Goal: Task Accomplishment & Management: Use online tool/utility

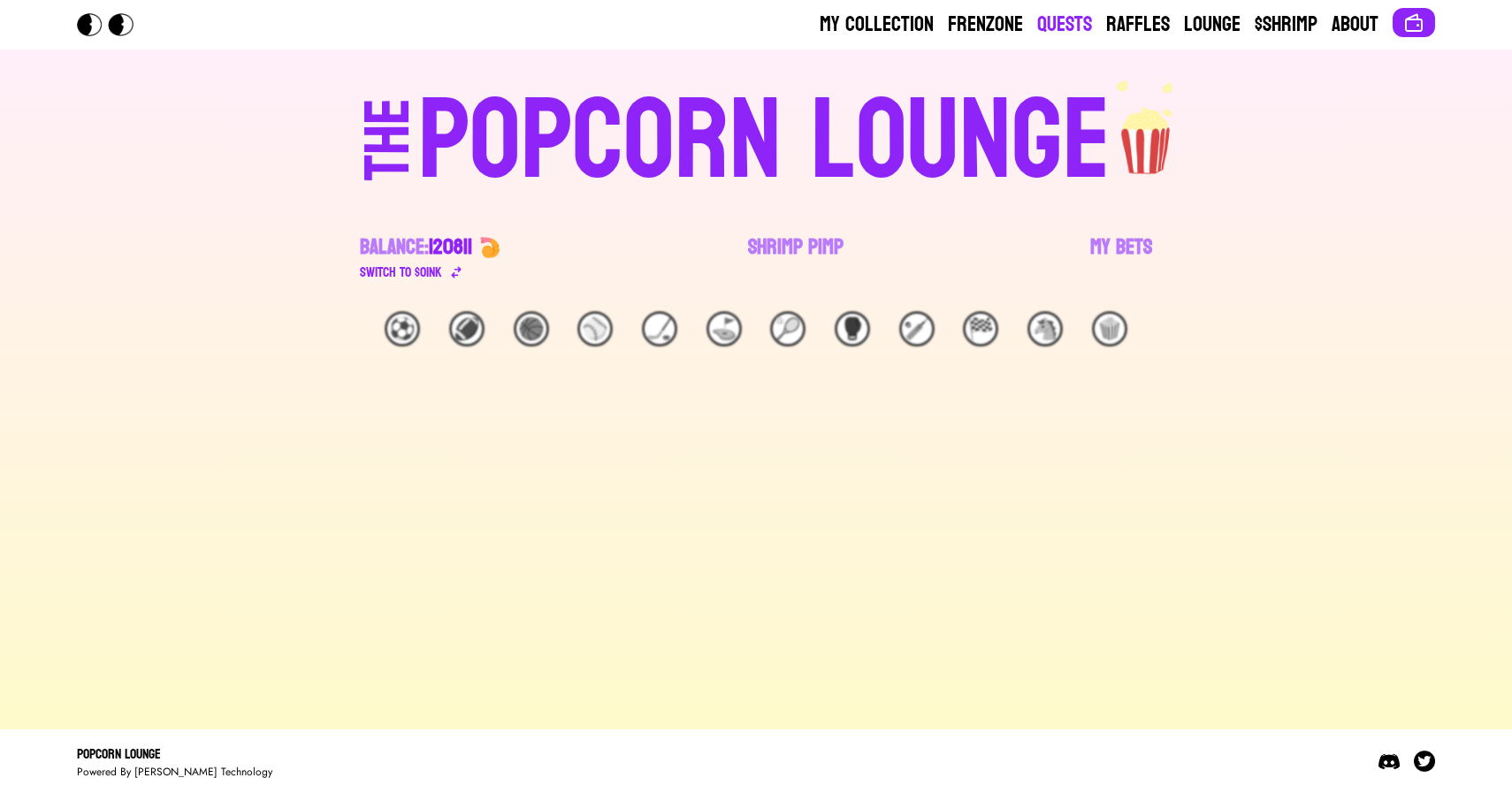
click at [1062, 20] on link "Quests" at bounding box center [1065, 24] width 55 height 28
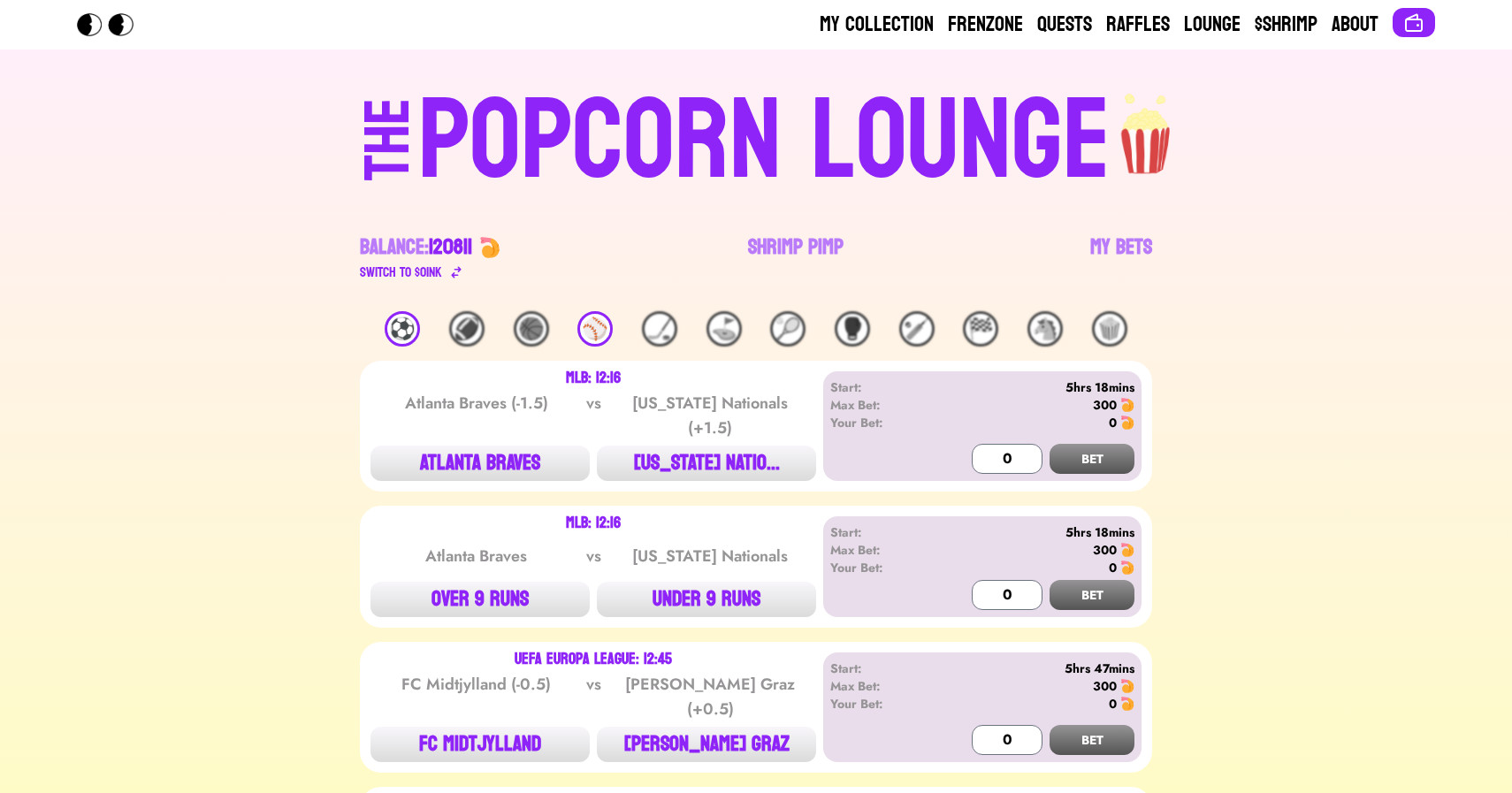
click at [399, 335] on div "⚽️" at bounding box center [403, 329] width 35 height 35
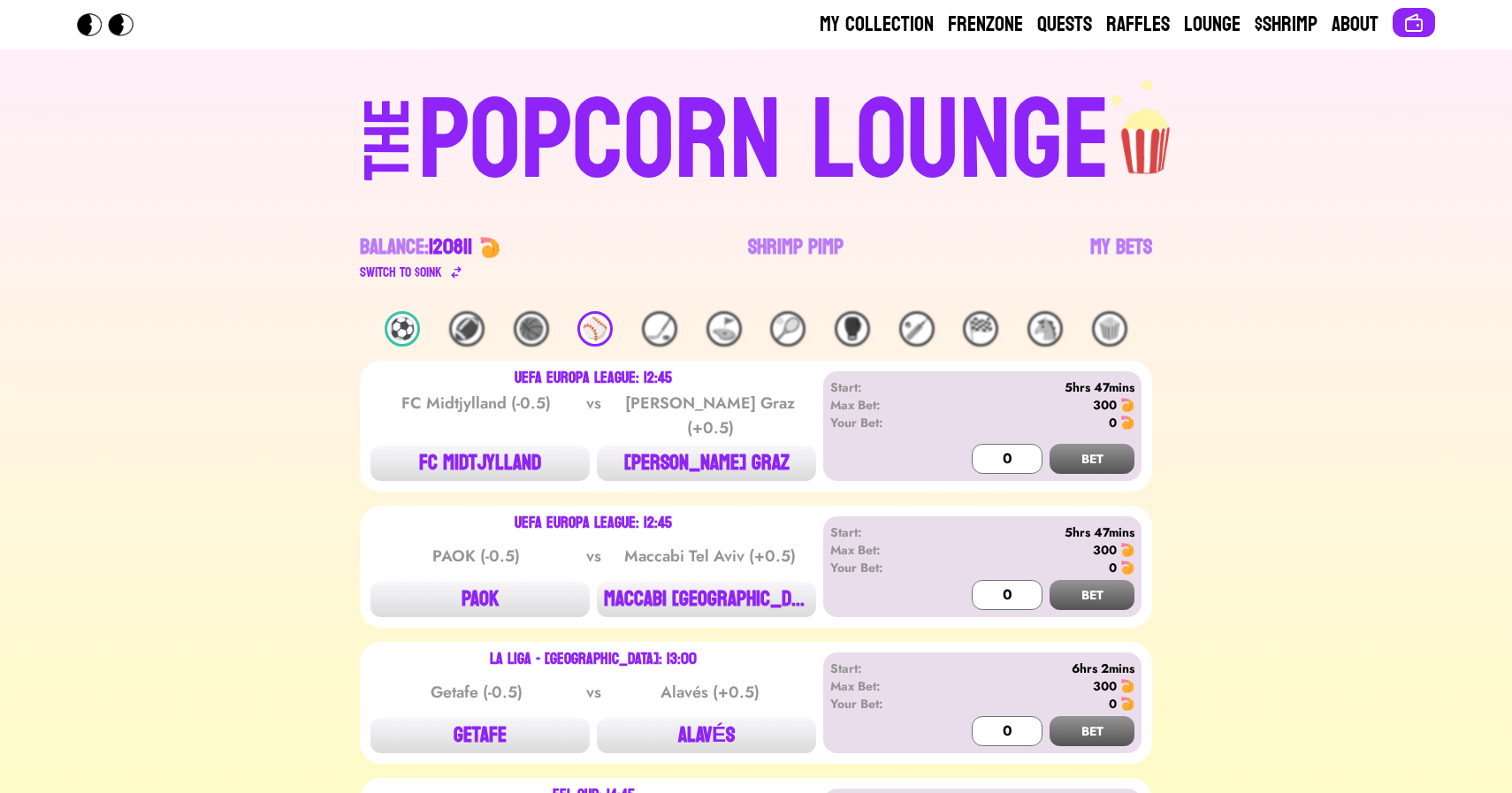
click at [399, 335] on div "⚽️" at bounding box center [403, 329] width 35 height 35
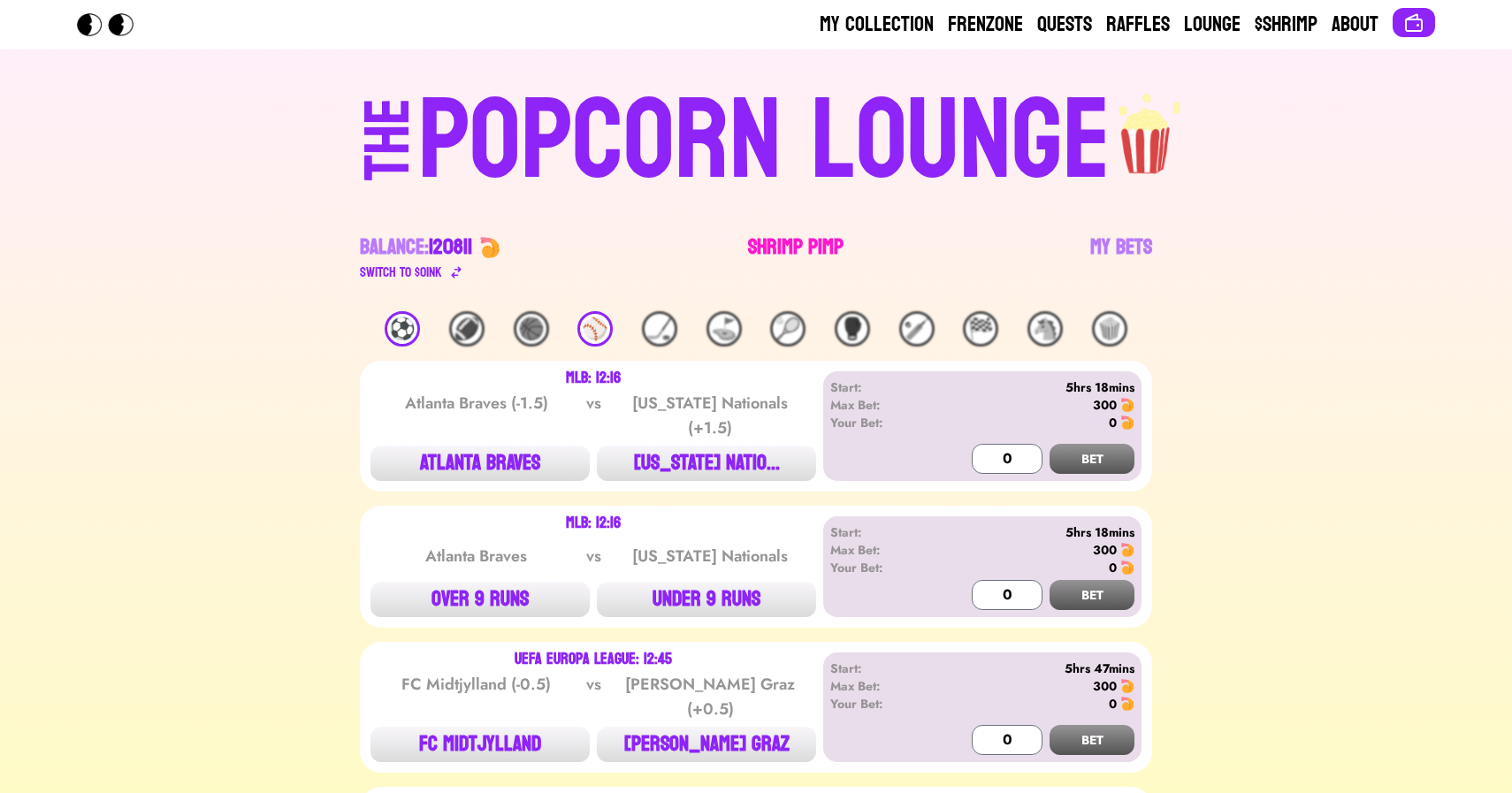
click at [787, 251] on link "Shrimp Pimp" at bounding box center [796, 257] width 95 height 49
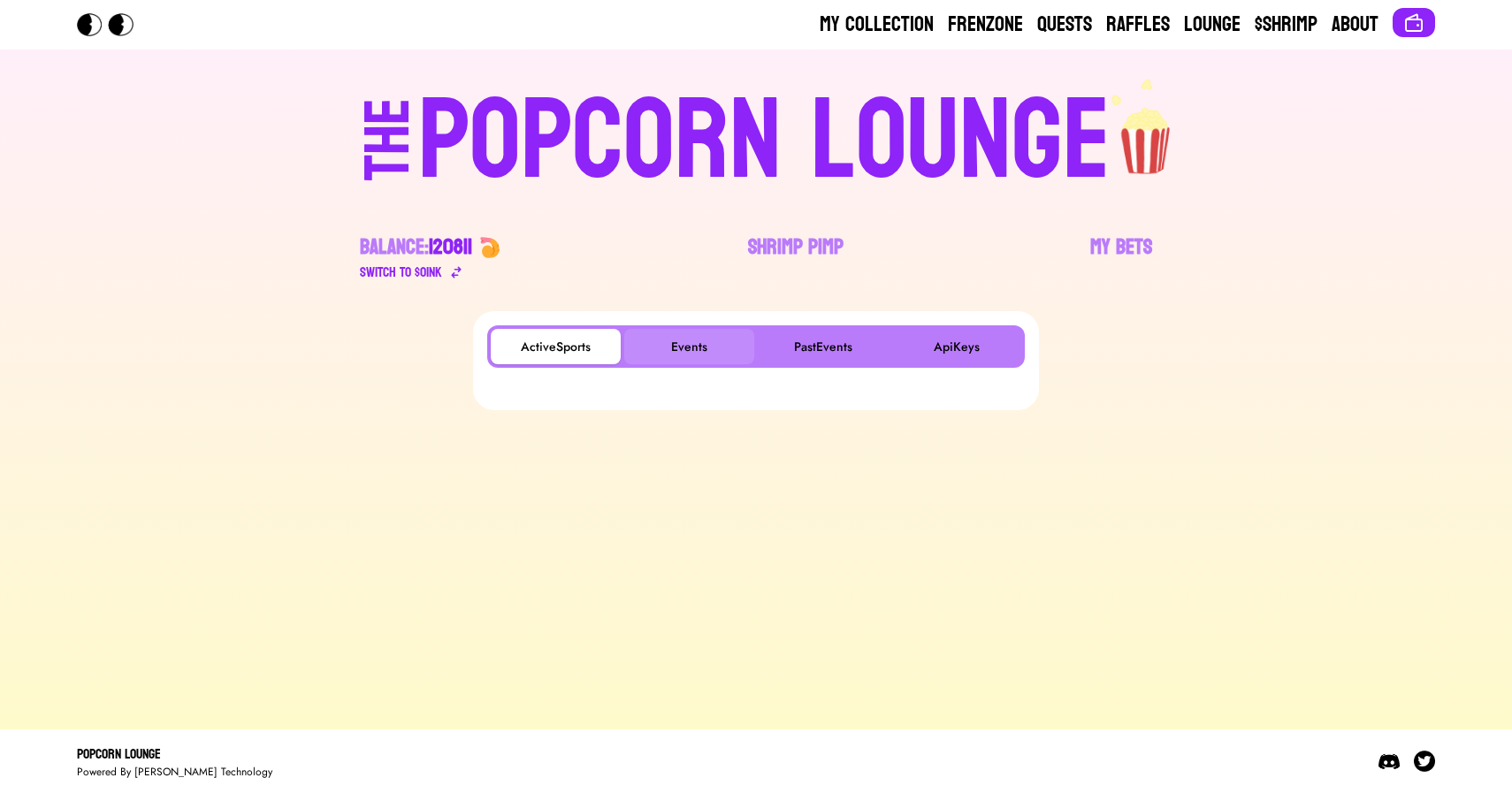
click at [698, 345] on button "Events" at bounding box center [689, 347] width 130 height 35
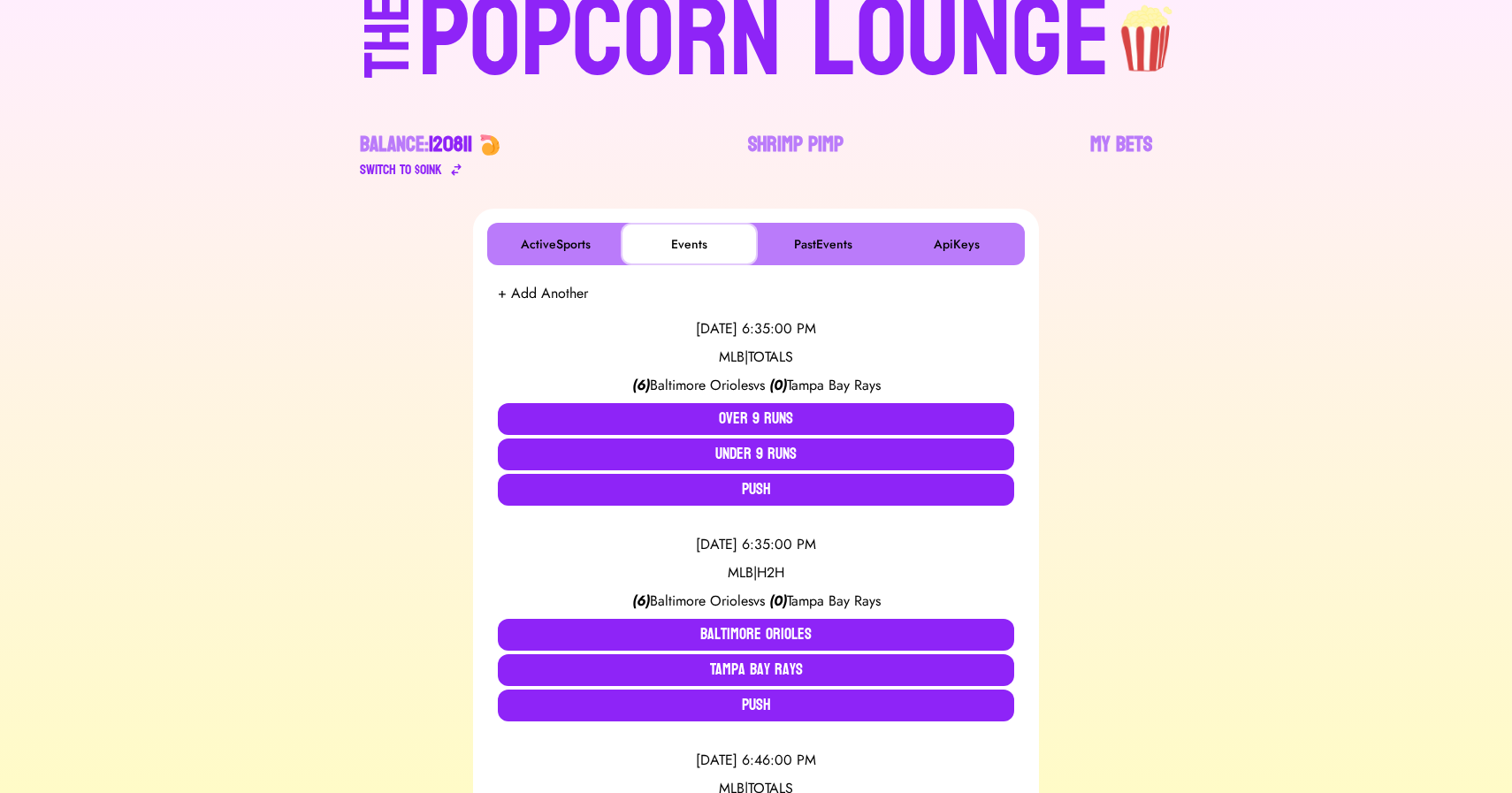
scroll to position [276, 0]
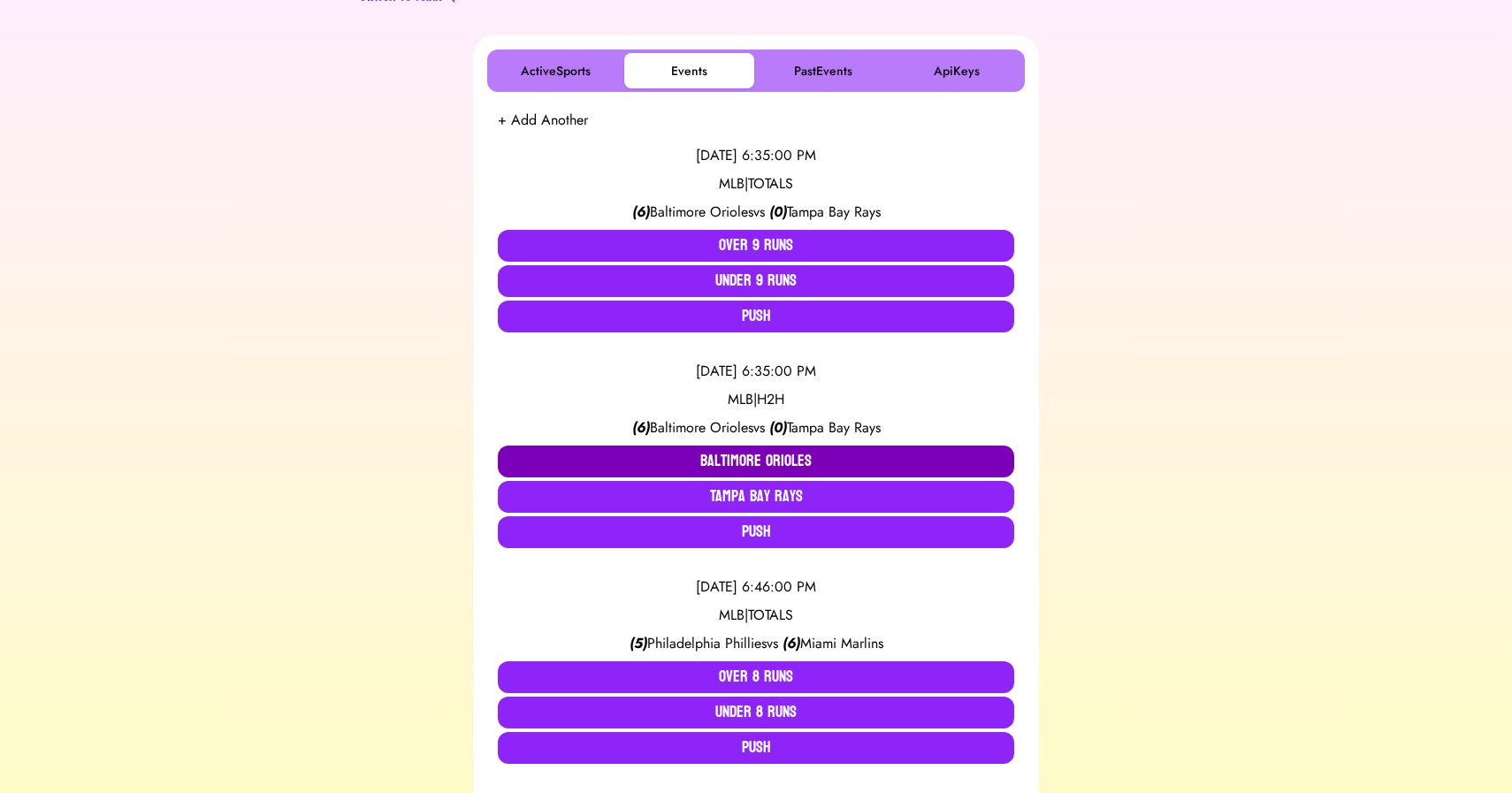
click at [644, 450] on button "Baltimore Orioles" at bounding box center [756, 461] width 516 height 32
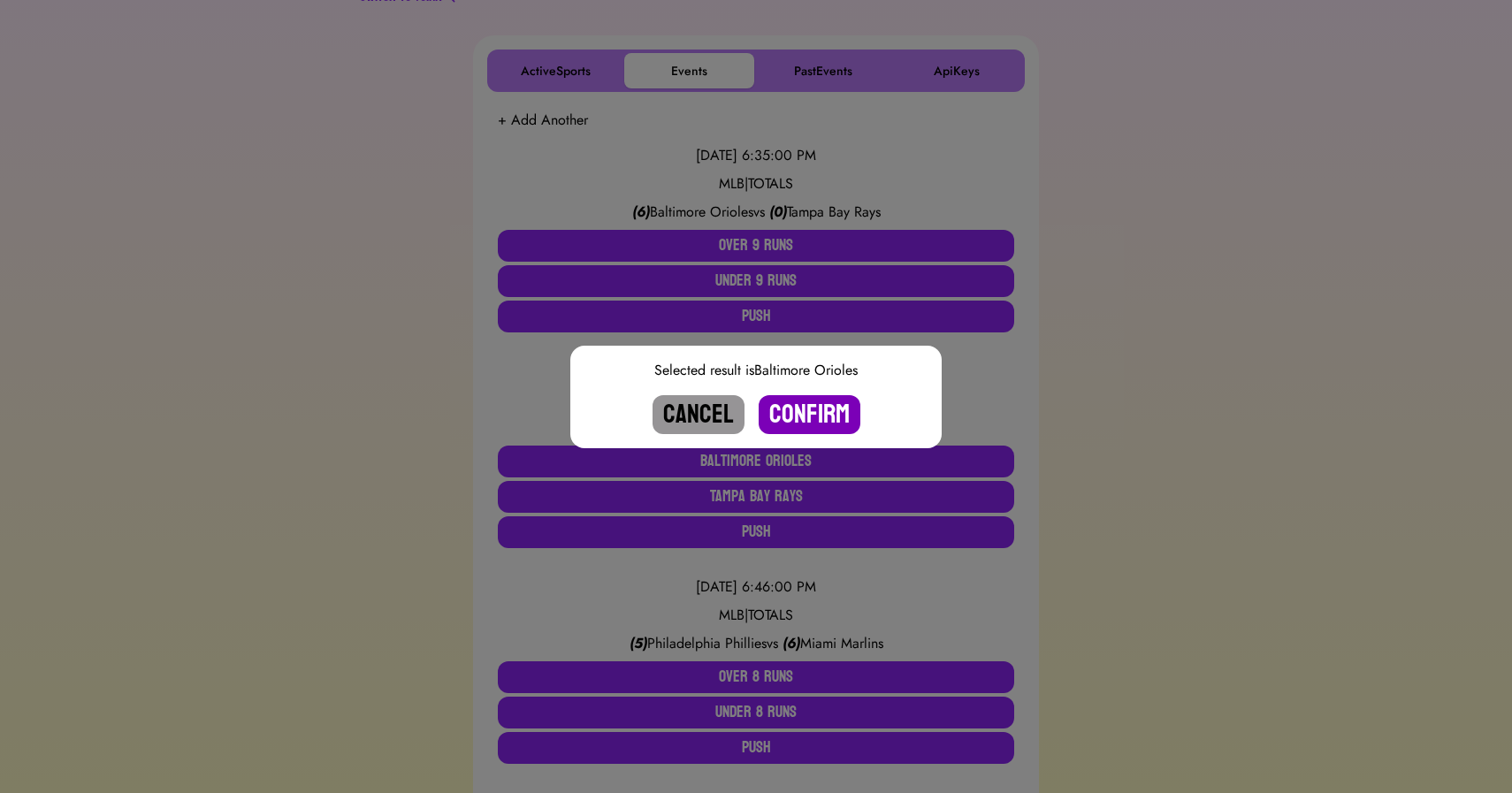
click at [803, 413] on button "Confirm" at bounding box center [809, 415] width 102 height 39
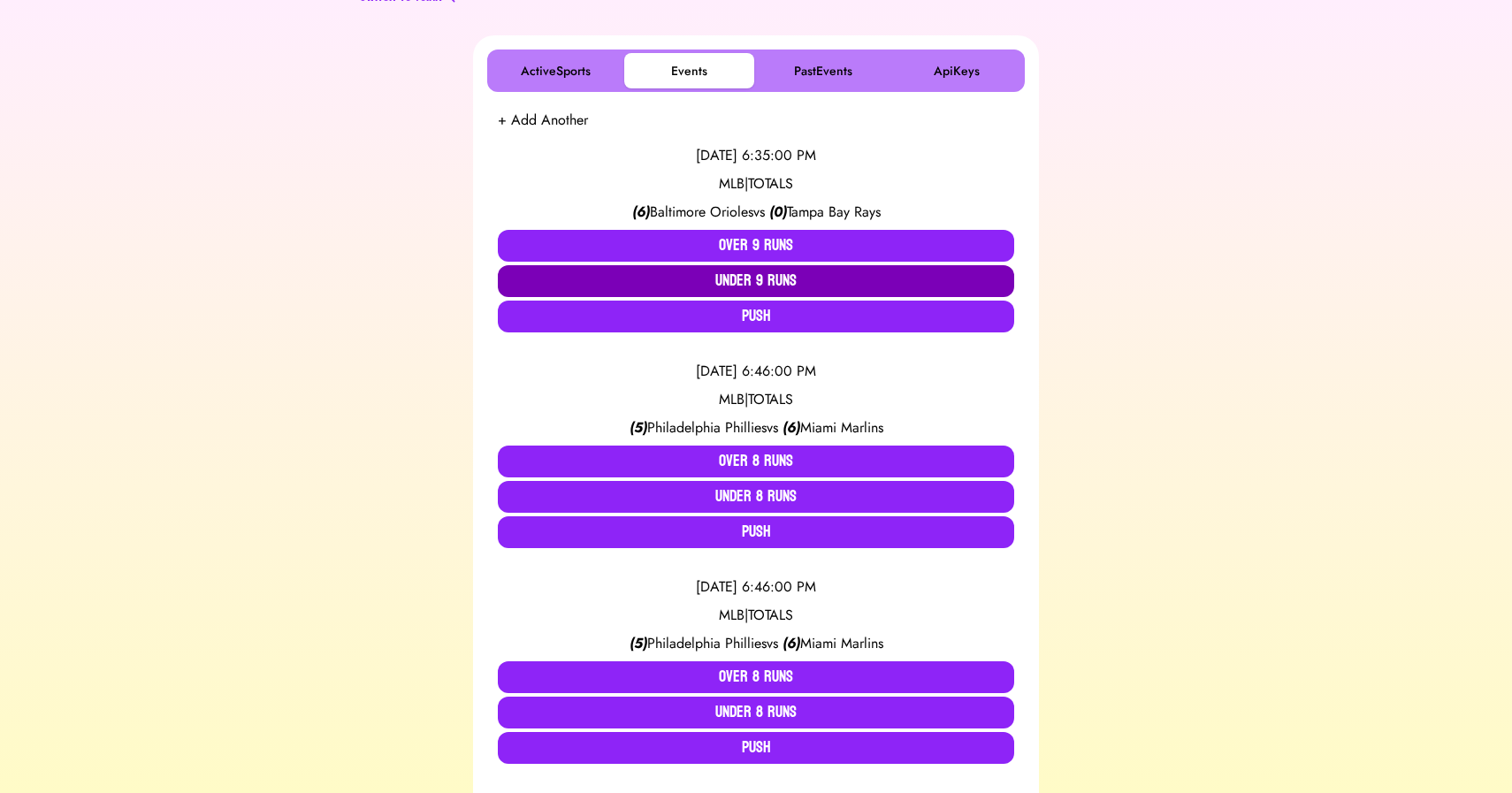
click at [750, 277] on button "Under 9 Runs" at bounding box center [756, 281] width 516 height 32
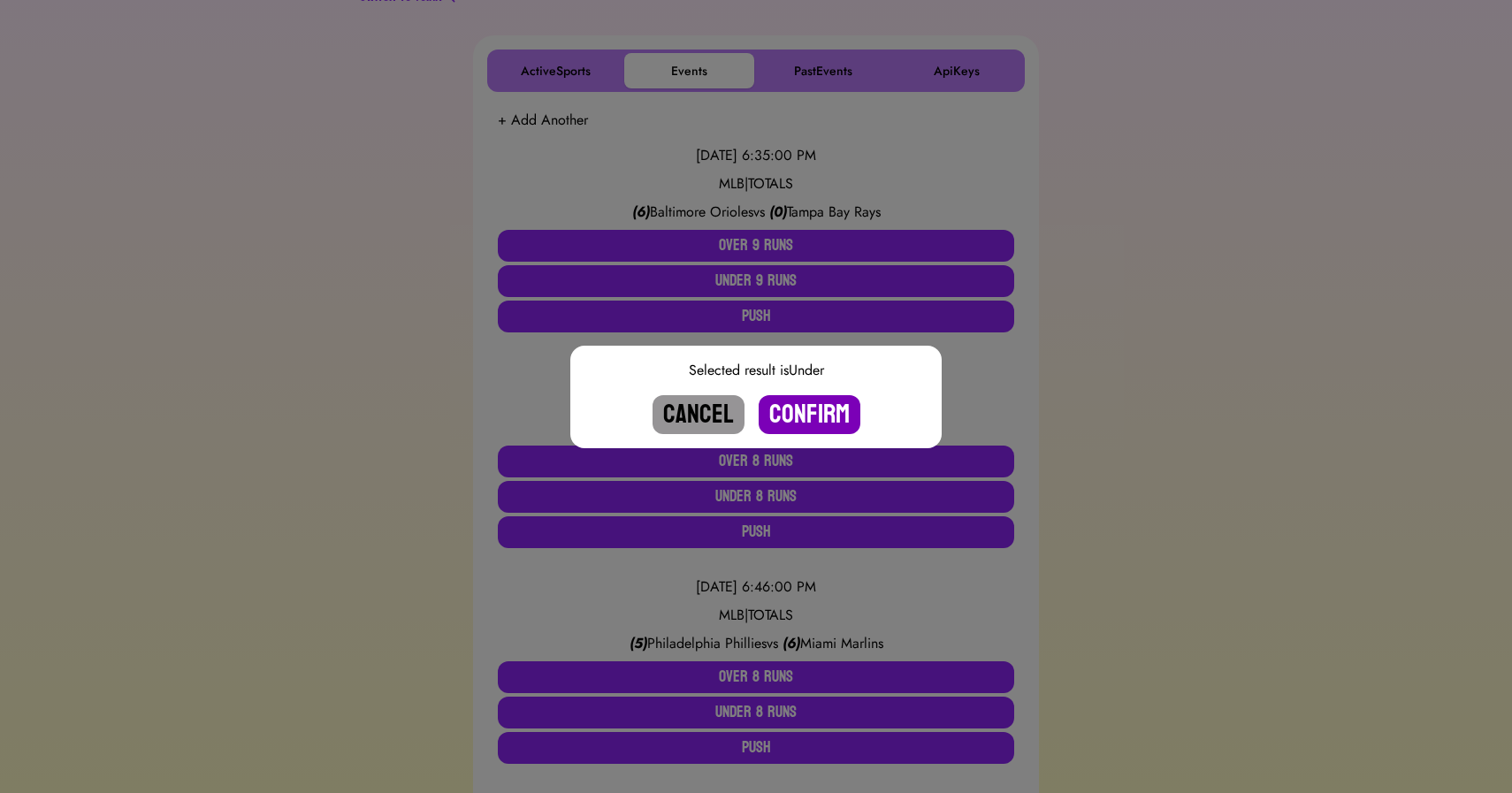
click at [827, 413] on button "Confirm" at bounding box center [809, 415] width 102 height 39
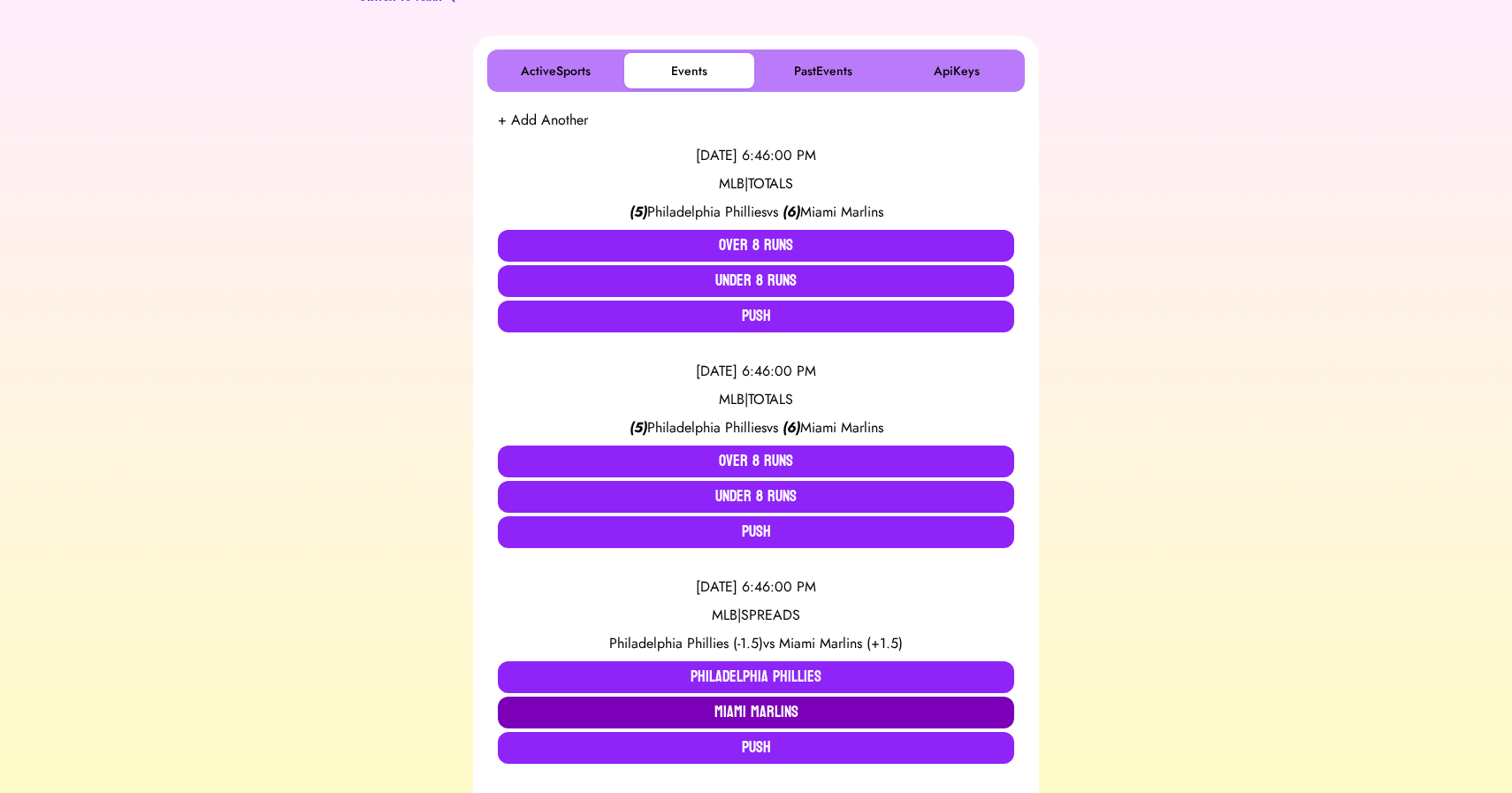
click at [815, 709] on button "Miami Marlins" at bounding box center [756, 713] width 516 height 32
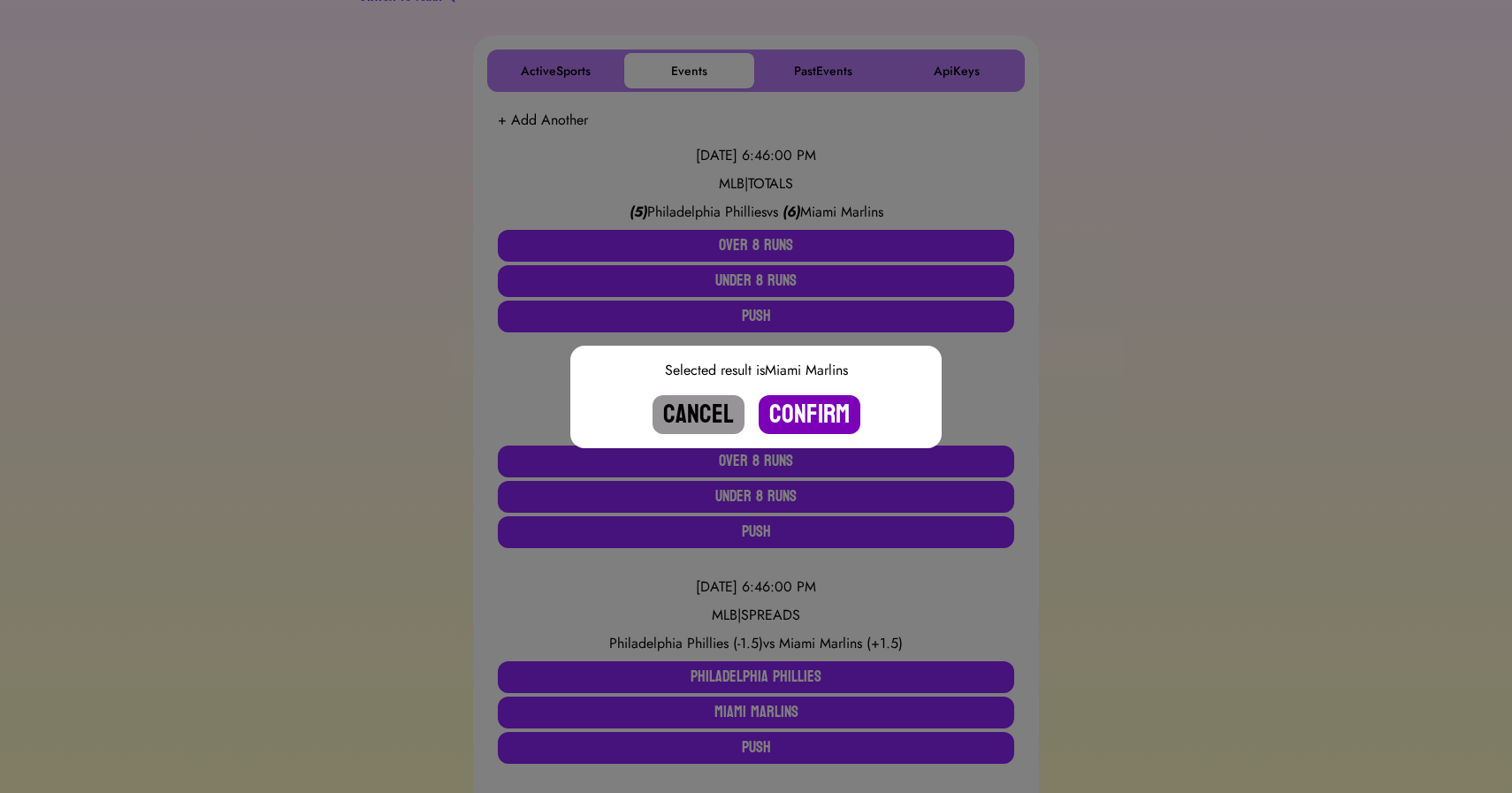
click at [806, 423] on button "Confirm" at bounding box center [809, 415] width 102 height 39
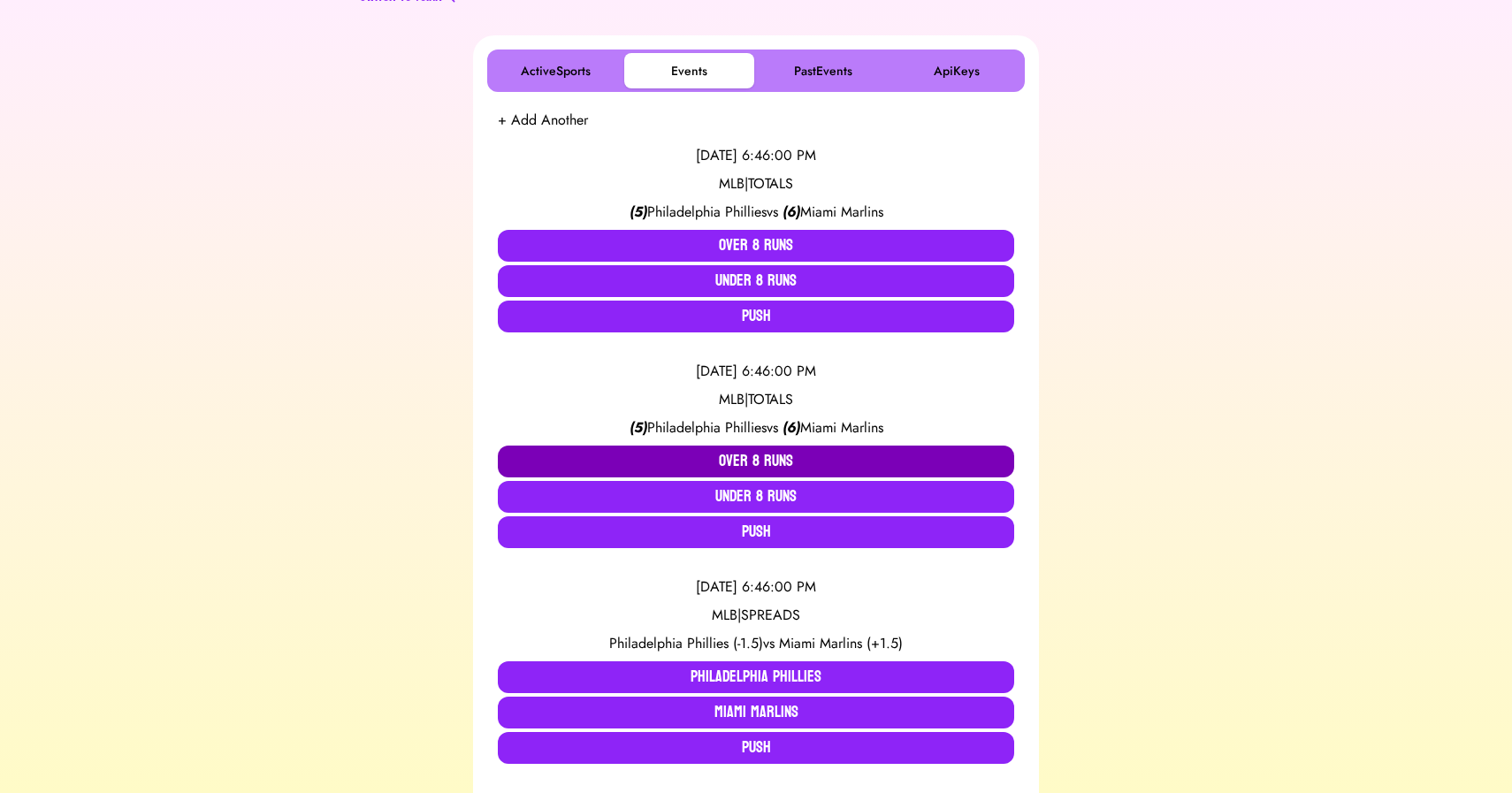
click at [760, 452] on button "Over 8 Runs" at bounding box center [756, 461] width 516 height 32
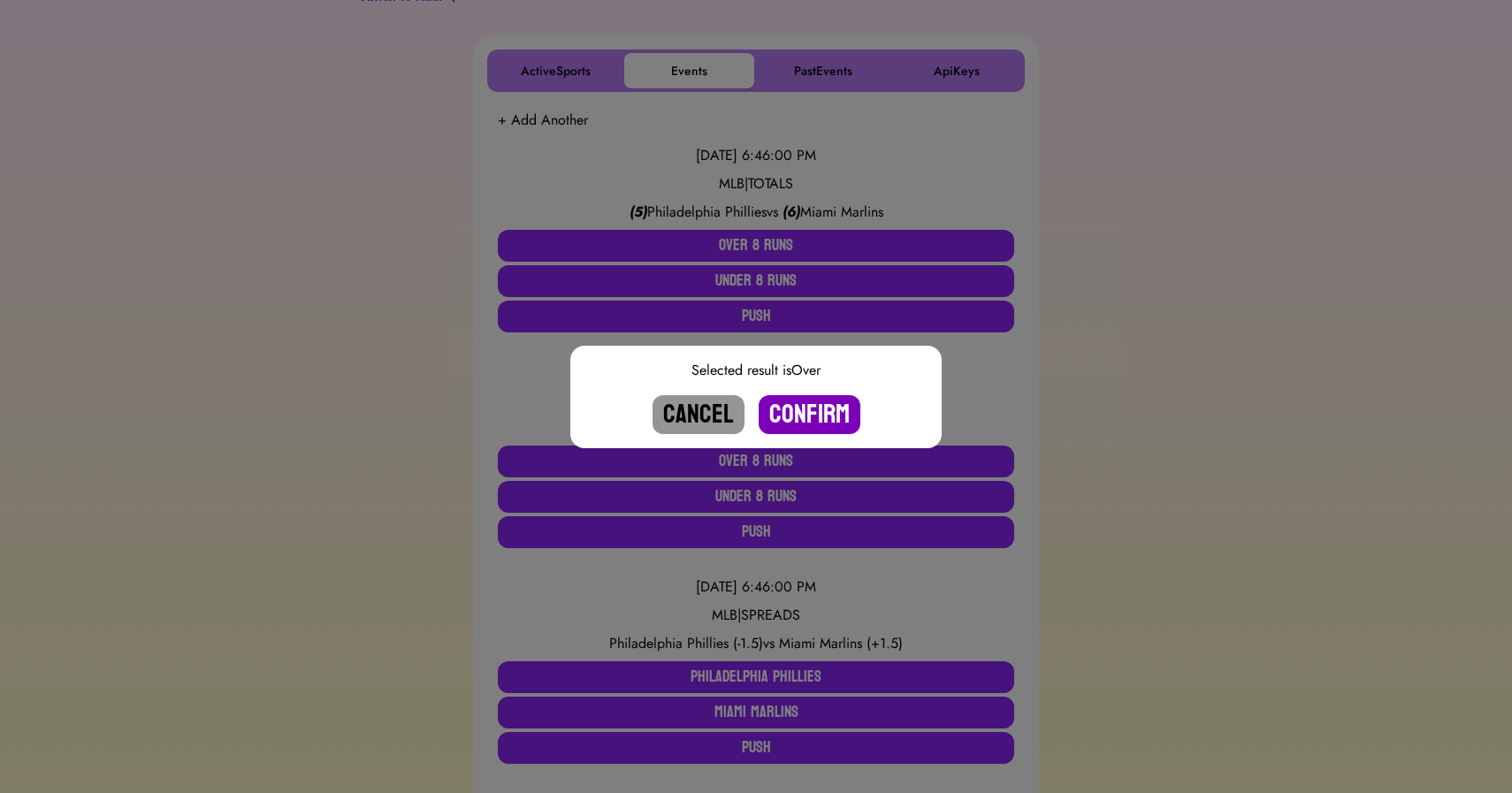
click at [803, 408] on button "Confirm" at bounding box center [809, 415] width 102 height 39
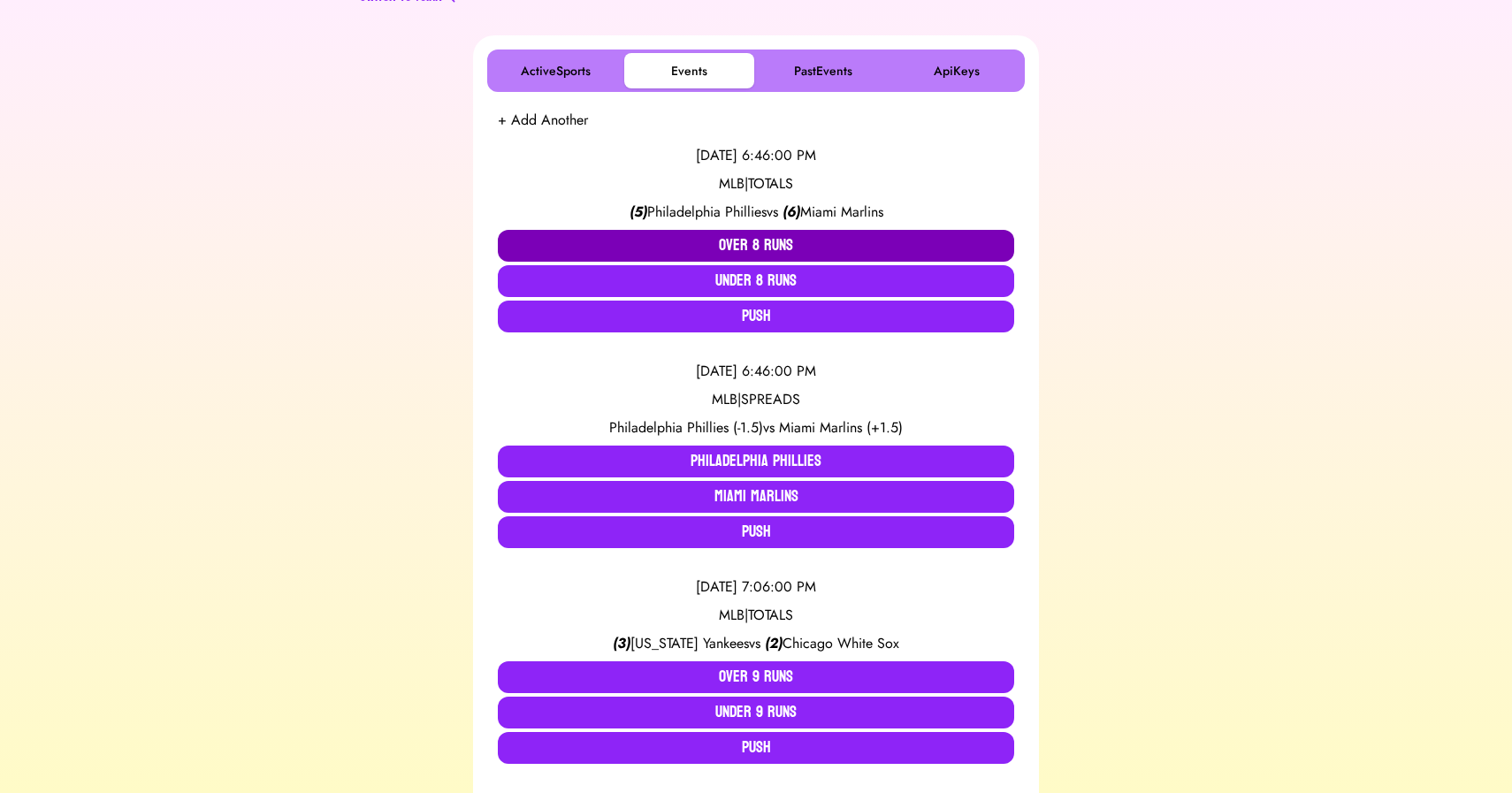
click at [749, 244] on button "Over 8 Runs" at bounding box center [756, 246] width 516 height 32
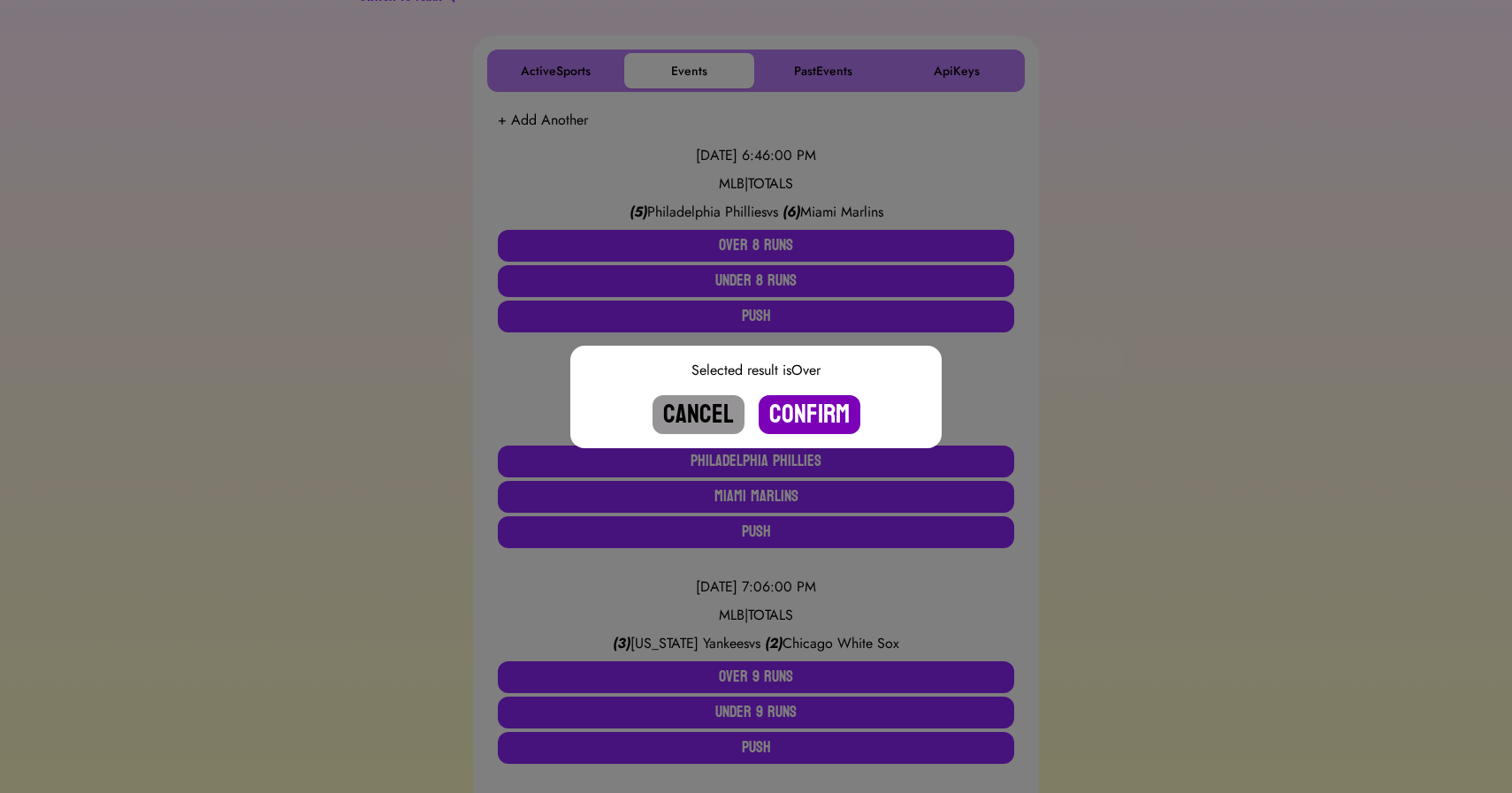
click at [792, 414] on button "Confirm" at bounding box center [809, 415] width 102 height 39
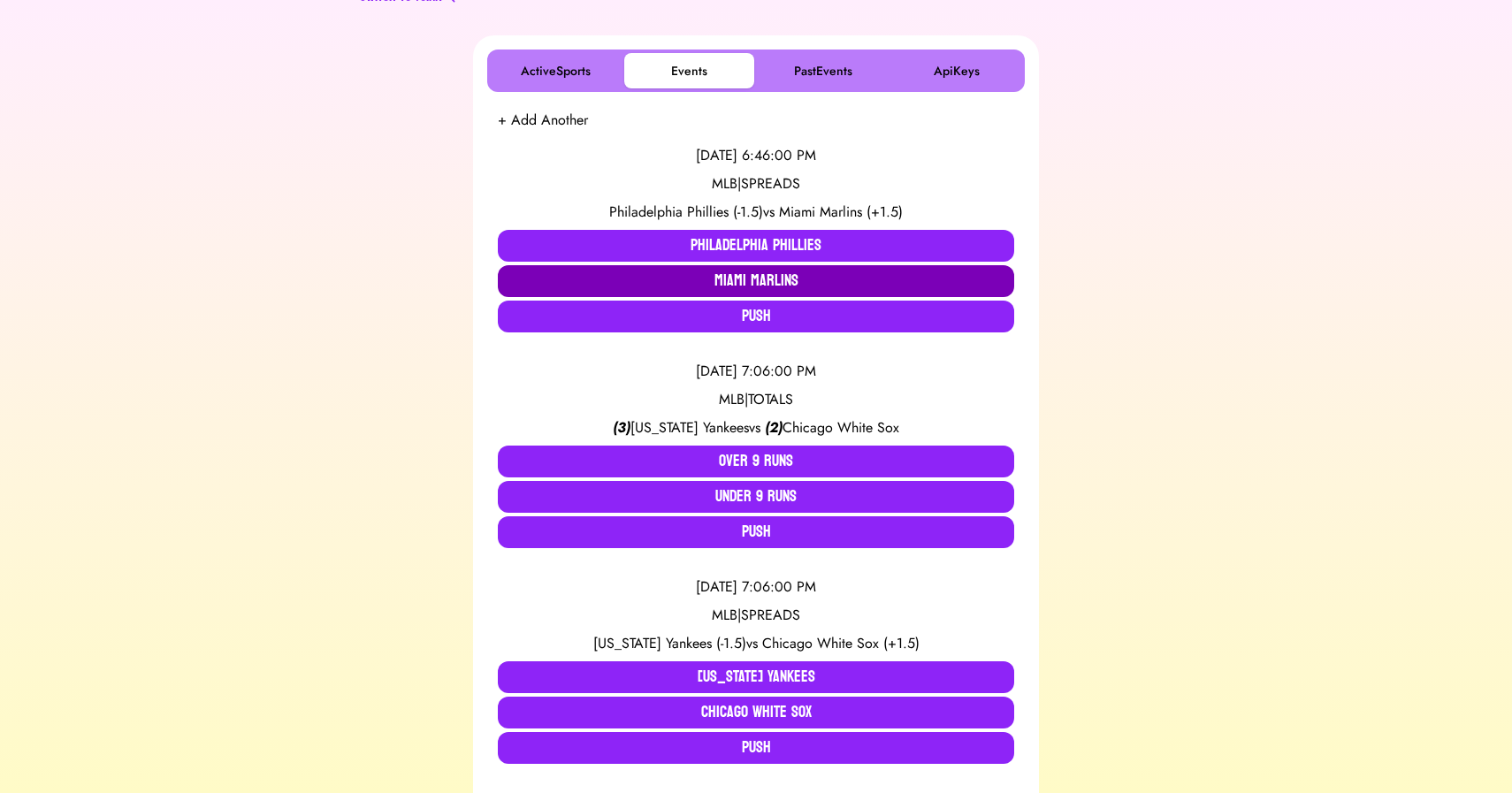
click at [774, 281] on button "Miami Marlins" at bounding box center [756, 281] width 516 height 32
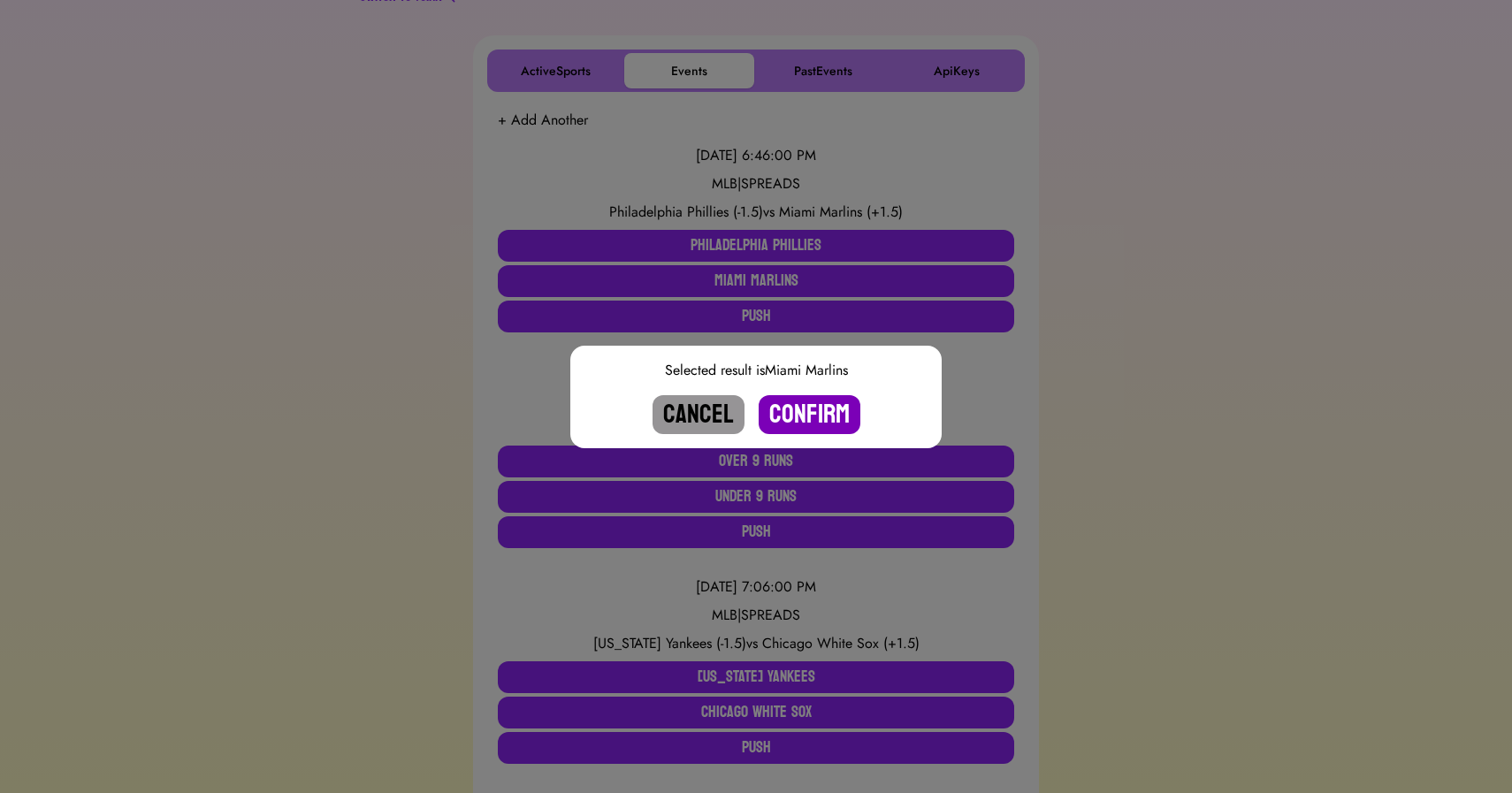
click at [794, 406] on button "Confirm" at bounding box center [809, 415] width 102 height 39
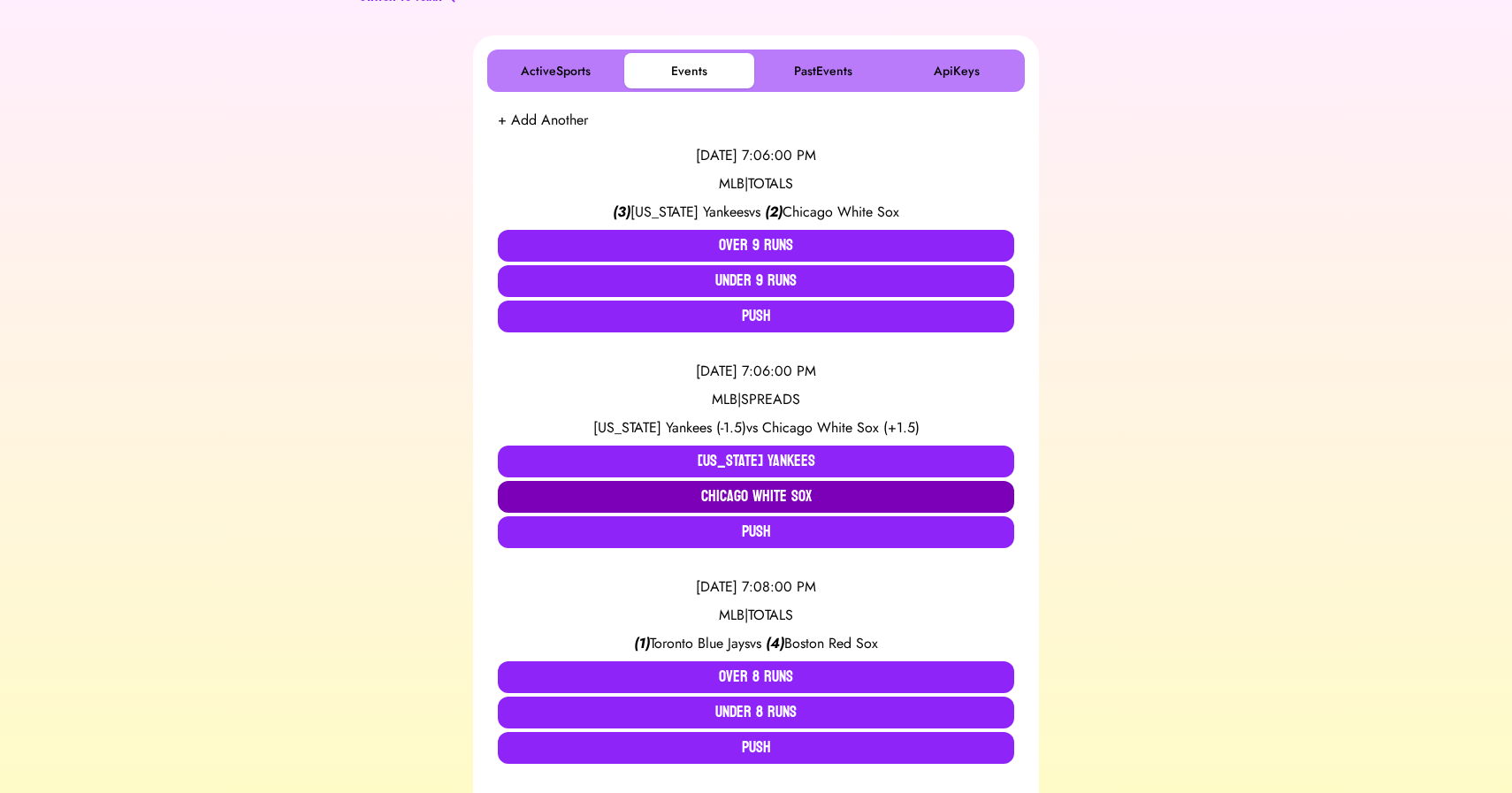
click at [747, 489] on button "Chicago White Sox" at bounding box center [756, 497] width 516 height 32
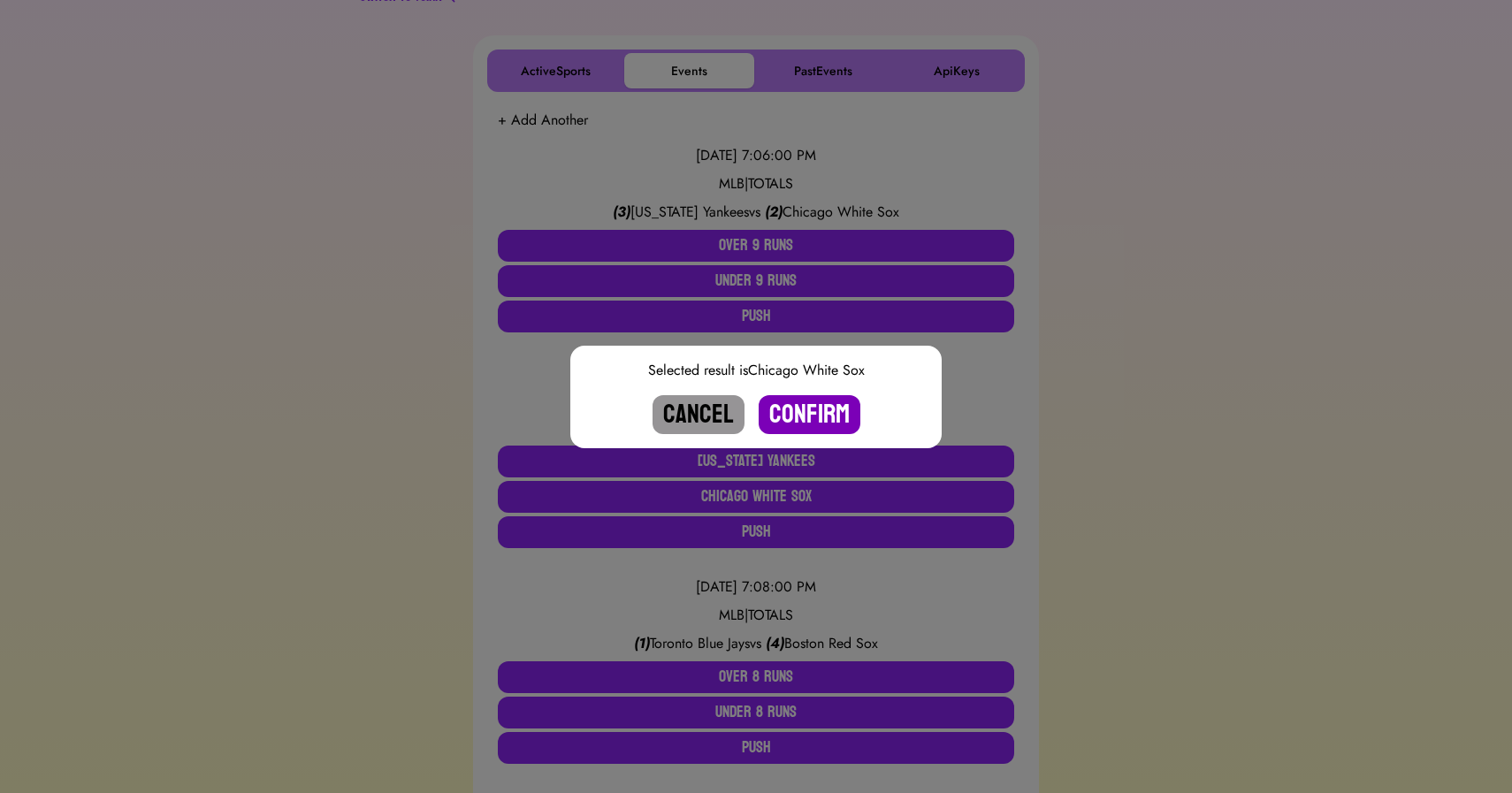
click at [793, 403] on button "Confirm" at bounding box center [809, 415] width 102 height 39
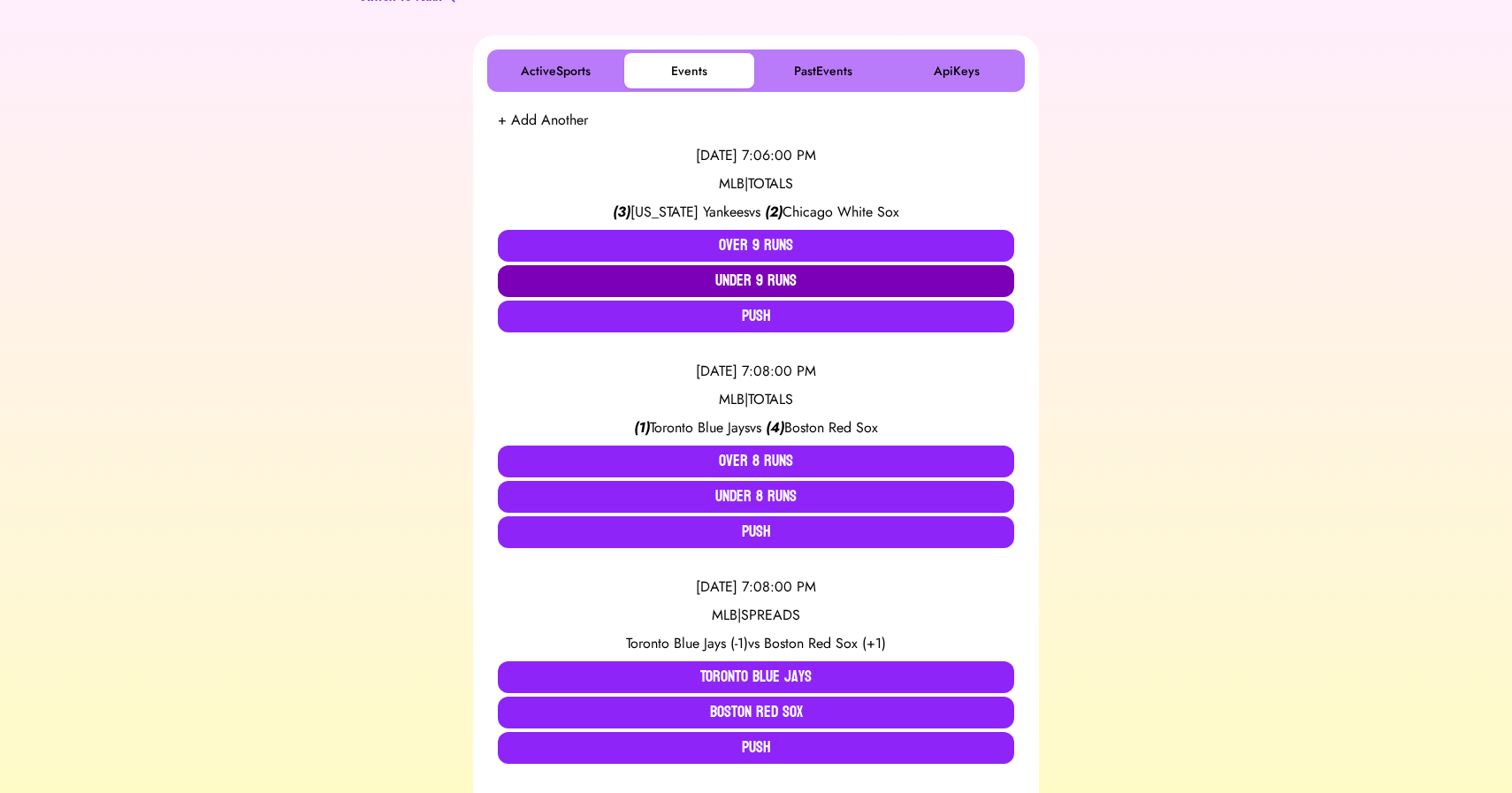
click at [761, 285] on button "Under 9 Runs" at bounding box center [756, 281] width 516 height 32
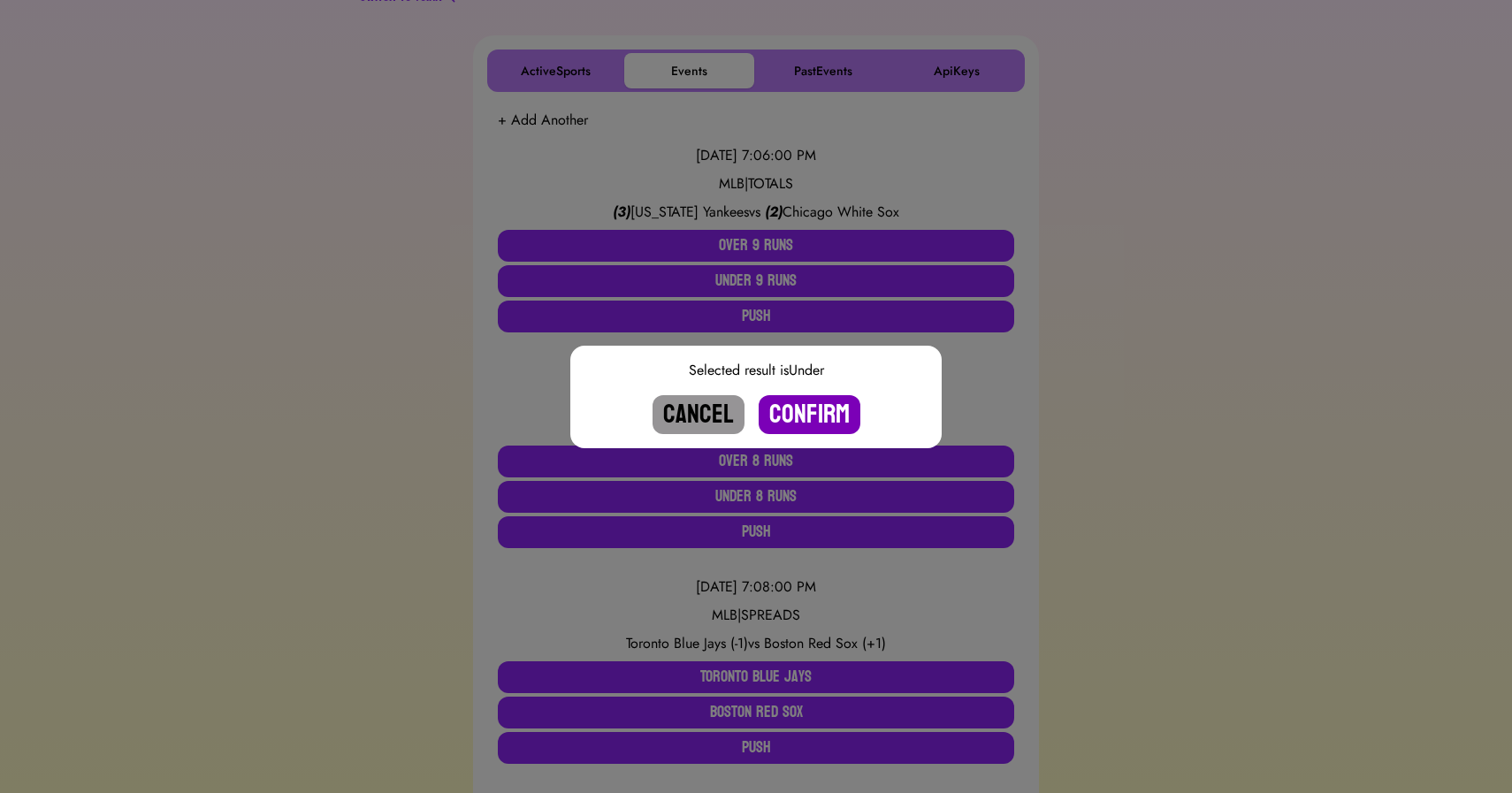
click at [789, 414] on button "Confirm" at bounding box center [809, 415] width 102 height 39
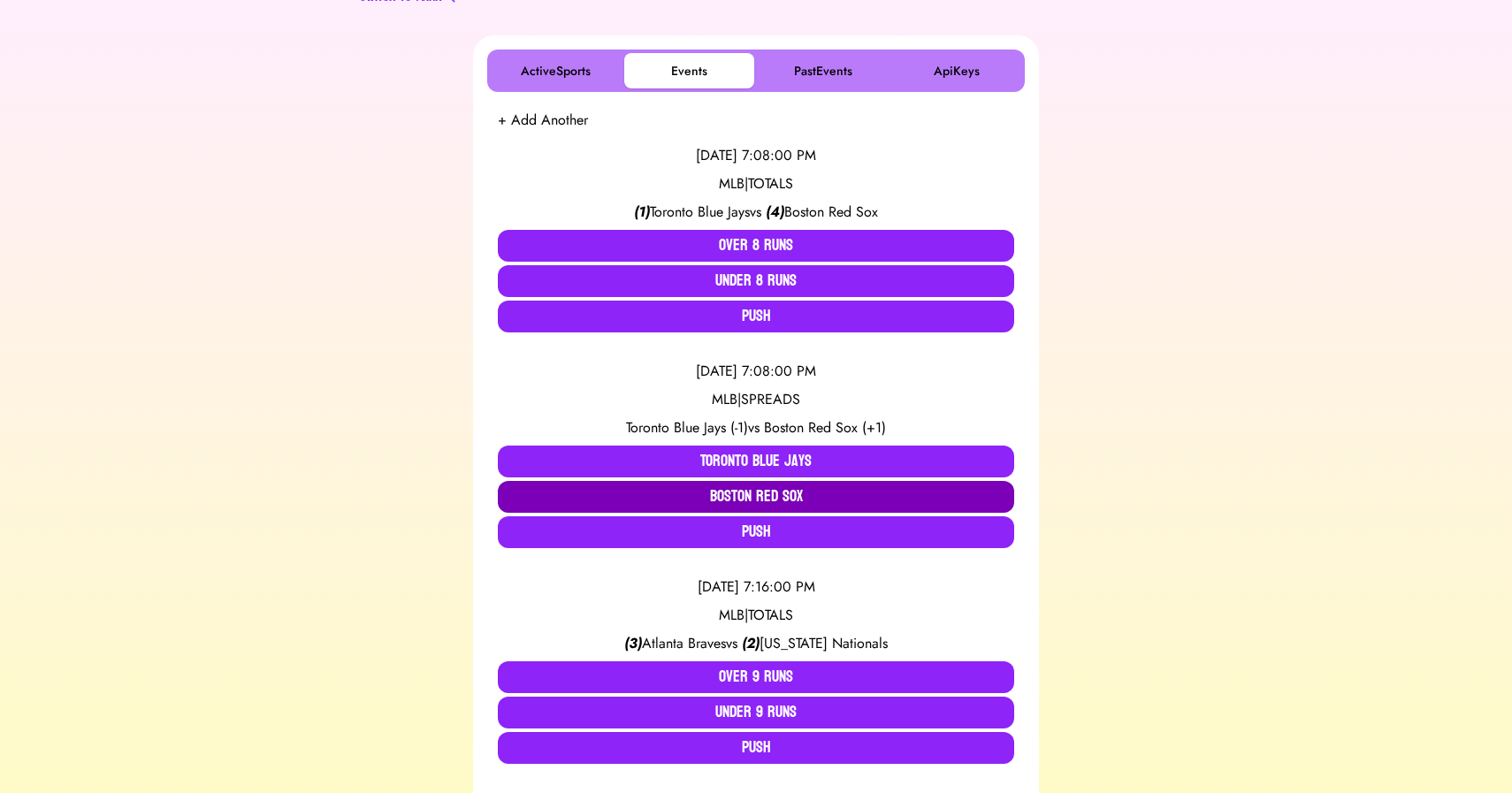
click at [775, 495] on button "Boston Red Sox" at bounding box center [756, 497] width 516 height 32
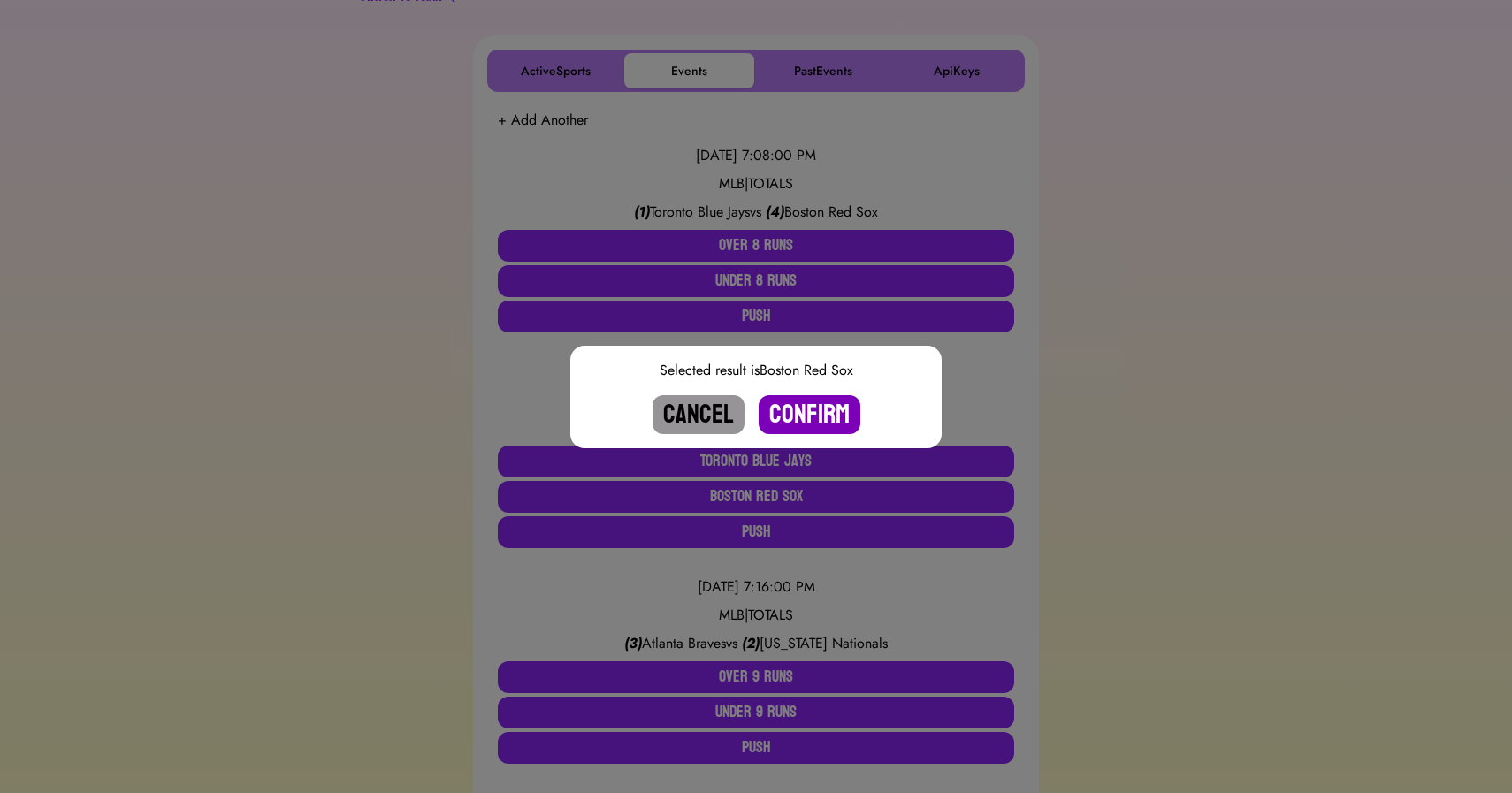
click at [808, 423] on button "Confirm" at bounding box center [809, 415] width 102 height 39
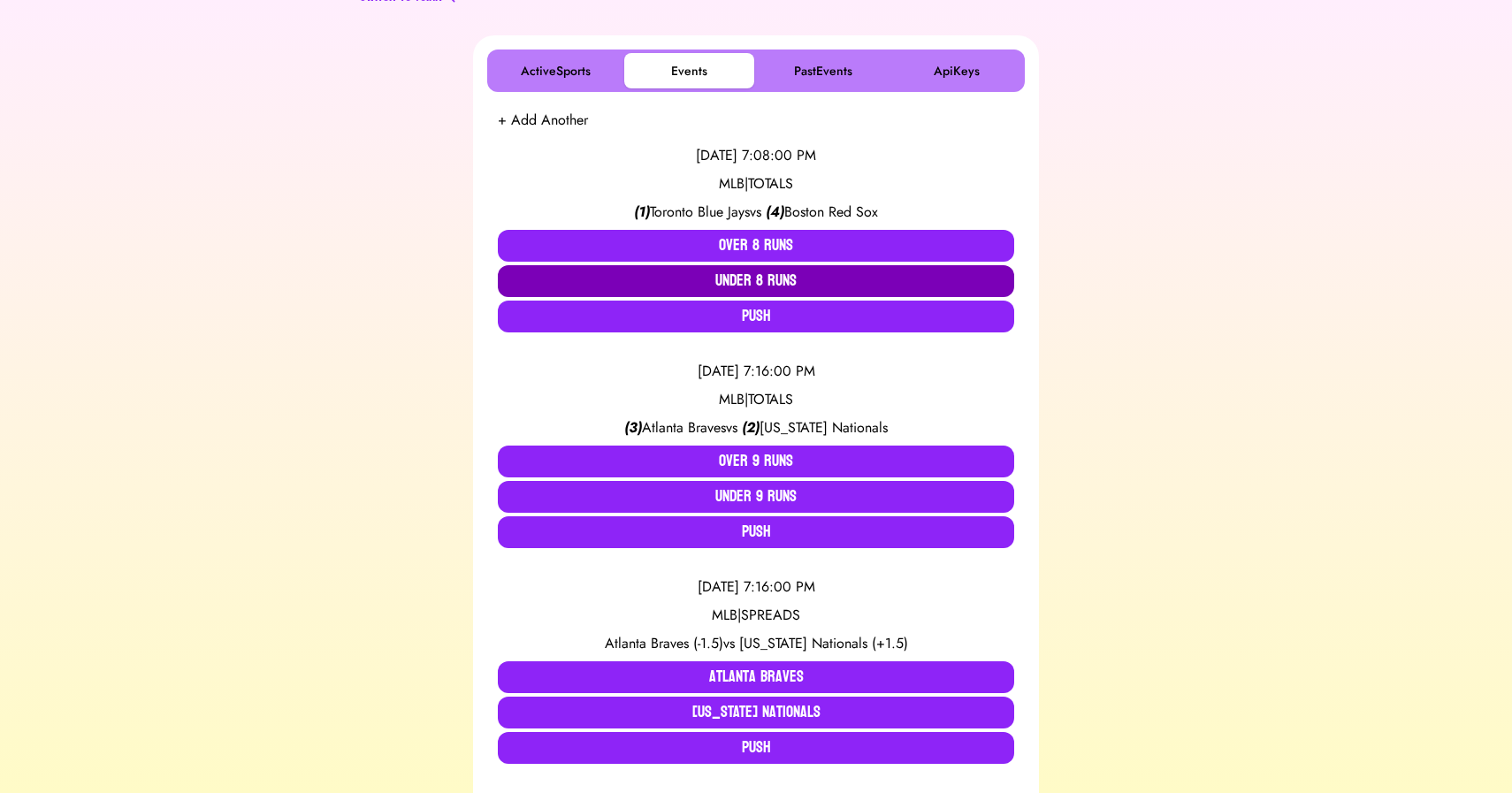
click at [752, 280] on button "Under 8 Runs" at bounding box center [756, 281] width 516 height 32
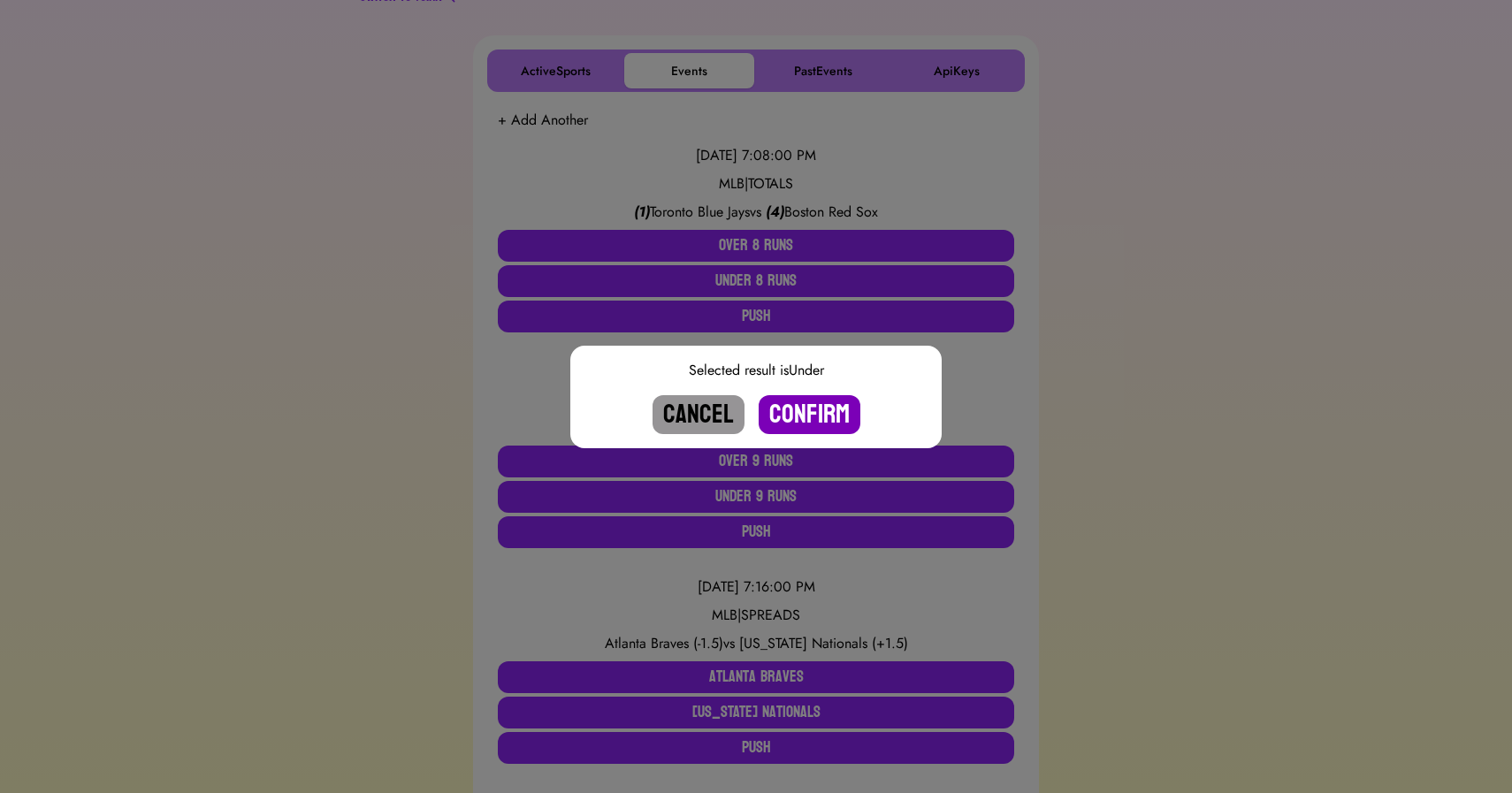
click at [789, 405] on button "Confirm" at bounding box center [809, 415] width 102 height 39
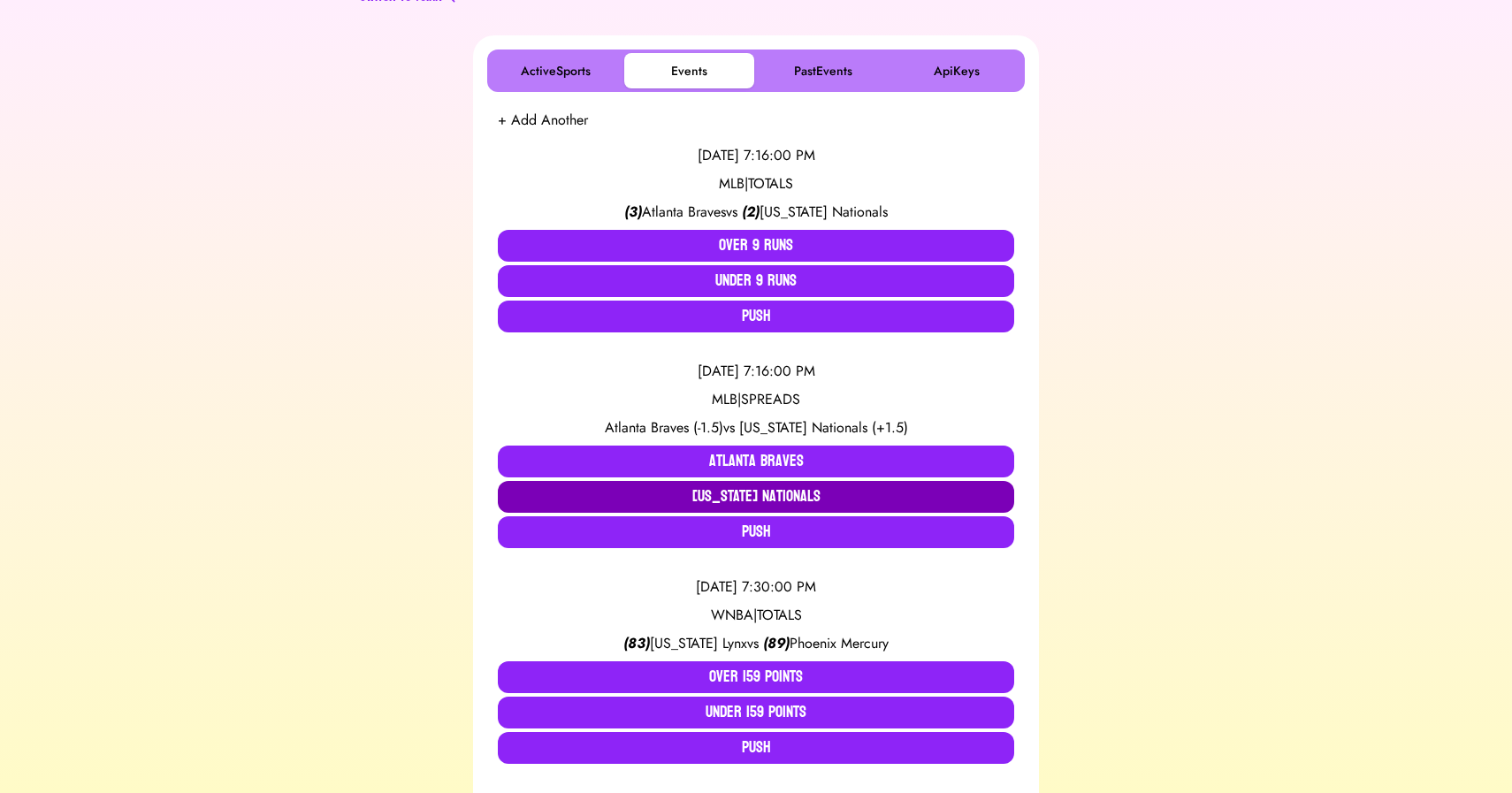
click at [778, 491] on button "[US_STATE] Nationals" at bounding box center [756, 497] width 516 height 32
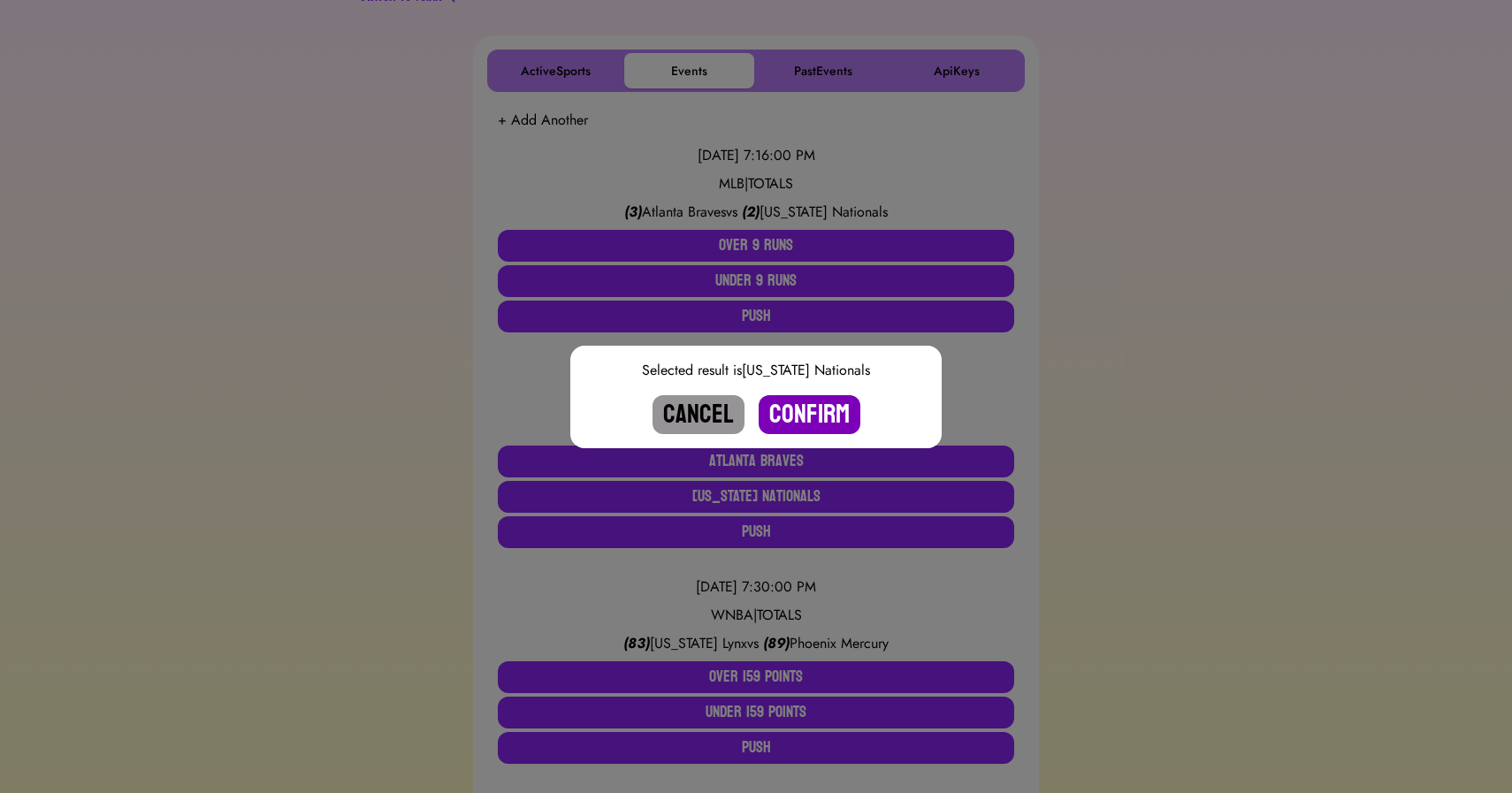
click at [802, 418] on button "Confirm" at bounding box center [809, 415] width 102 height 39
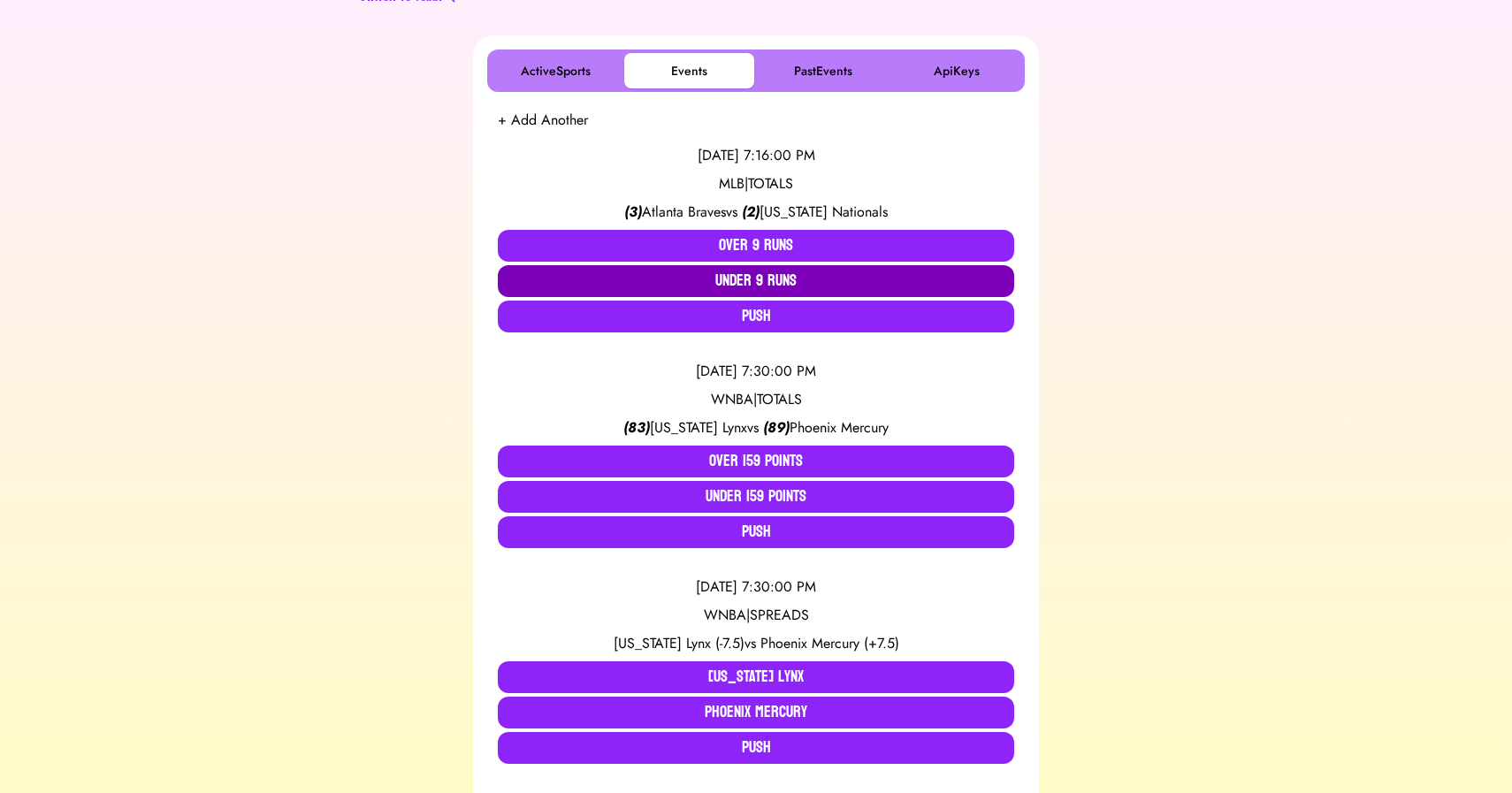
click at [760, 285] on button "Under 9 Runs" at bounding box center [756, 281] width 516 height 32
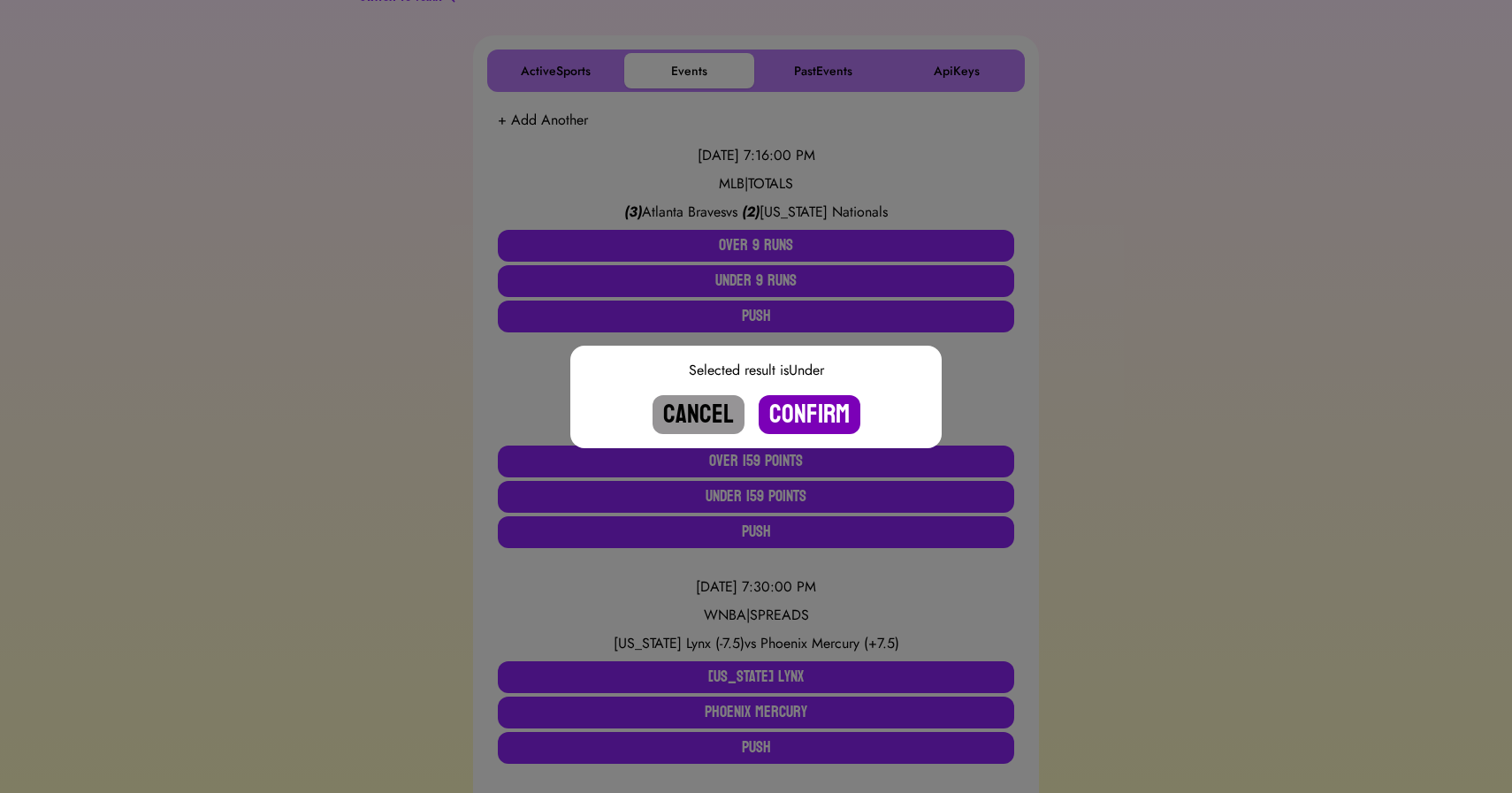
click at [796, 411] on button "Confirm" at bounding box center [809, 415] width 102 height 39
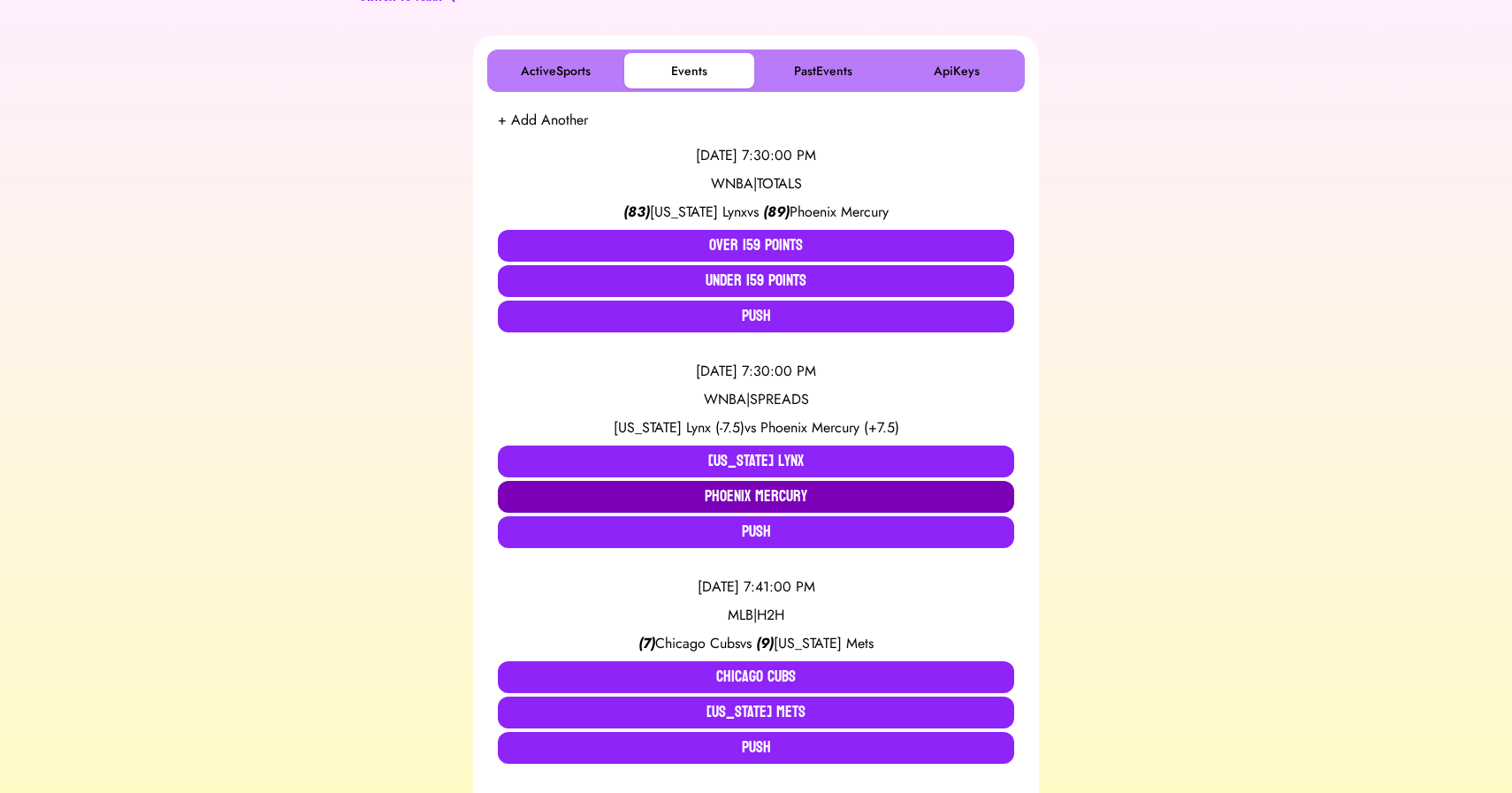
click at [785, 497] on button "Phoenix Mercury" at bounding box center [756, 497] width 516 height 32
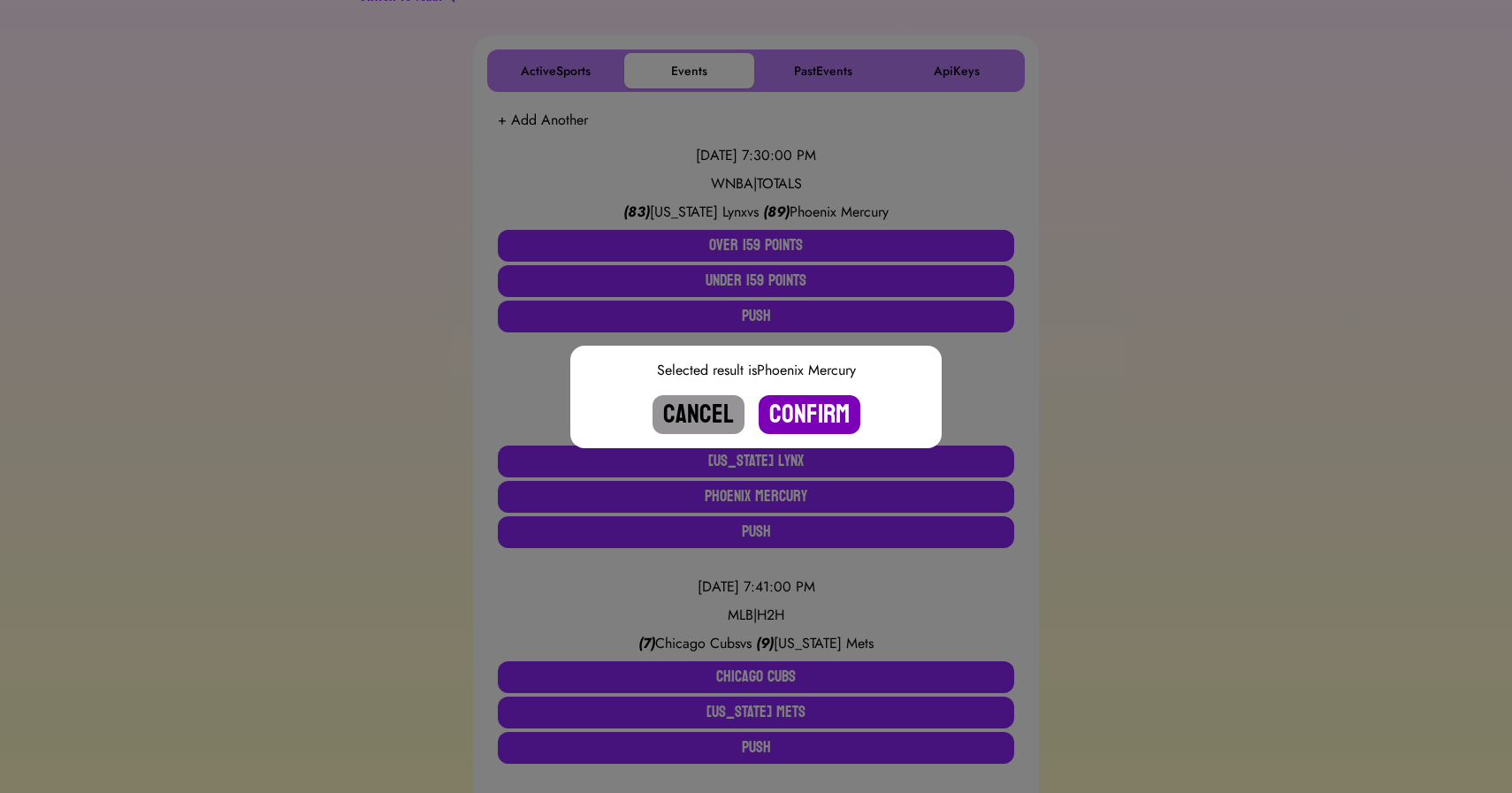
click at [800, 417] on button "Confirm" at bounding box center [809, 415] width 102 height 39
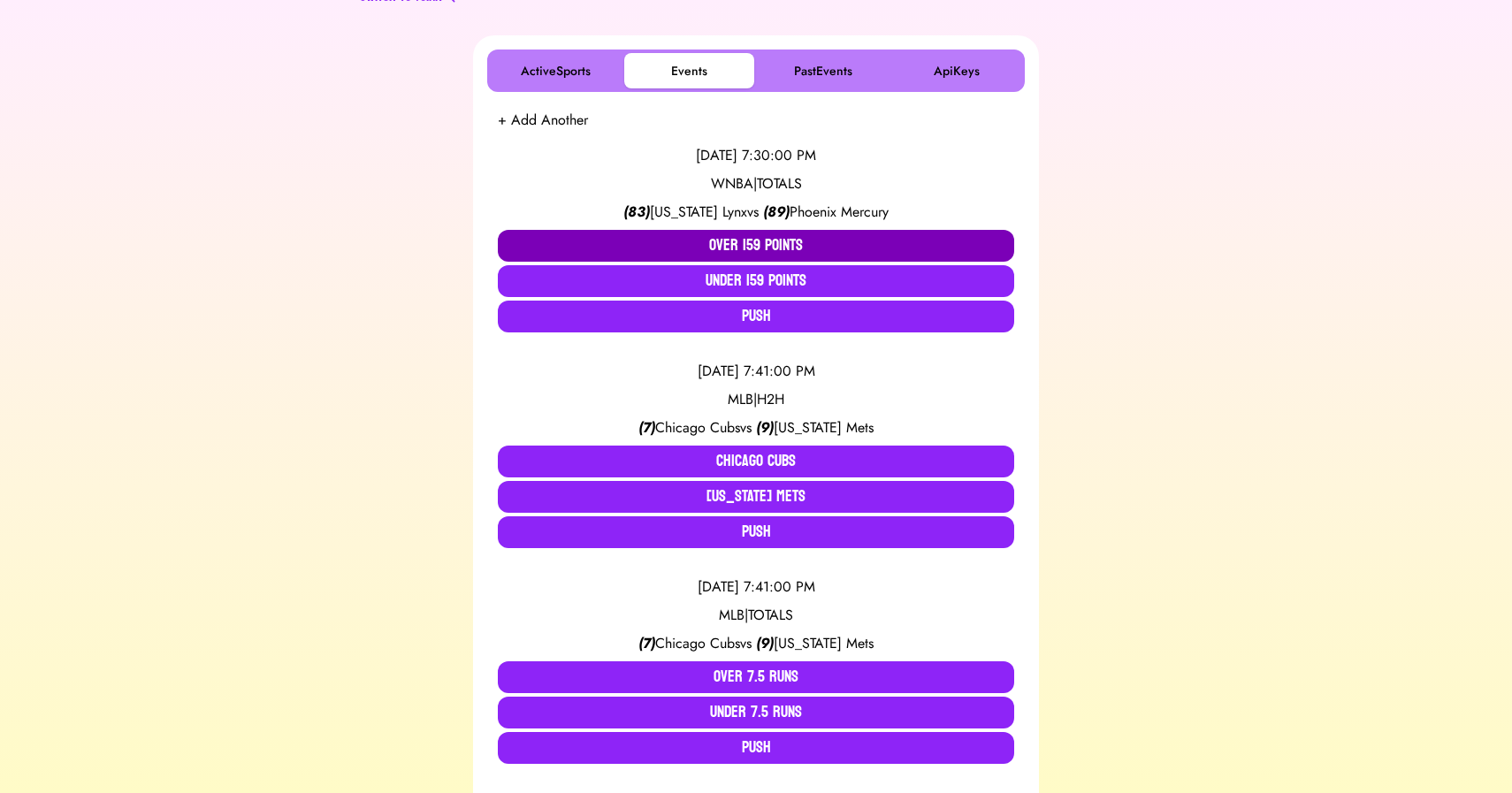
click at [735, 240] on button "Over 159 Points" at bounding box center [756, 246] width 516 height 32
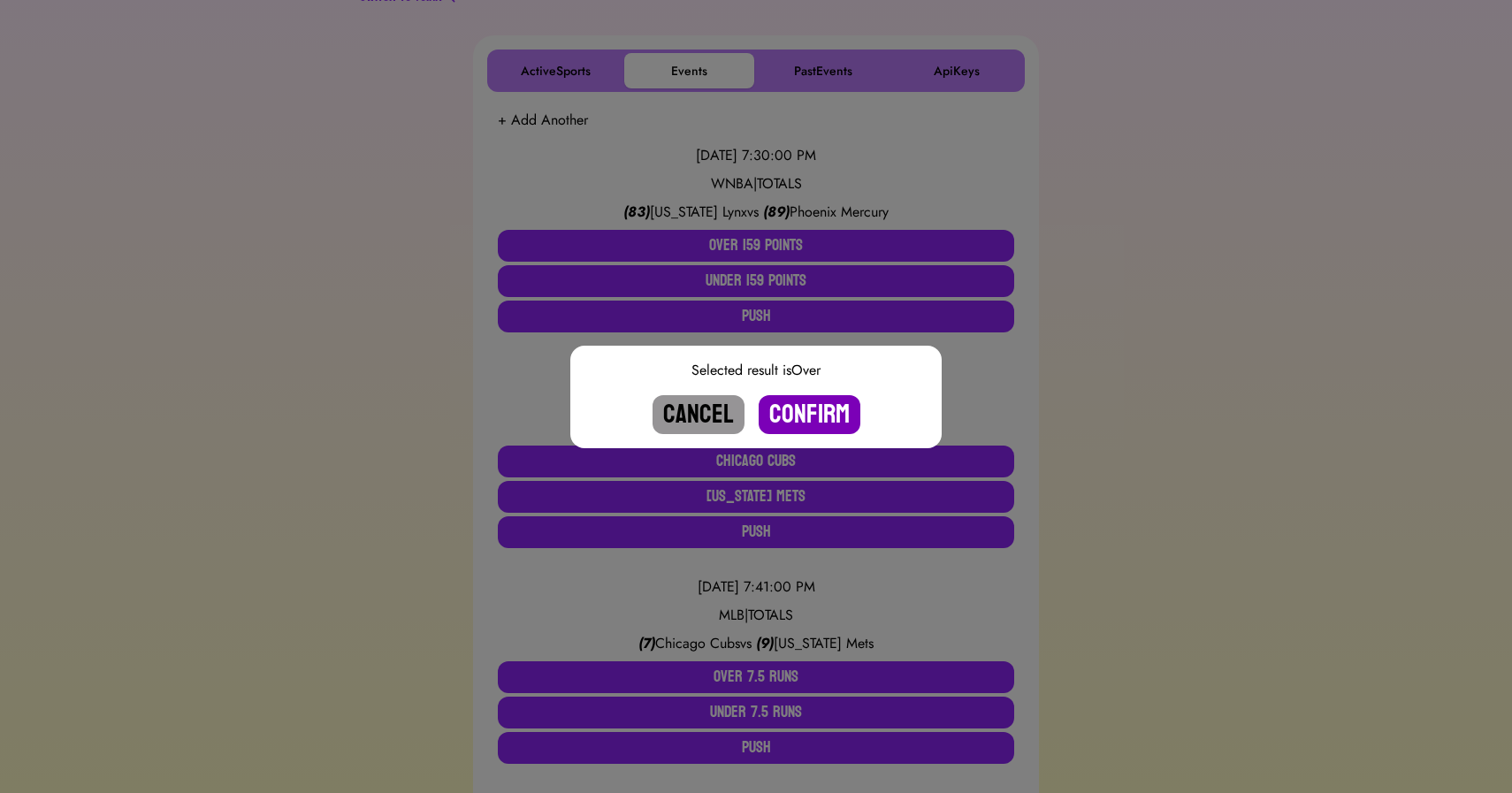
click at [793, 407] on button "Confirm" at bounding box center [809, 415] width 102 height 39
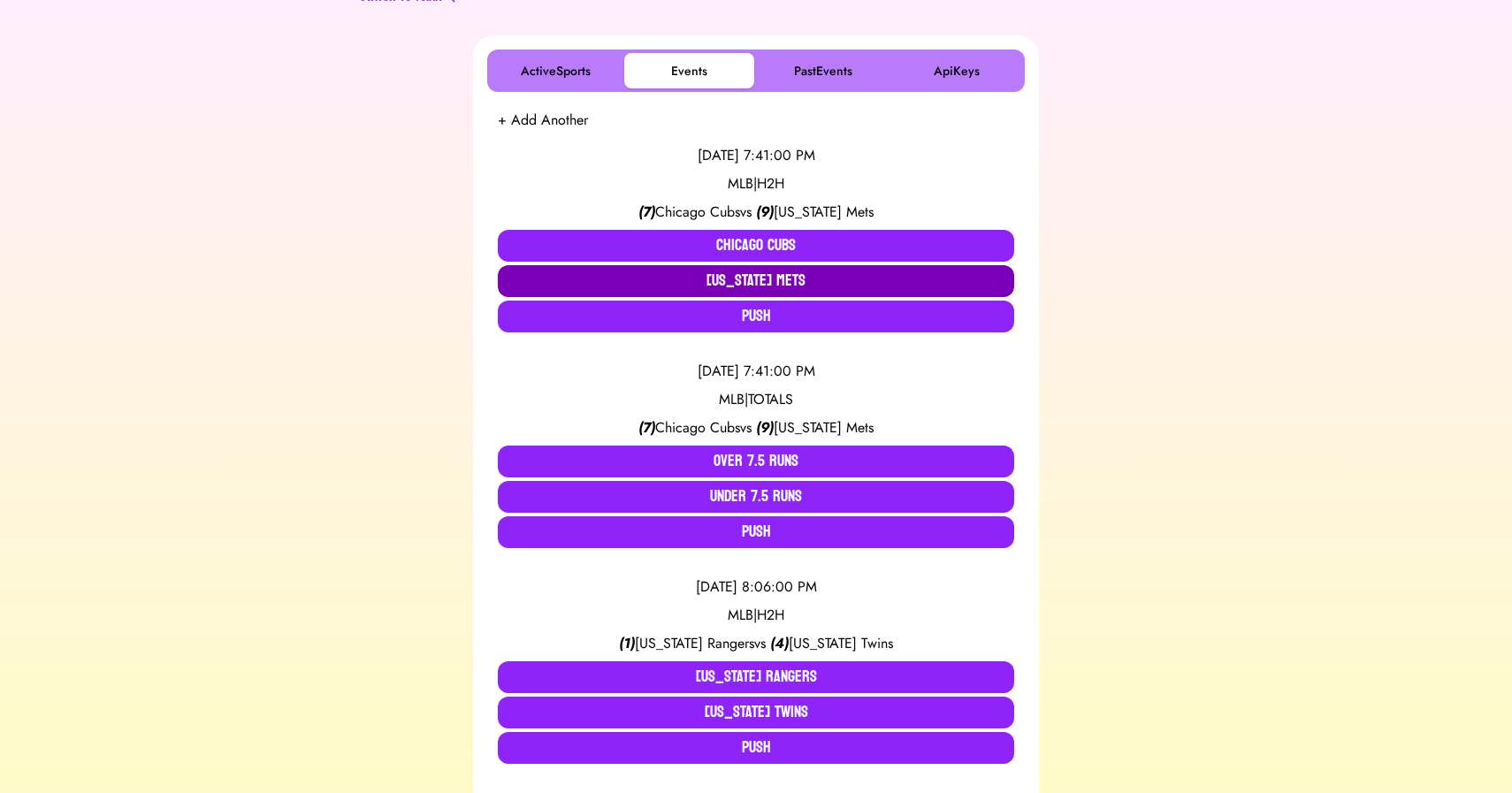
click at [774, 287] on button "[US_STATE] Mets" at bounding box center [756, 281] width 516 height 32
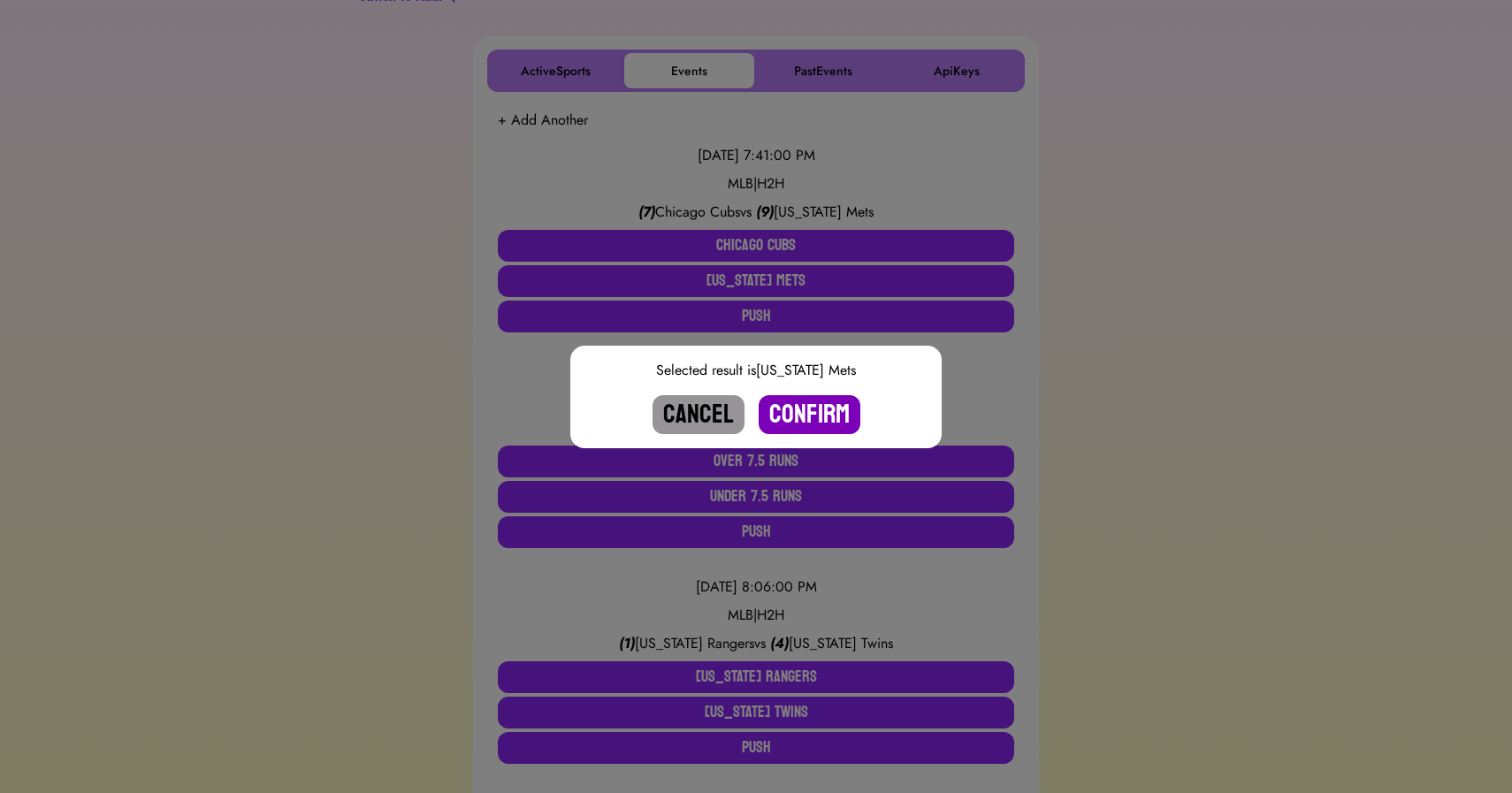
click at [804, 409] on button "Confirm" at bounding box center [809, 415] width 102 height 39
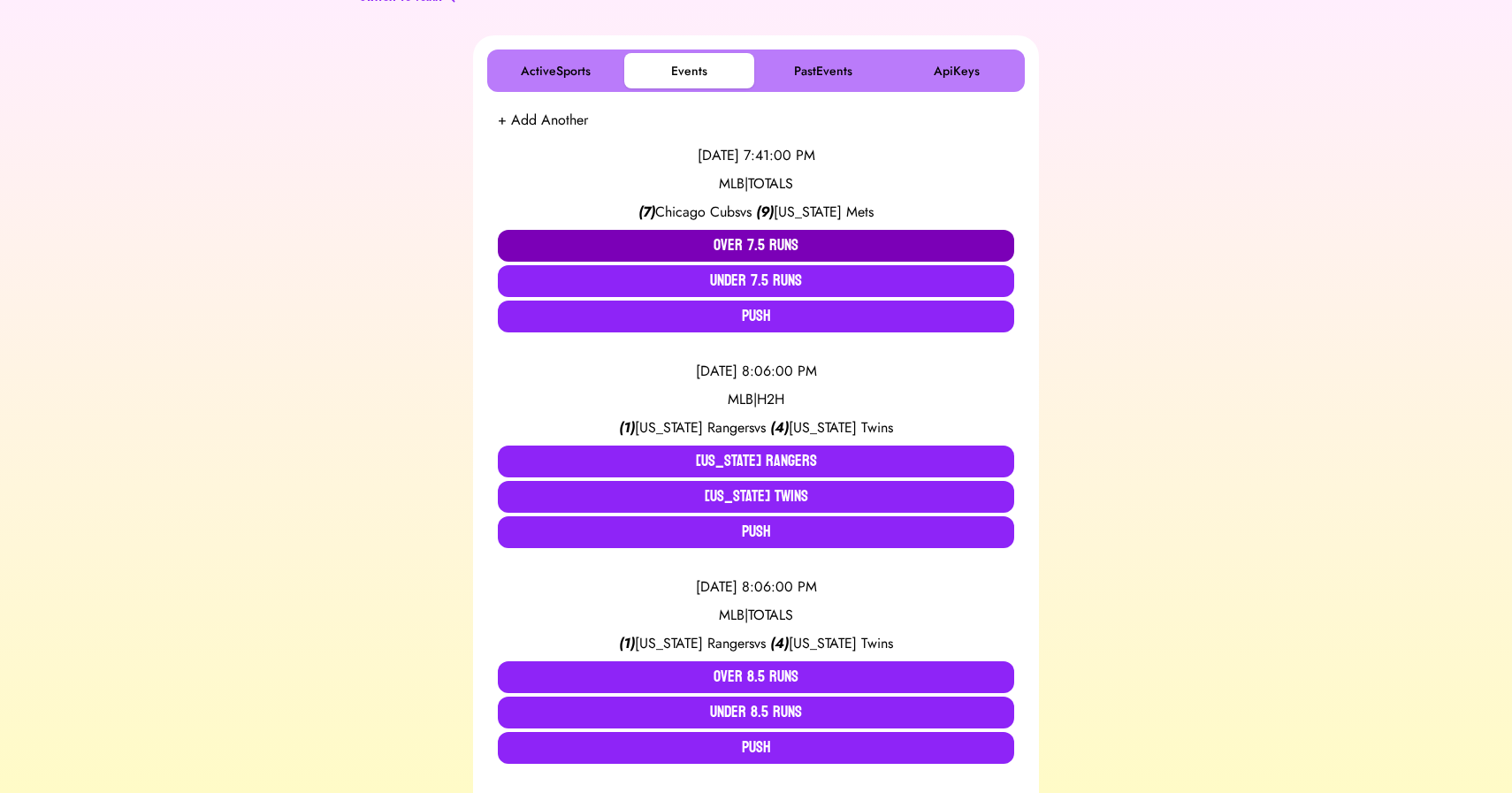
click at [763, 239] on button "Over 7.5 Runs" at bounding box center [756, 246] width 516 height 32
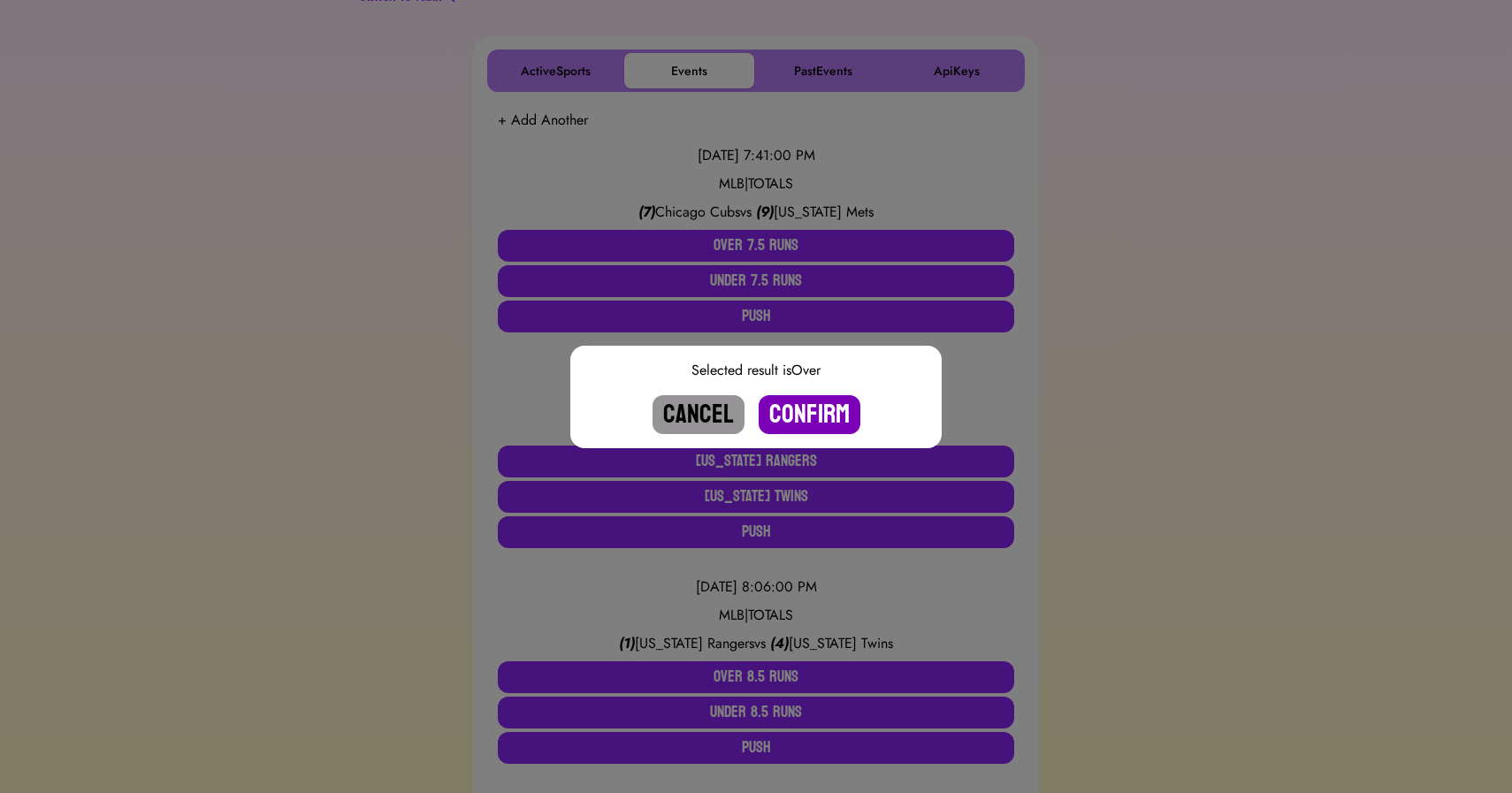
click at [799, 404] on button "Confirm" at bounding box center [809, 415] width 102 height 39
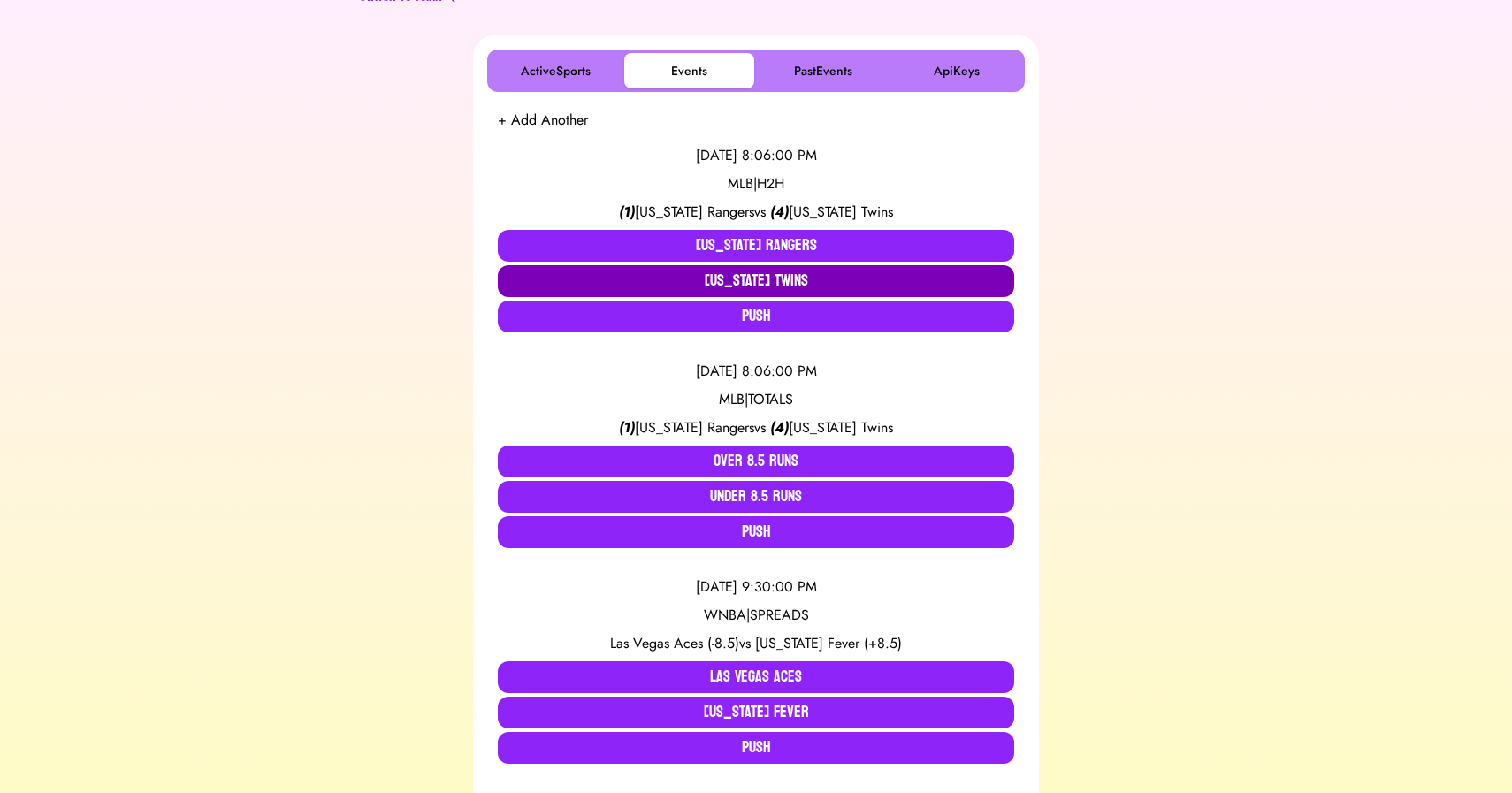
click at [793, 285] on button "[US_STATE] Twins" at bounding box center [756, 281] width 516 height 32
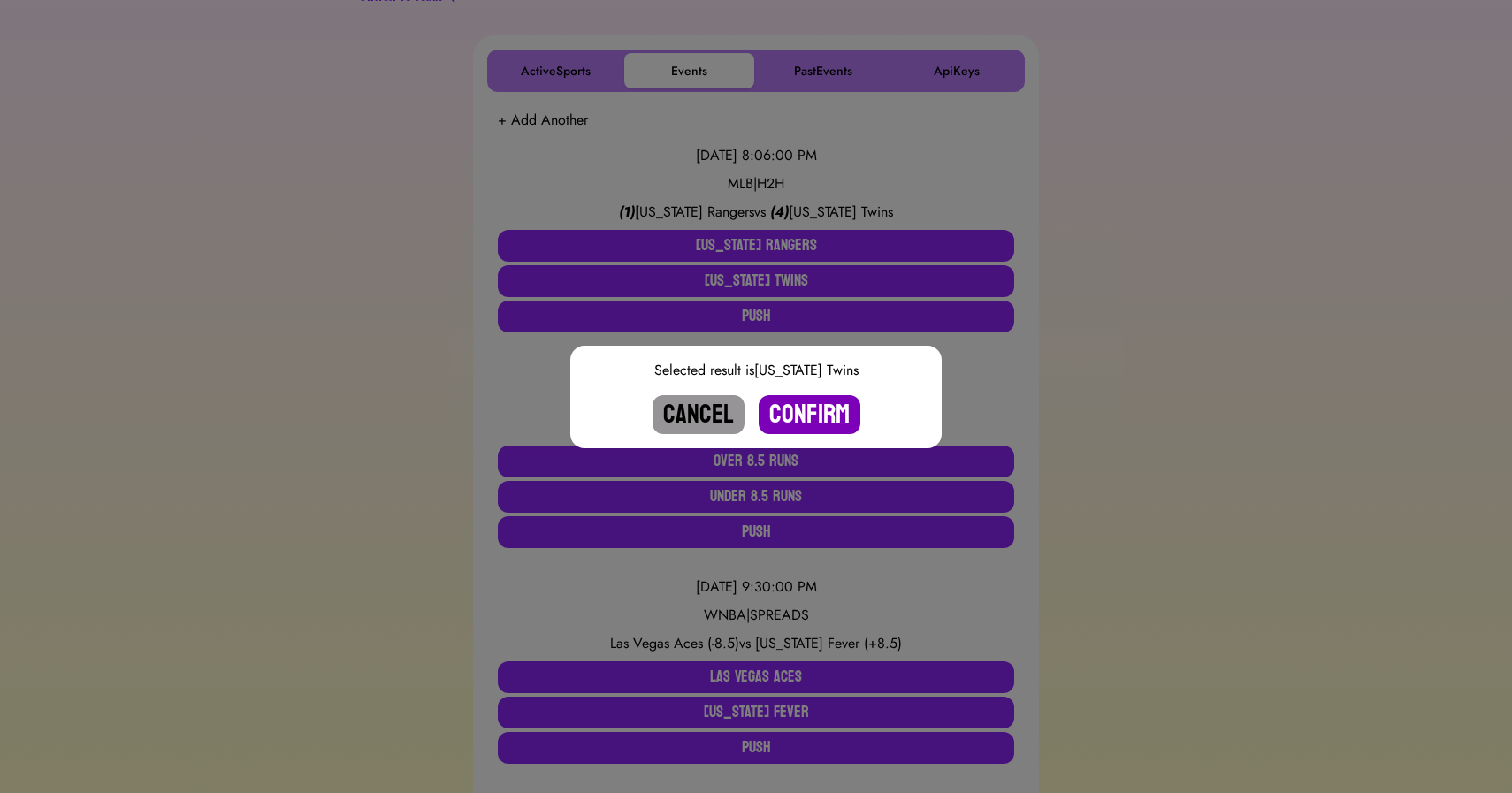
click at [811, 410] on button "Confirm" at bounding box center [809, 415] width 102 height 39
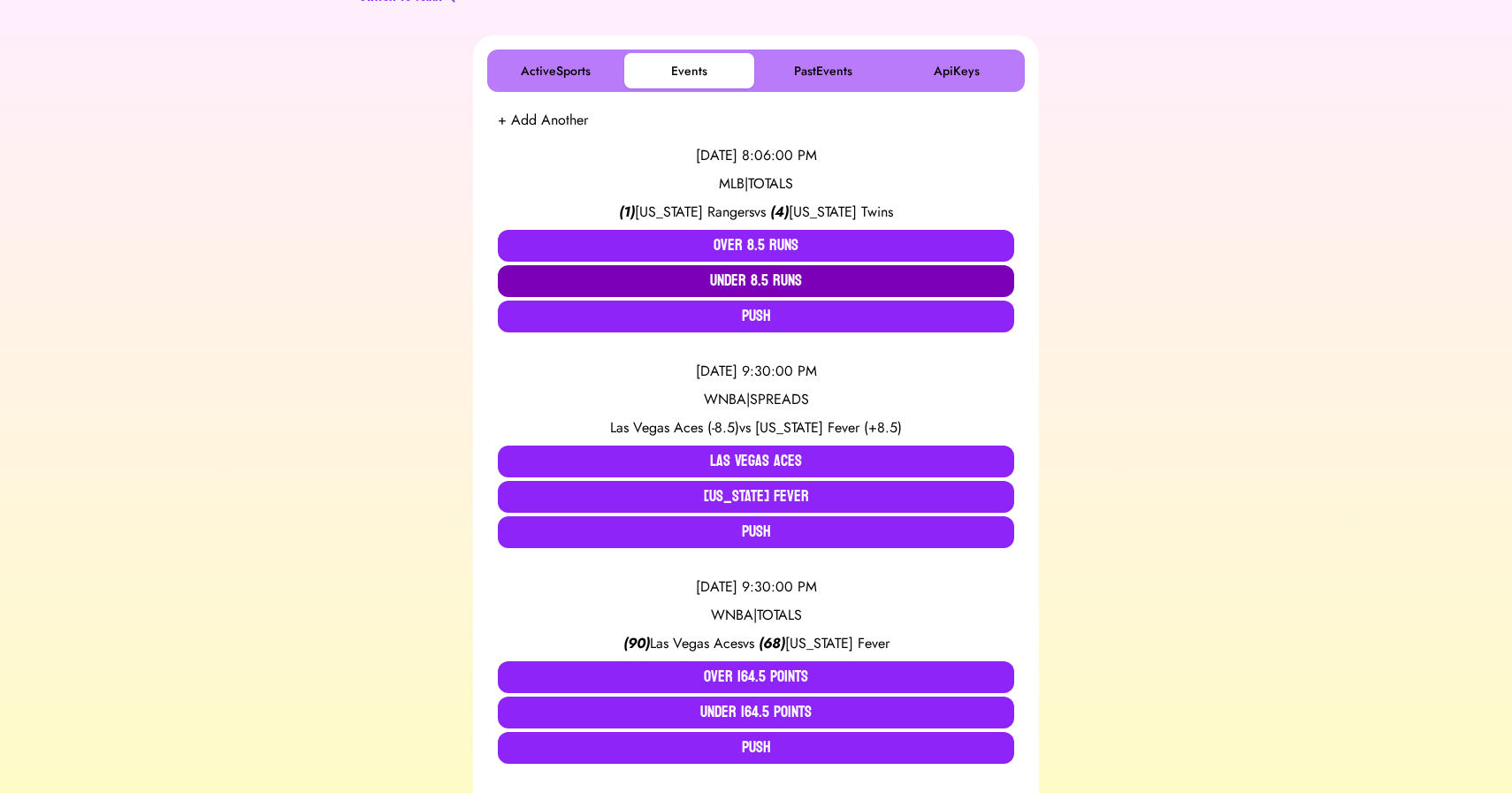
click at [774, 280] on button "Under 8.5 Runs" at bounding box center [756, 281] width 516 height 32
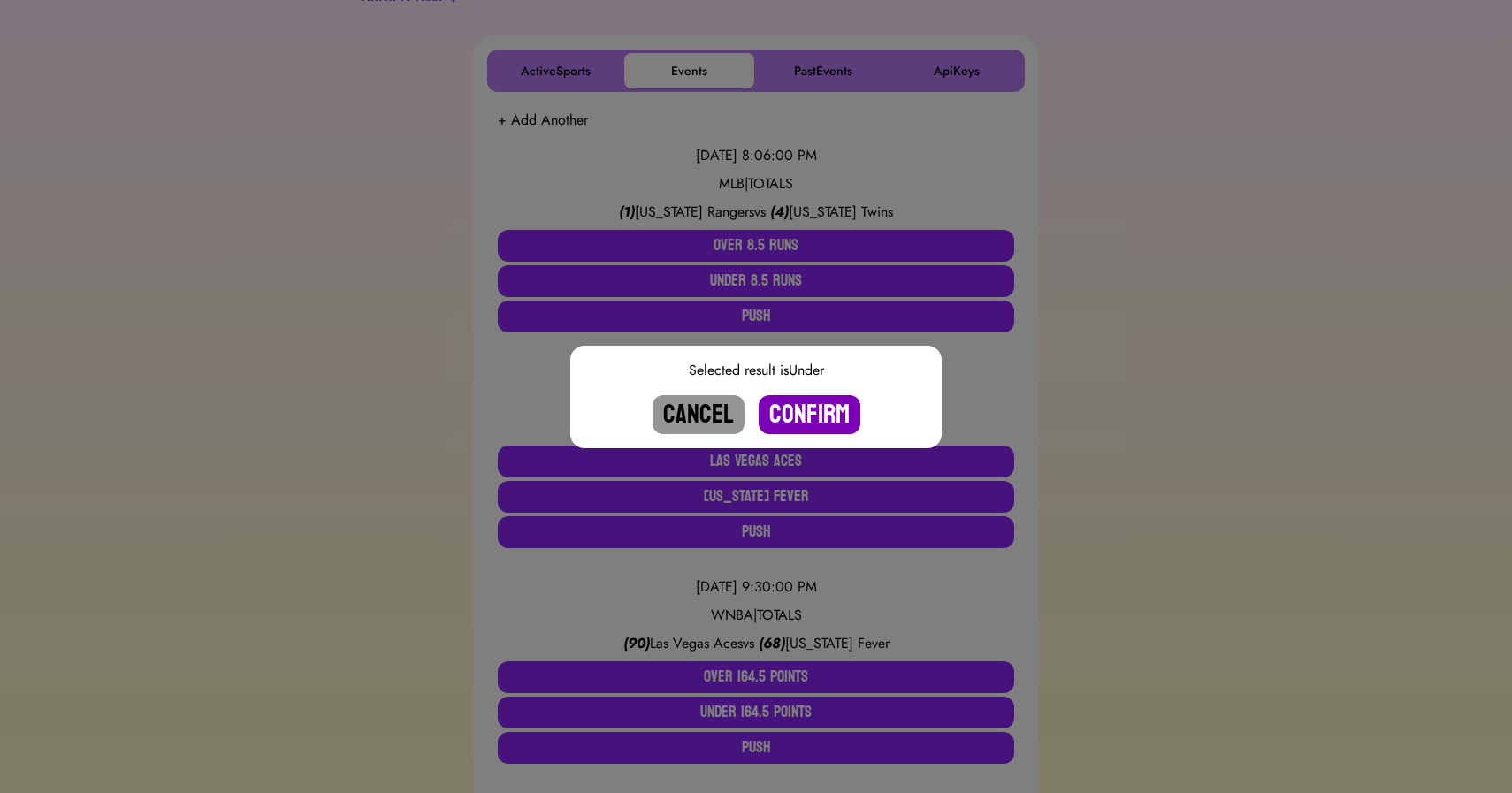
click at [809, 413] on button "Confirm" at bounding box center [809, 415] width 102 height 39
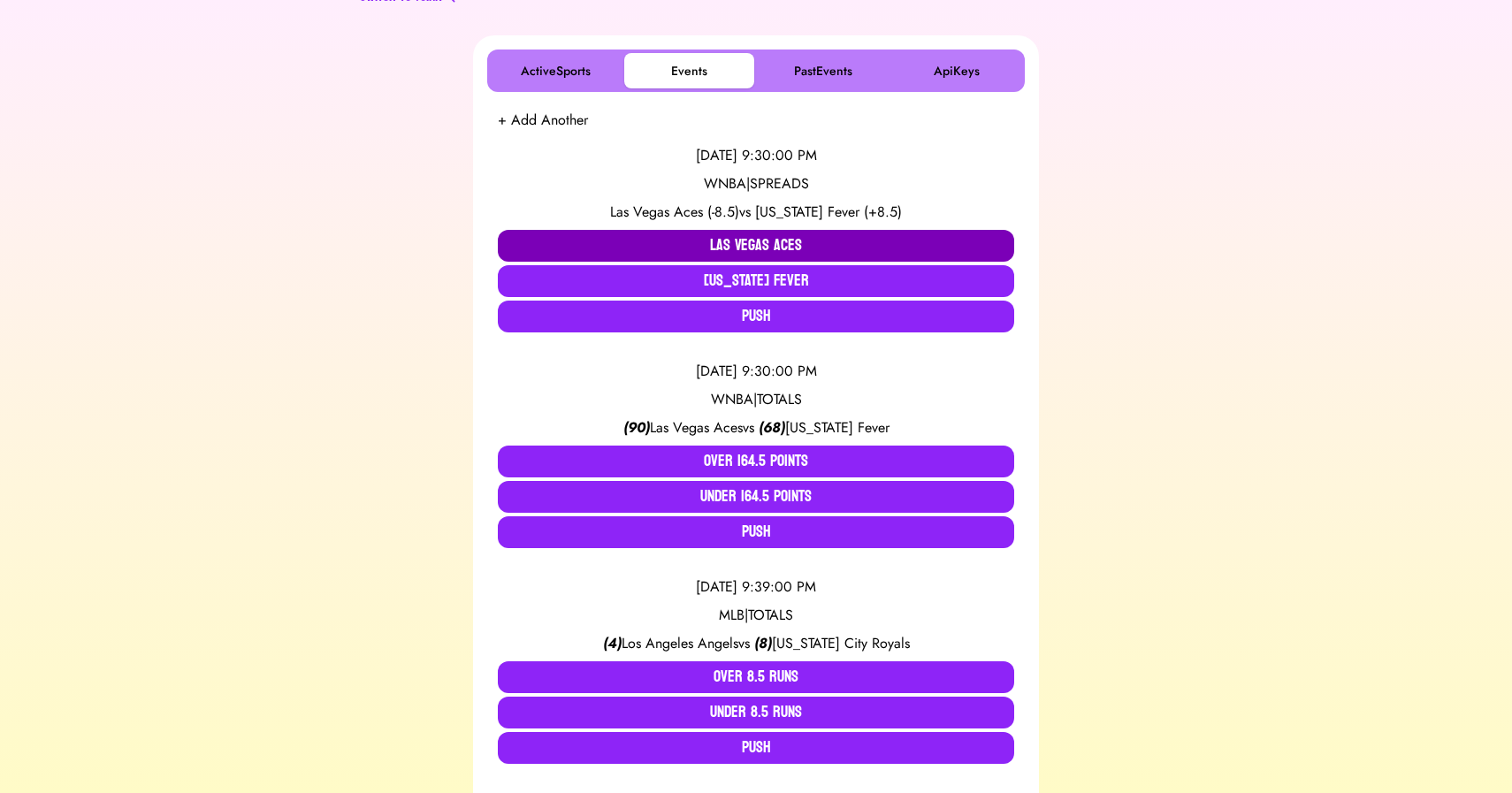
click at [709, 242] on button "Las Vegas Aces" at bounding box center [756, 246] width 516 height 32
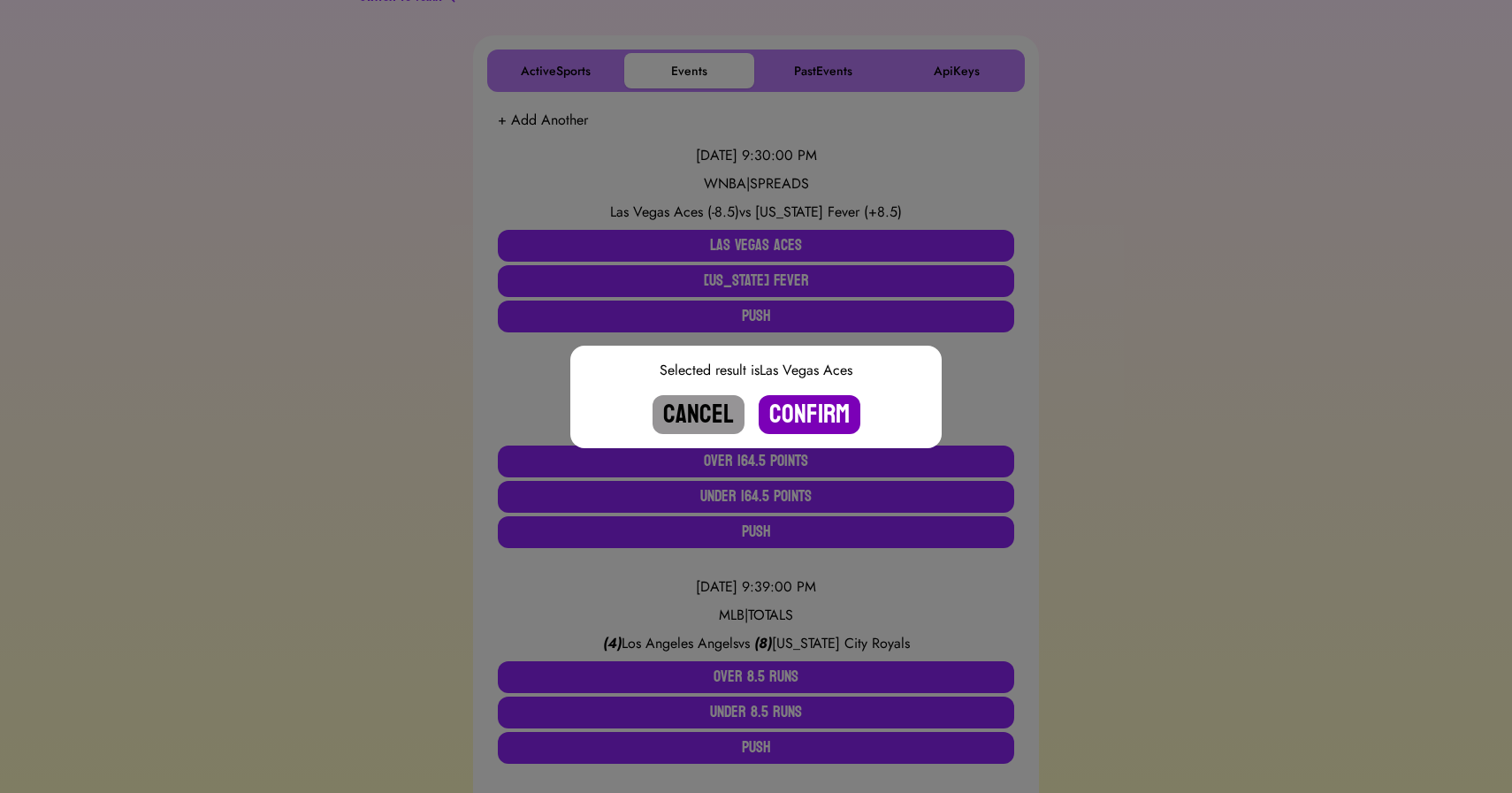
click at [796, 402] on button "Confirm" at bounding box center [809, 415] width 102 height 39
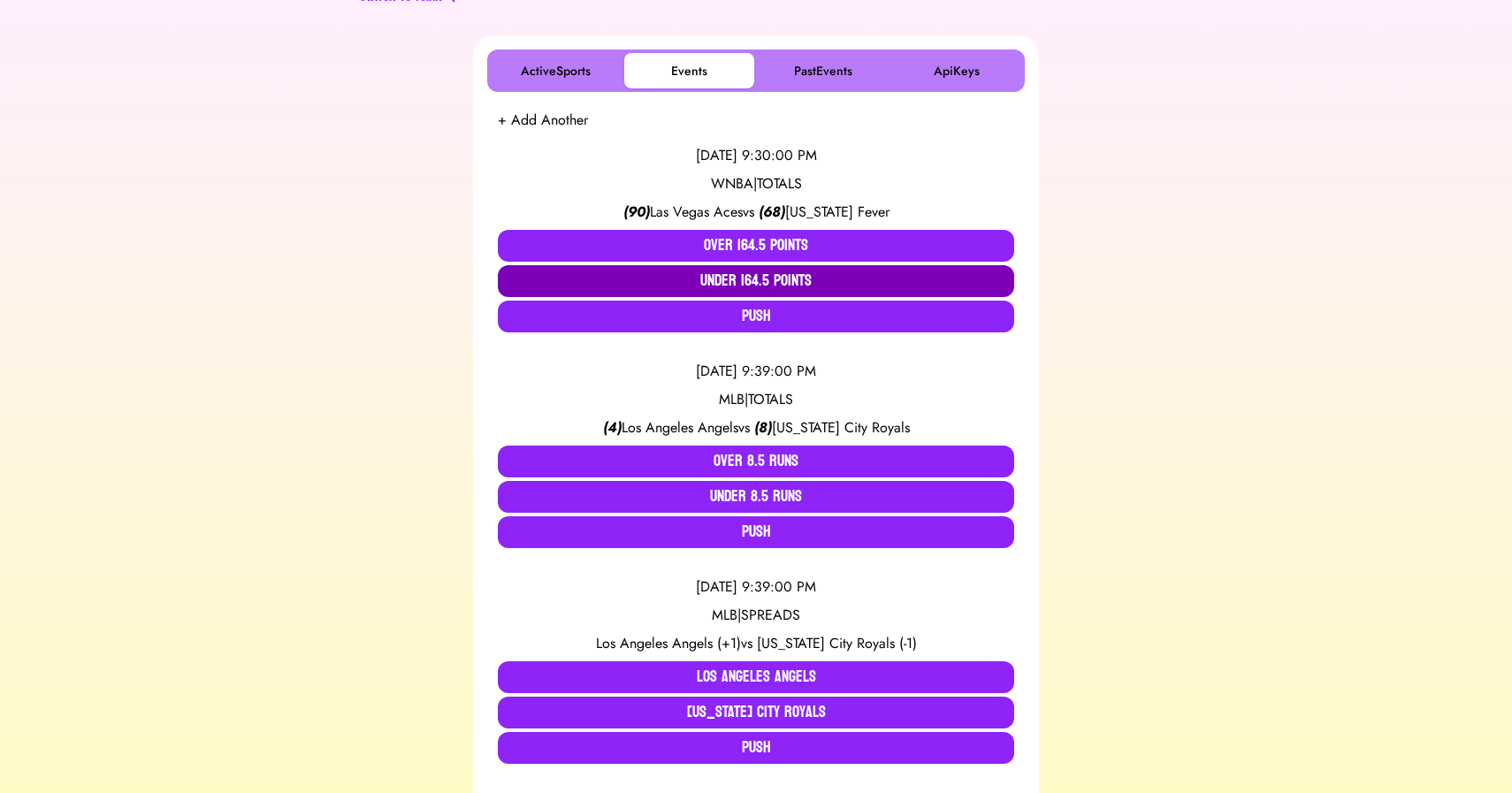
click at [880, 281] on button "Under 164.5 Points" at bounding box center [756, 281] width 516 height 32
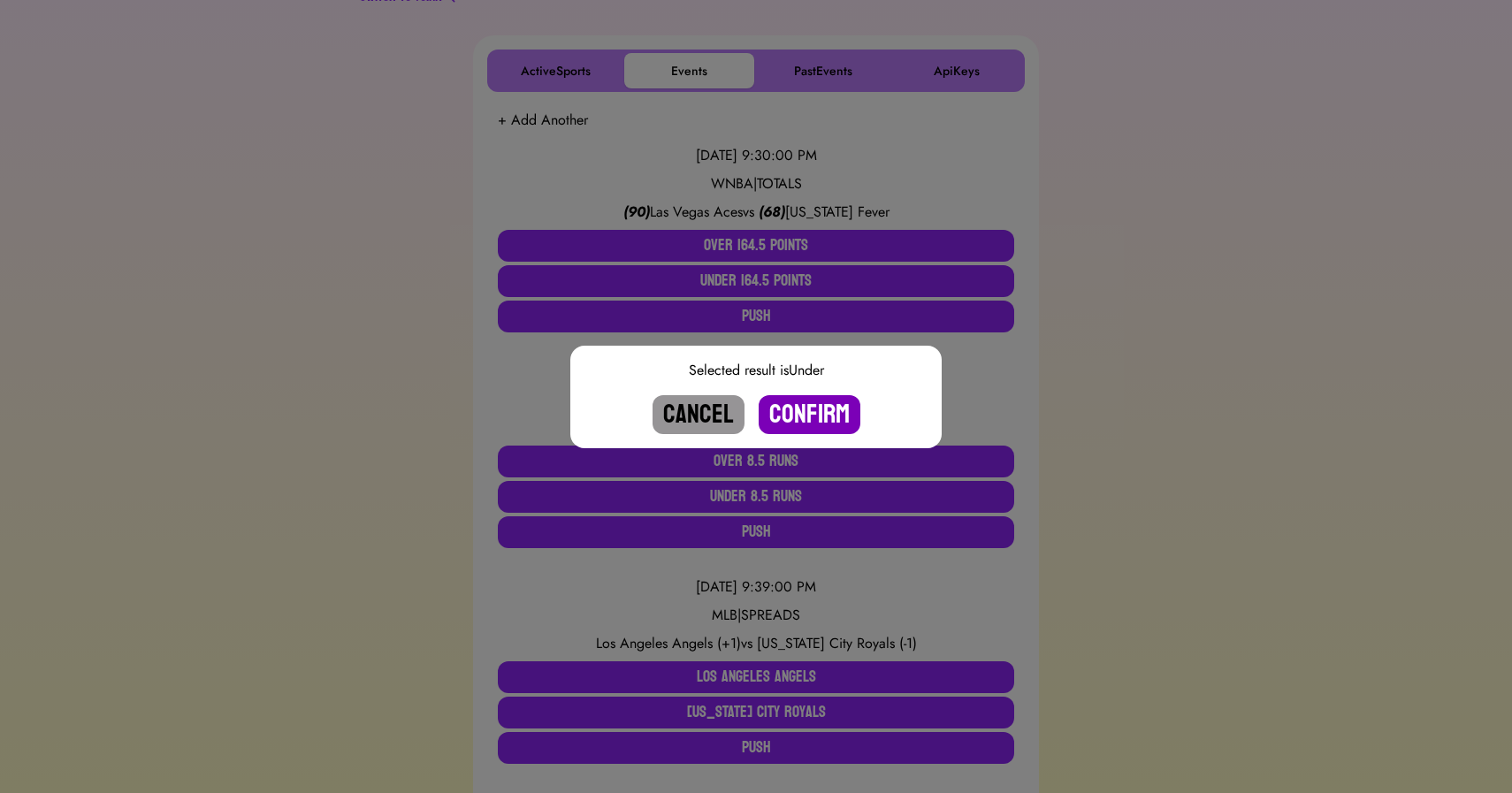
click at [824, 408] on button "Confirm" at bounding box center [809, 415] width 102 height 39
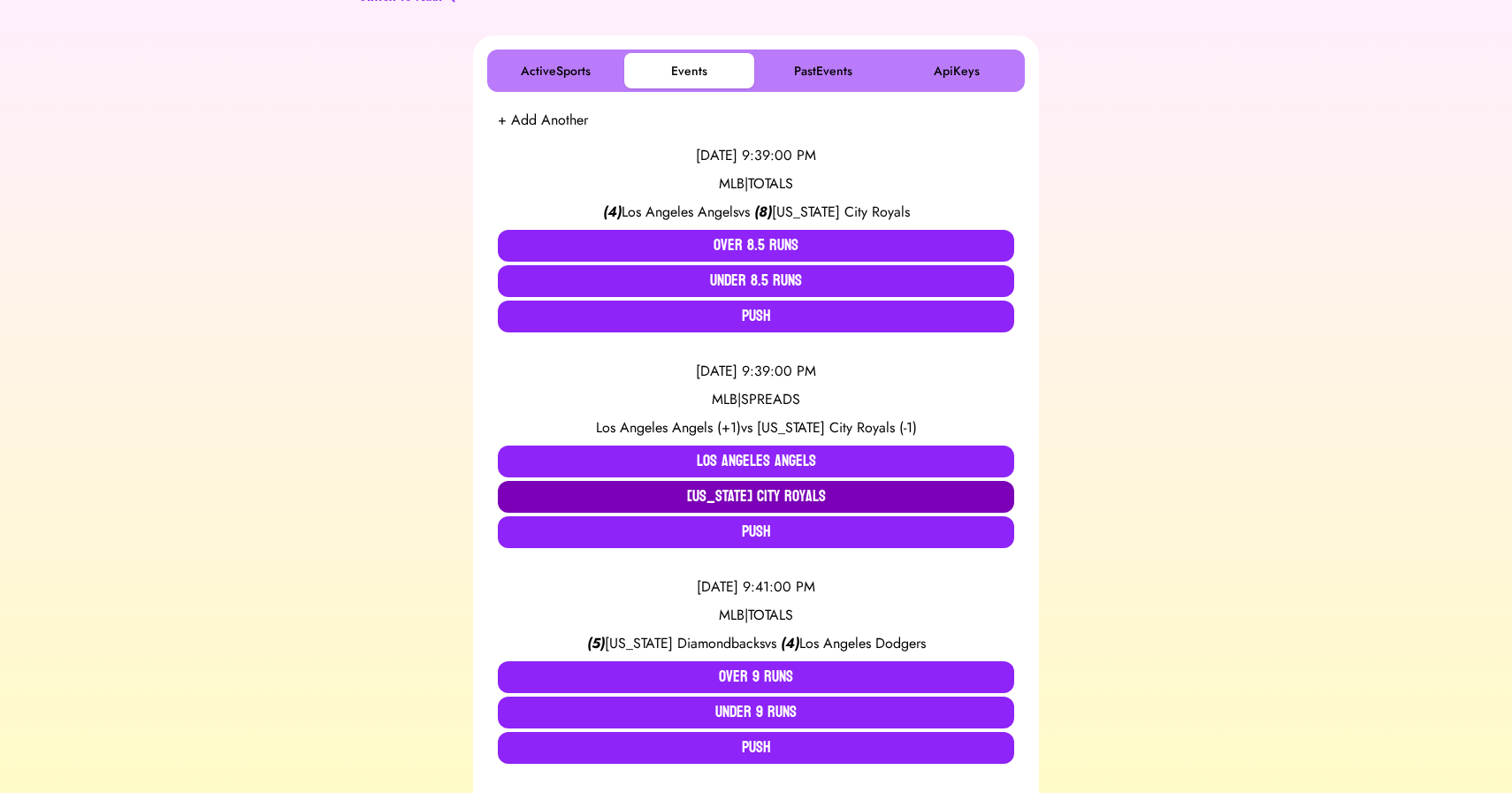
click at [784, 496] on button "[US_STATE] City Royals" at bounding box center [756, 497] width 516 height 32
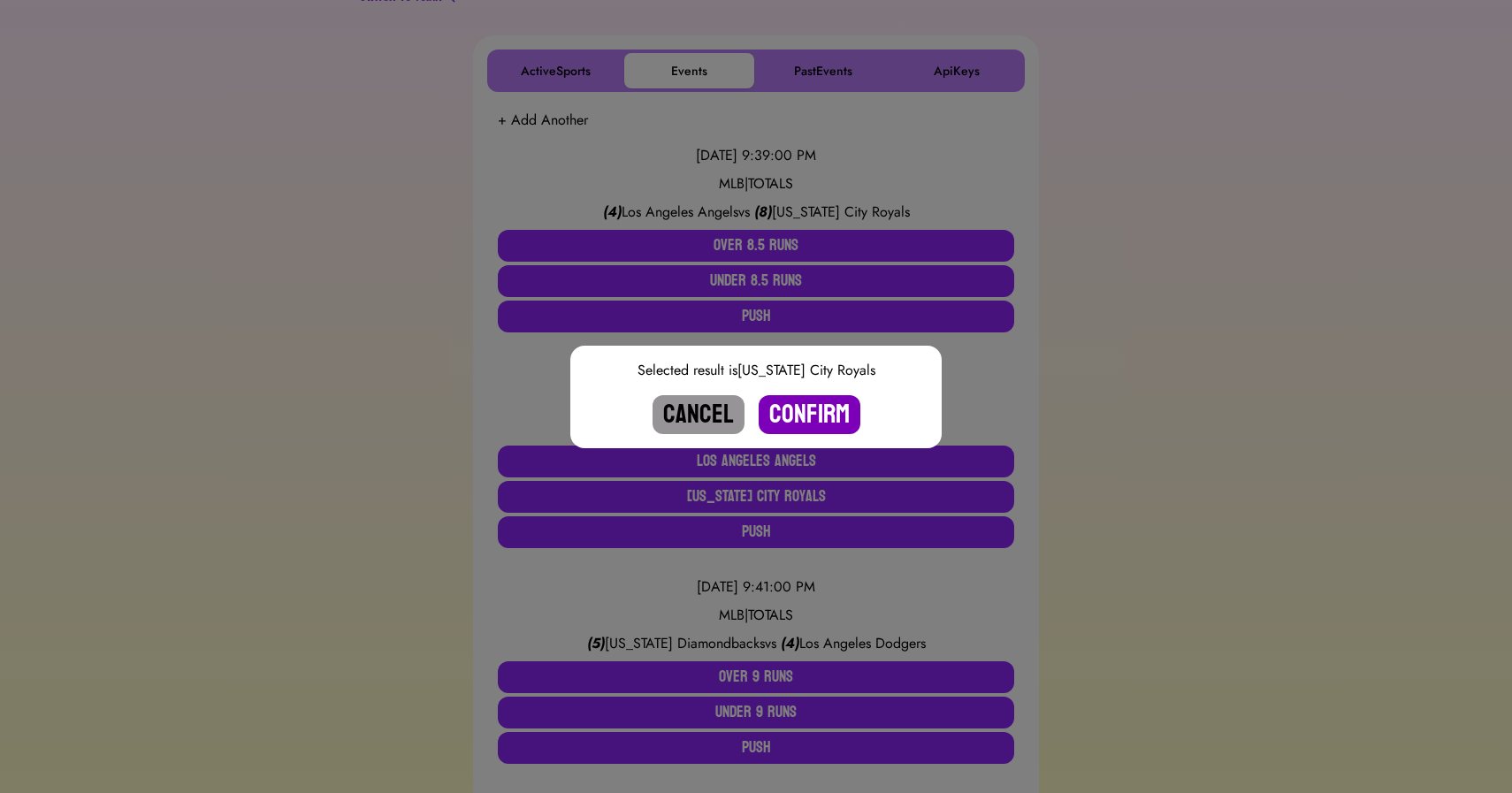
click at [799, 411] on button "Confirm" at bounding box center [809, 415] width 102 height 39
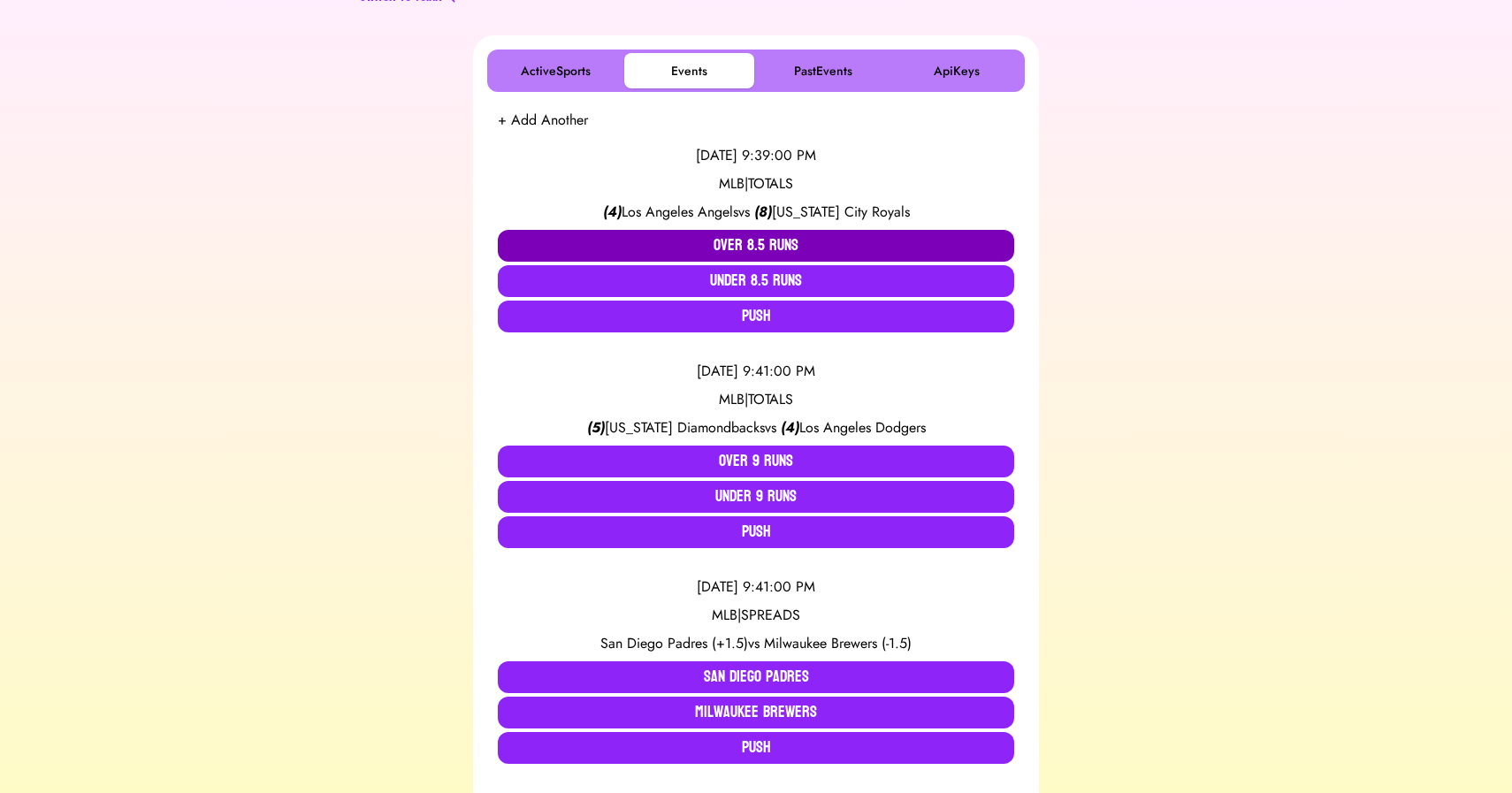
click at [748, 251] on button "Over 8.5 Runs" at bounding box center [756, 246] width 516 height 32
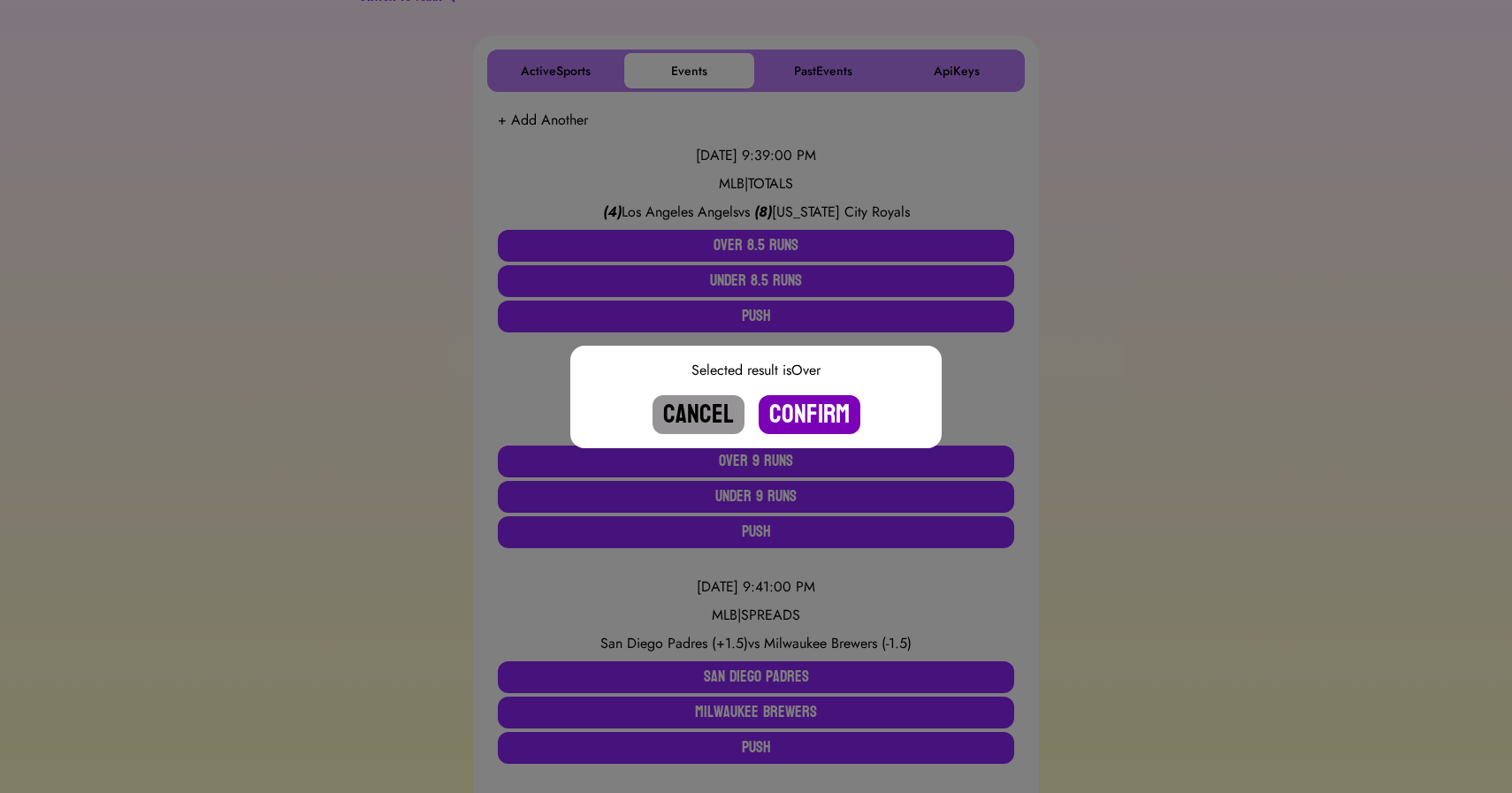
click at [799, 405] on button "Confirm" at bounding box center [809, 415] width 102 height 39
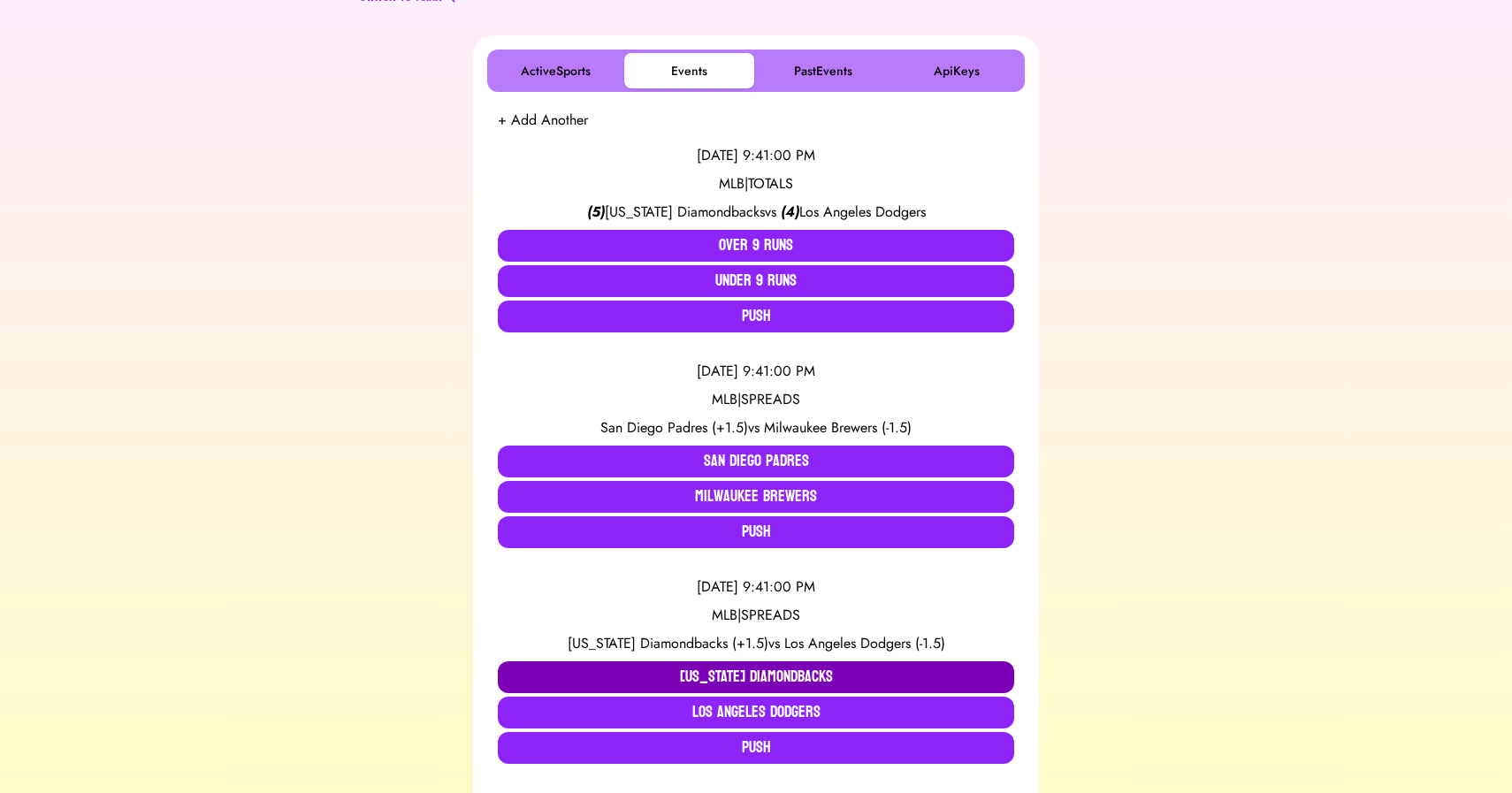
click at [713, 675] on button "[US_STATE] Diamondbacks" at bounding box center [756, 677] width 516 height 32
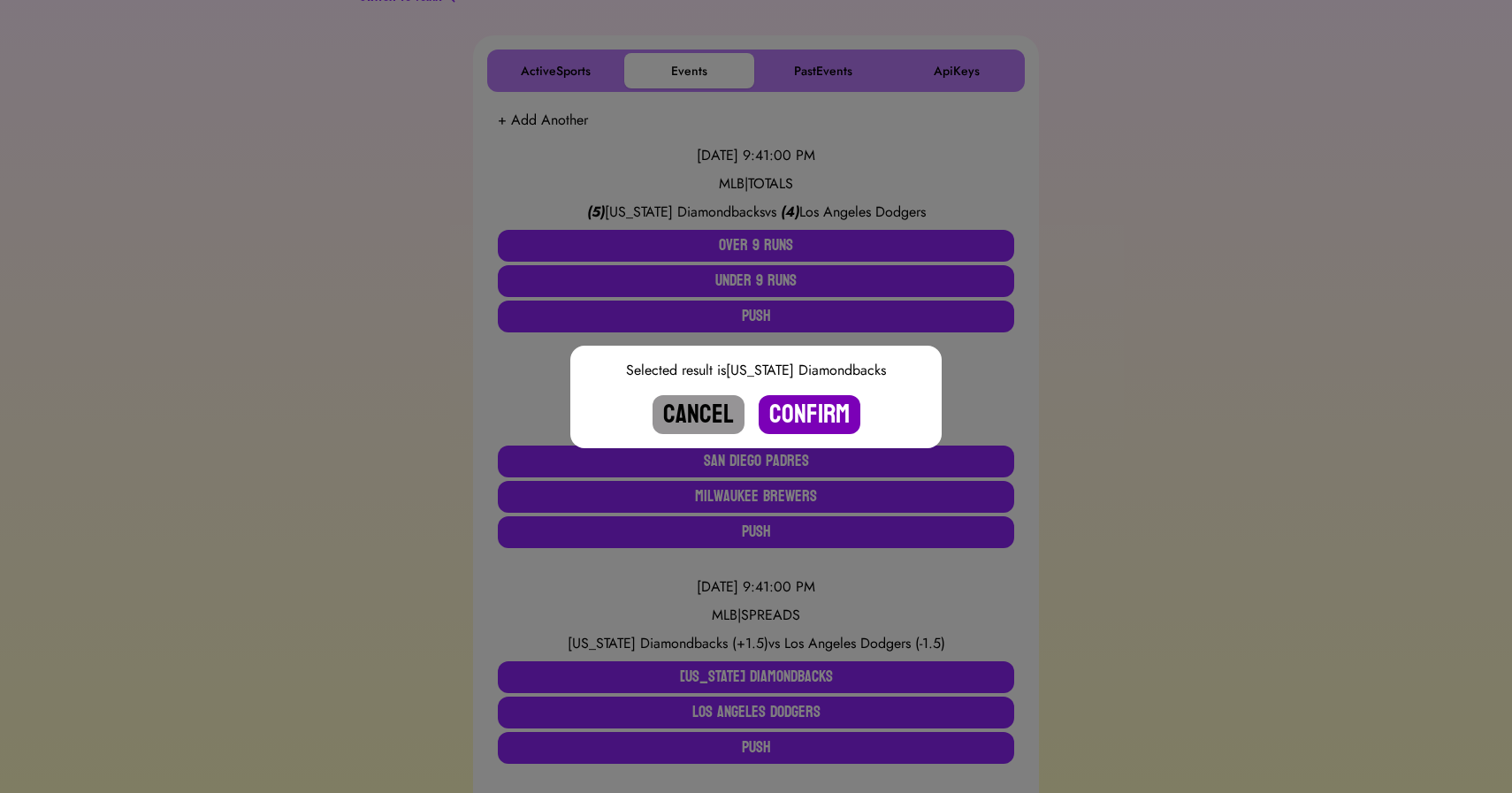
click at [806, 417] on button "Confirm" at bounding box center [809, 415] width 102 height 39
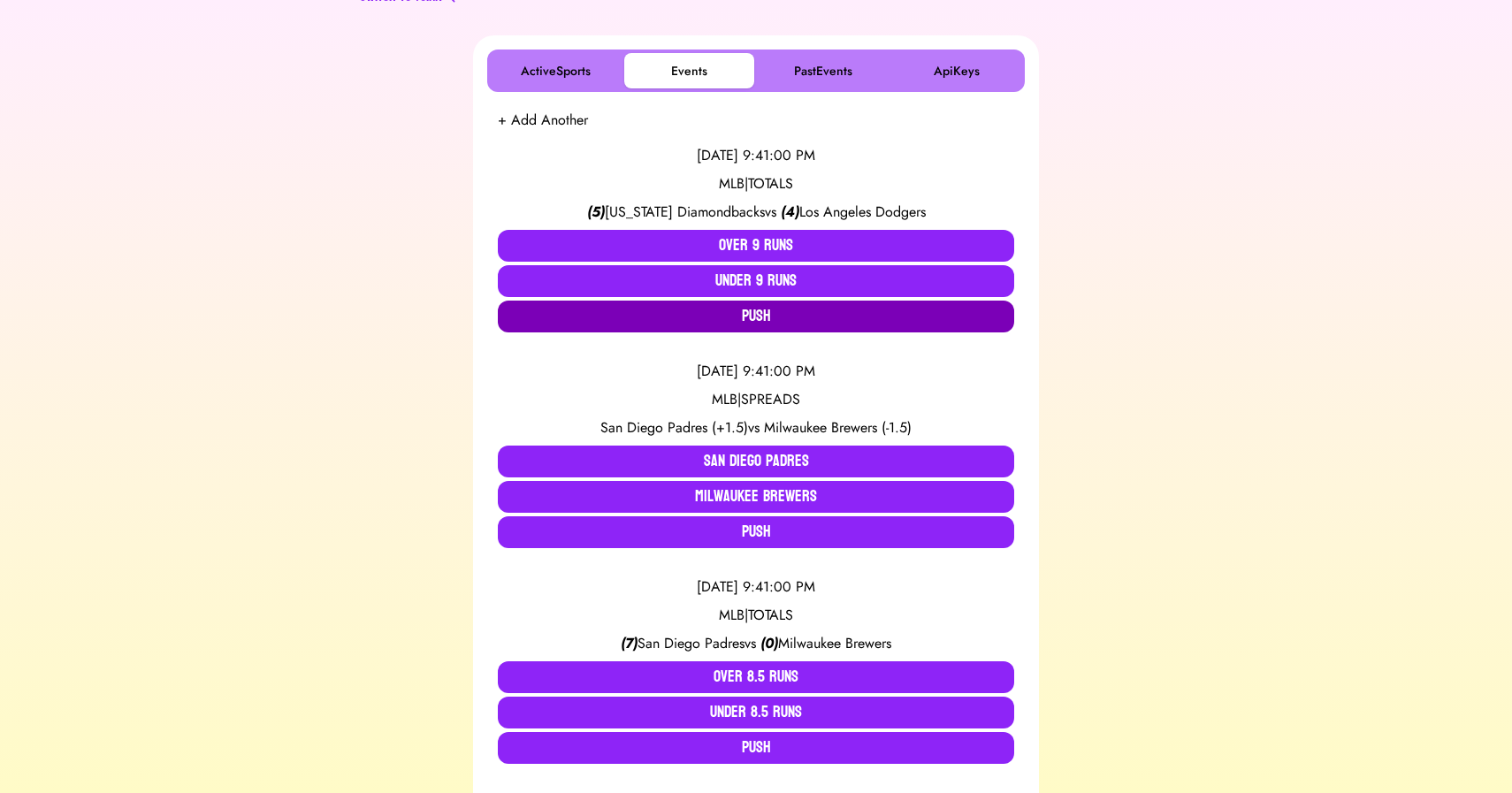
click at [752, 317] on button "Push" at bounding box center [756, 317] width 516 height 32
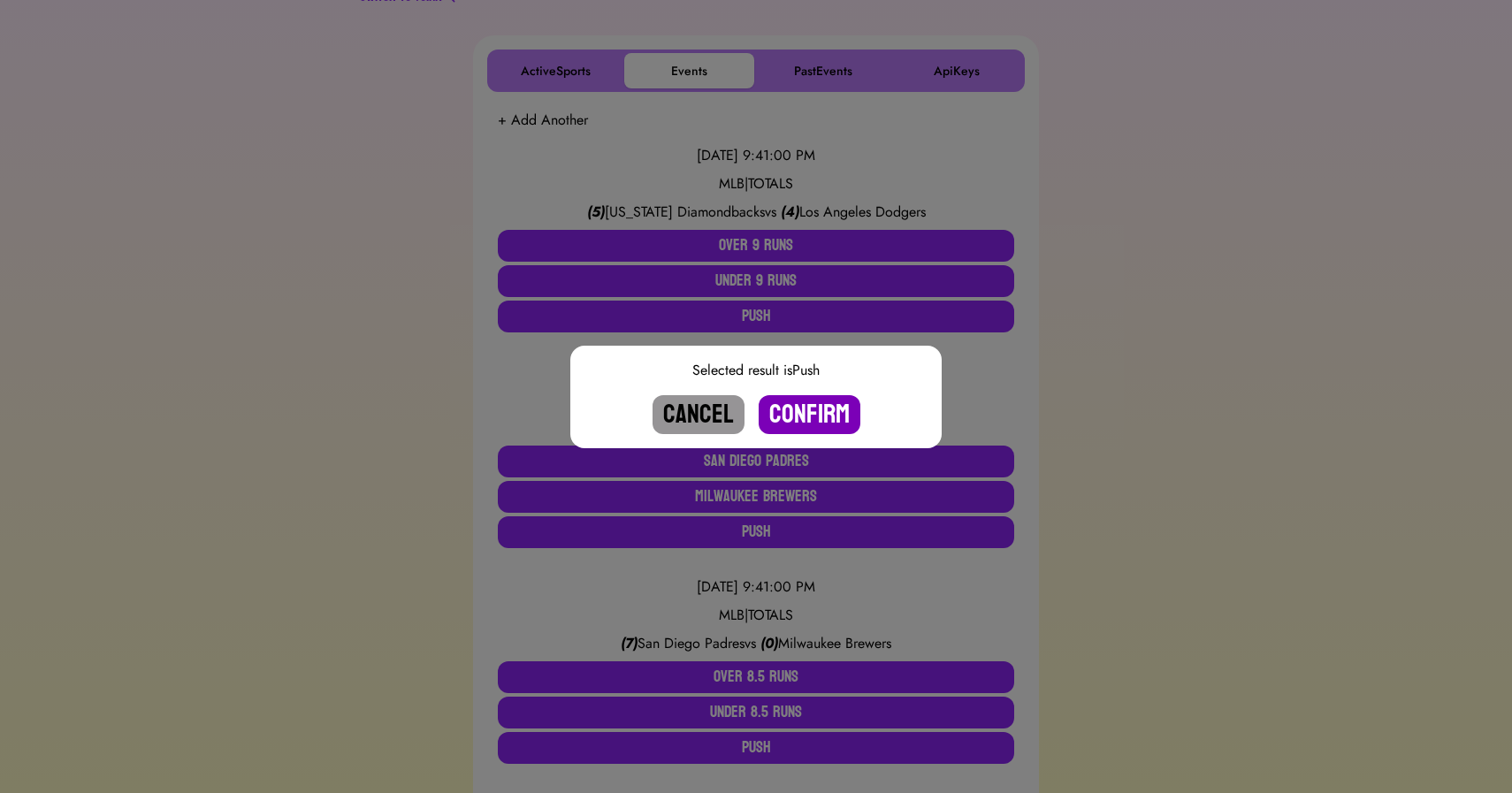
click at [804, 412] on button "Confirm" at bounding box center [809, 415] width 102 height 39
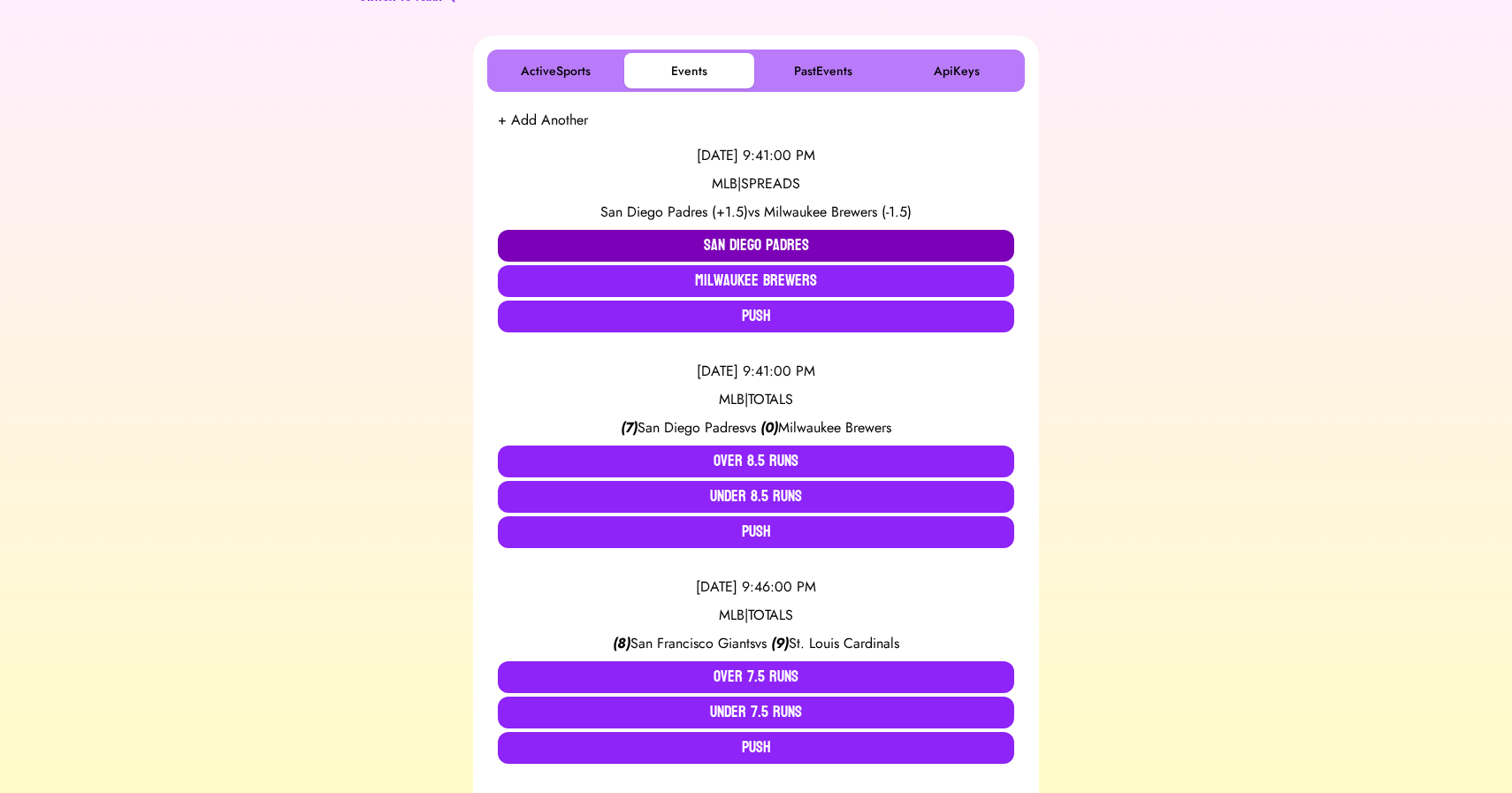
click at [722, 250] on button "San Diego Padres" at bounding box center [756, 246] width 516 height 32
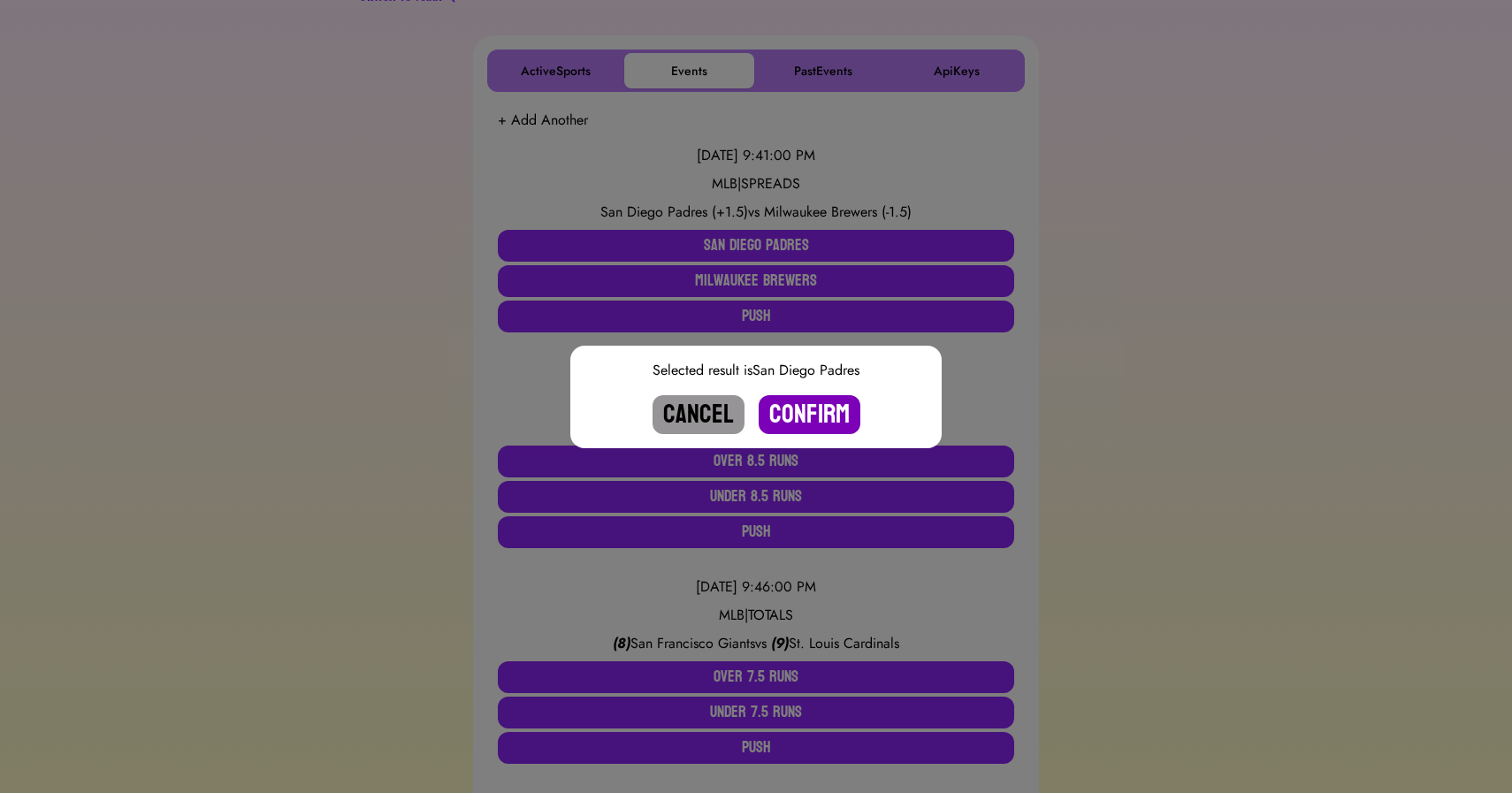
click at [793, 417] on button "Confirm" at bounding box center [809, 415] width 102 height 39
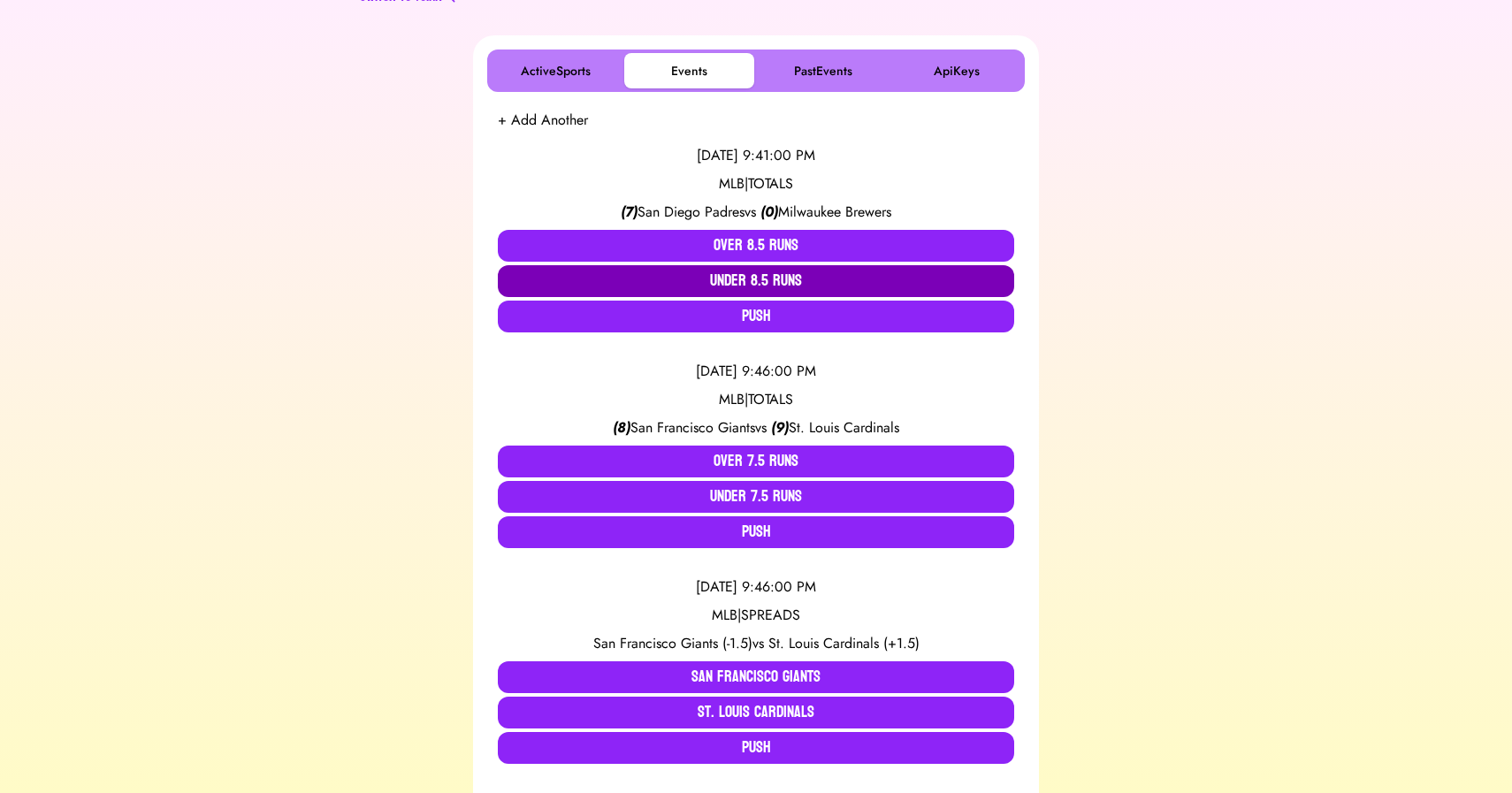
click at [778, 280] on button "Under 8.5 Runs" at bounding box center [756, 281] width 516 height 32
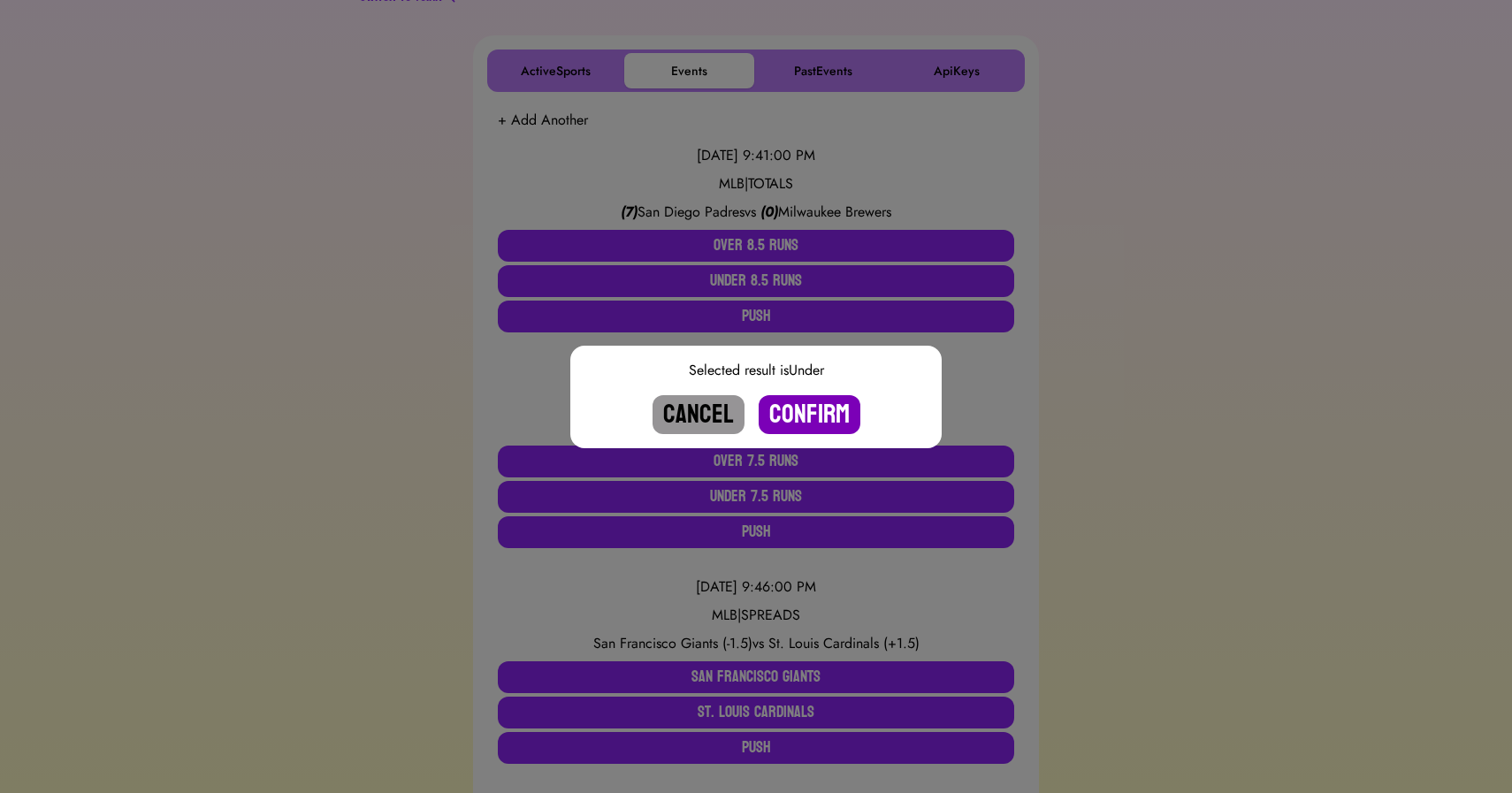
click at [807, 403] on button "Confirm" at bounding box center [809, 415] width 102 height 39
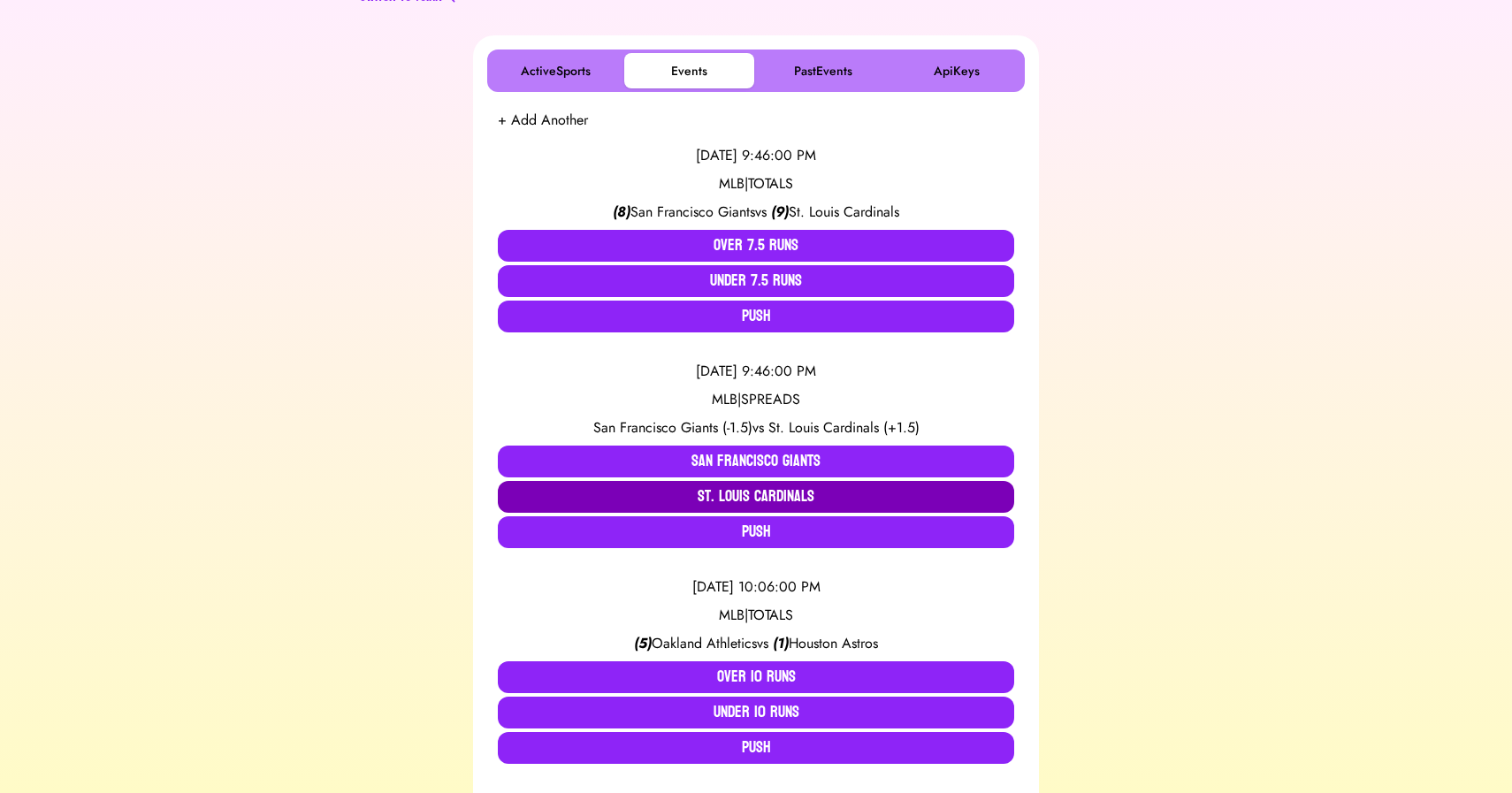
click at [781, 496] on button "St. Louis Cardinals" at bounding box center [756, 497] width 516 height 32
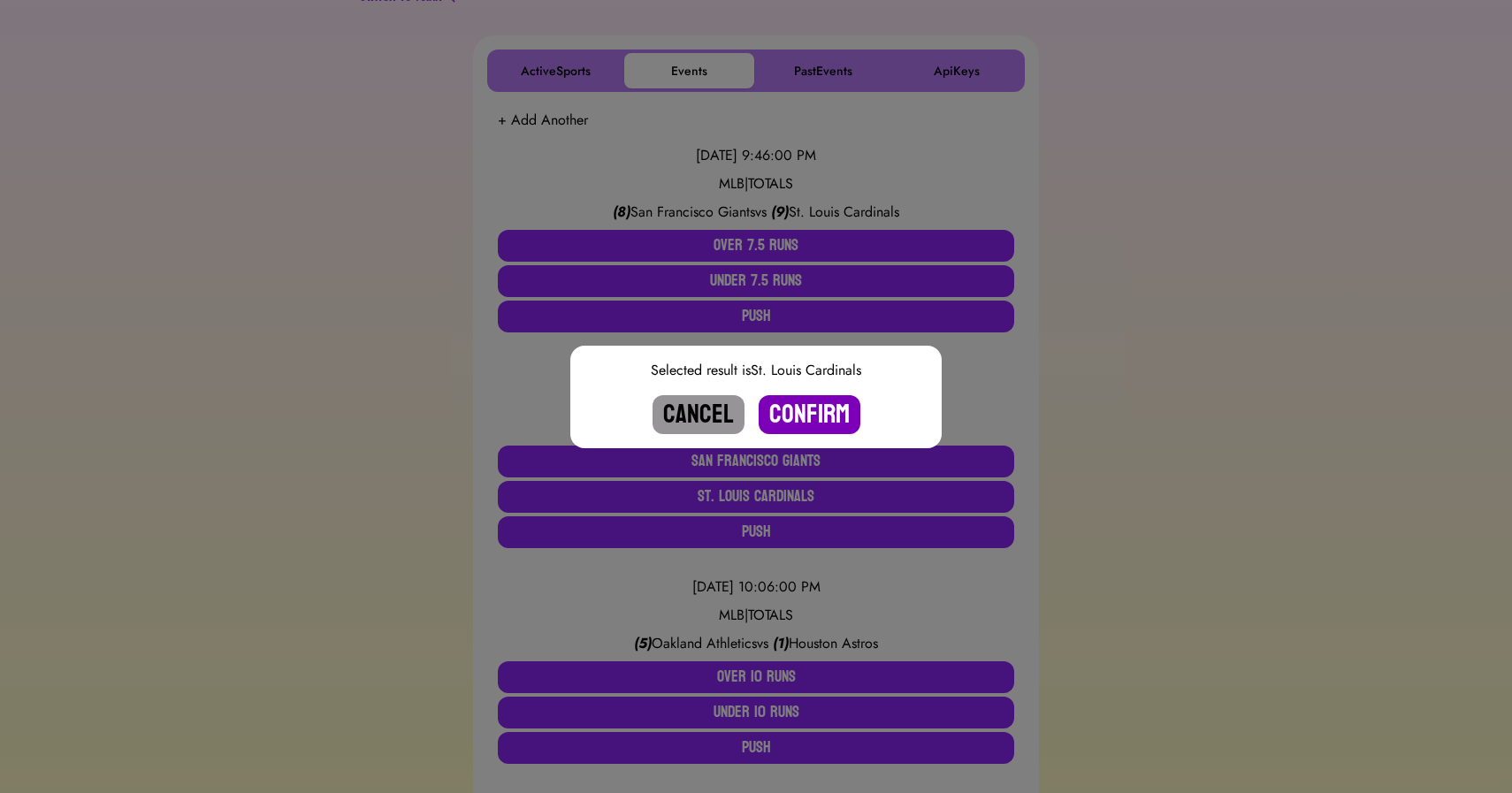
click at [811, 416] on button "Confirm" at bounding box center [809, 415] width 102 height 39
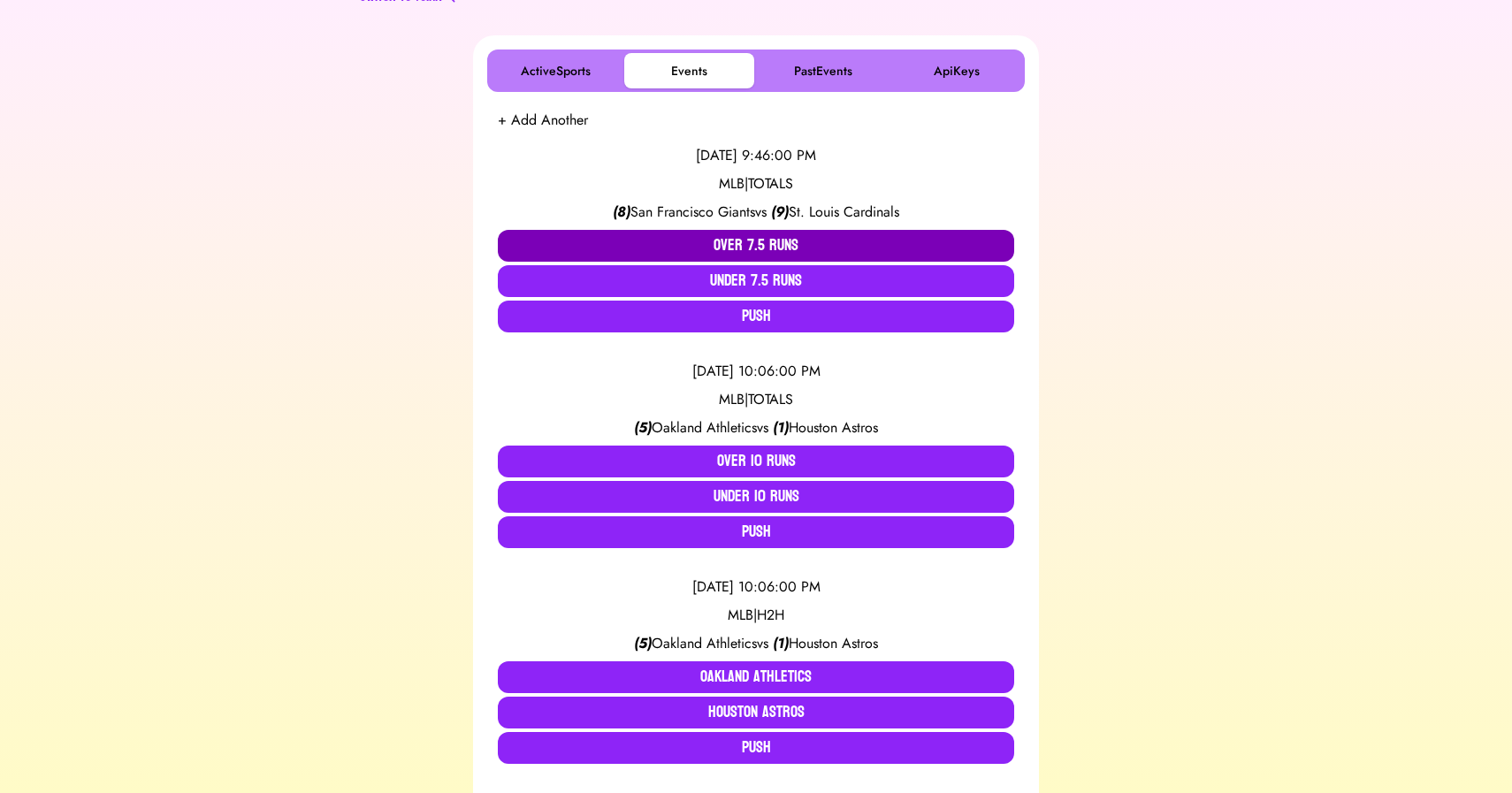
click at [736, 238] on button "Over 7.5 Runs" at bounding box center [756, 246] width 516 height 32
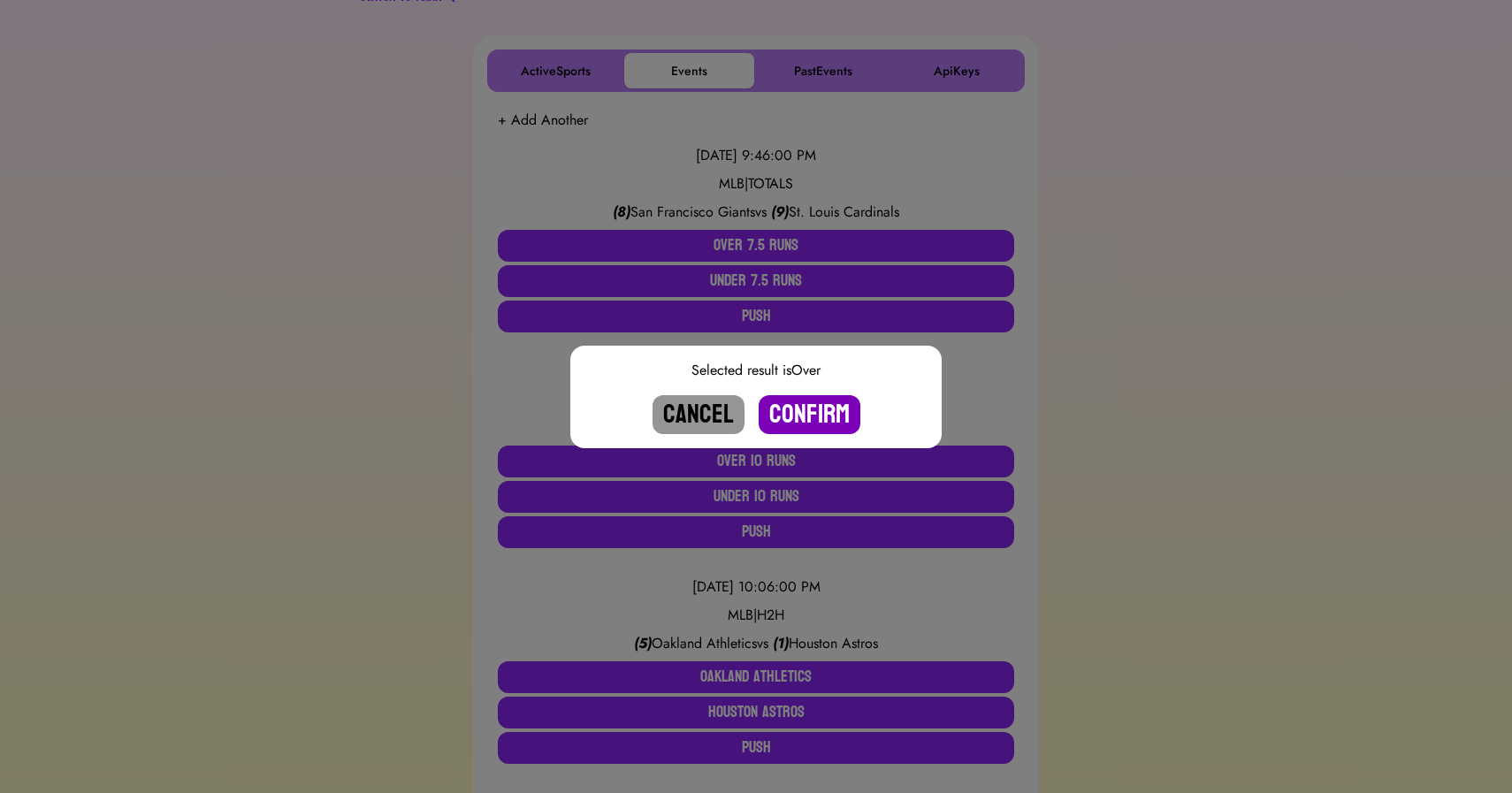
click at [805, 400] on button "Confirm" at bounding box center [809, 415] width 102 height 39
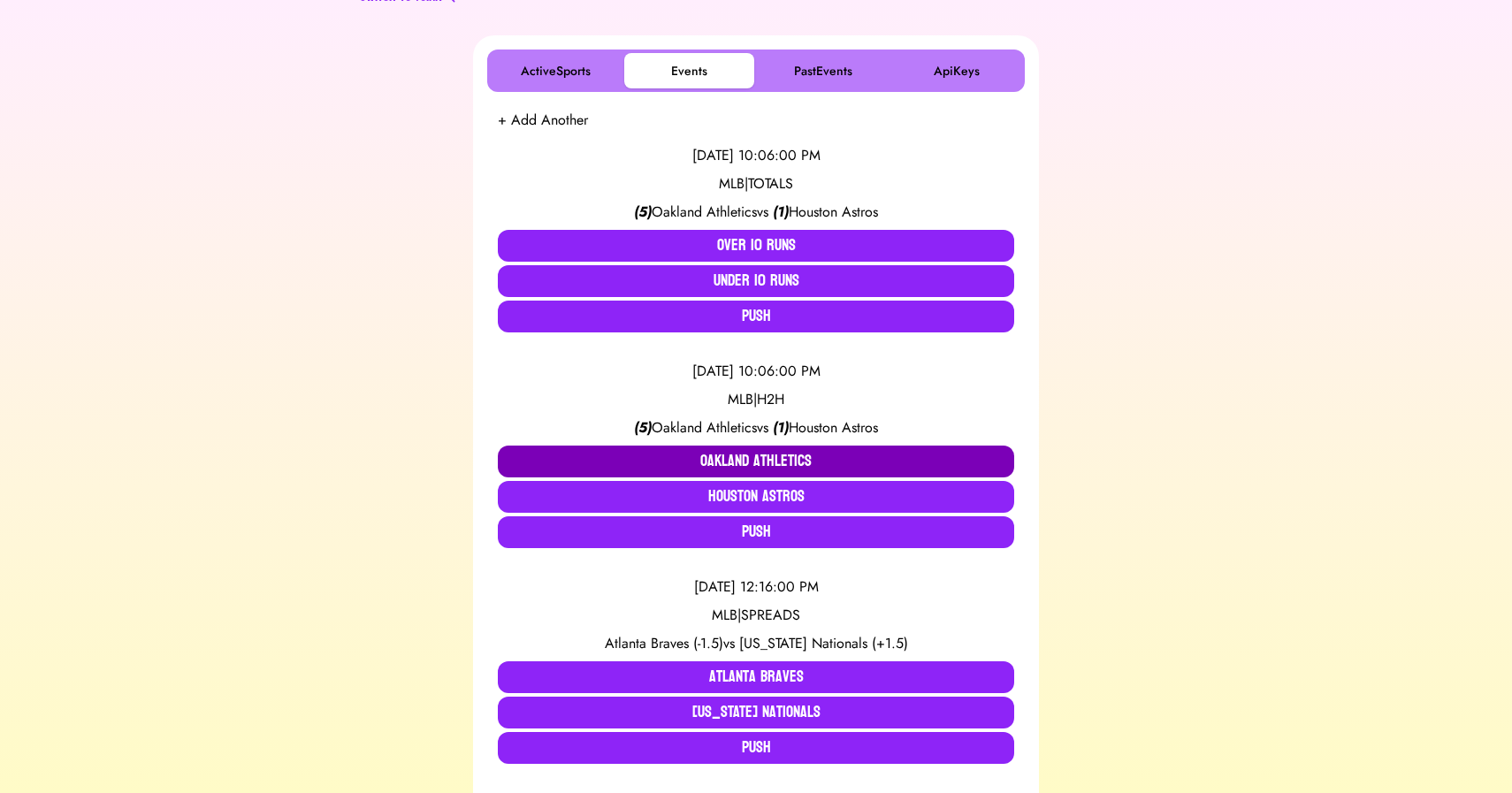
click at [764, 449] on button "Oakland Athletics" at bounding box center [756, 461] width 516 height 32
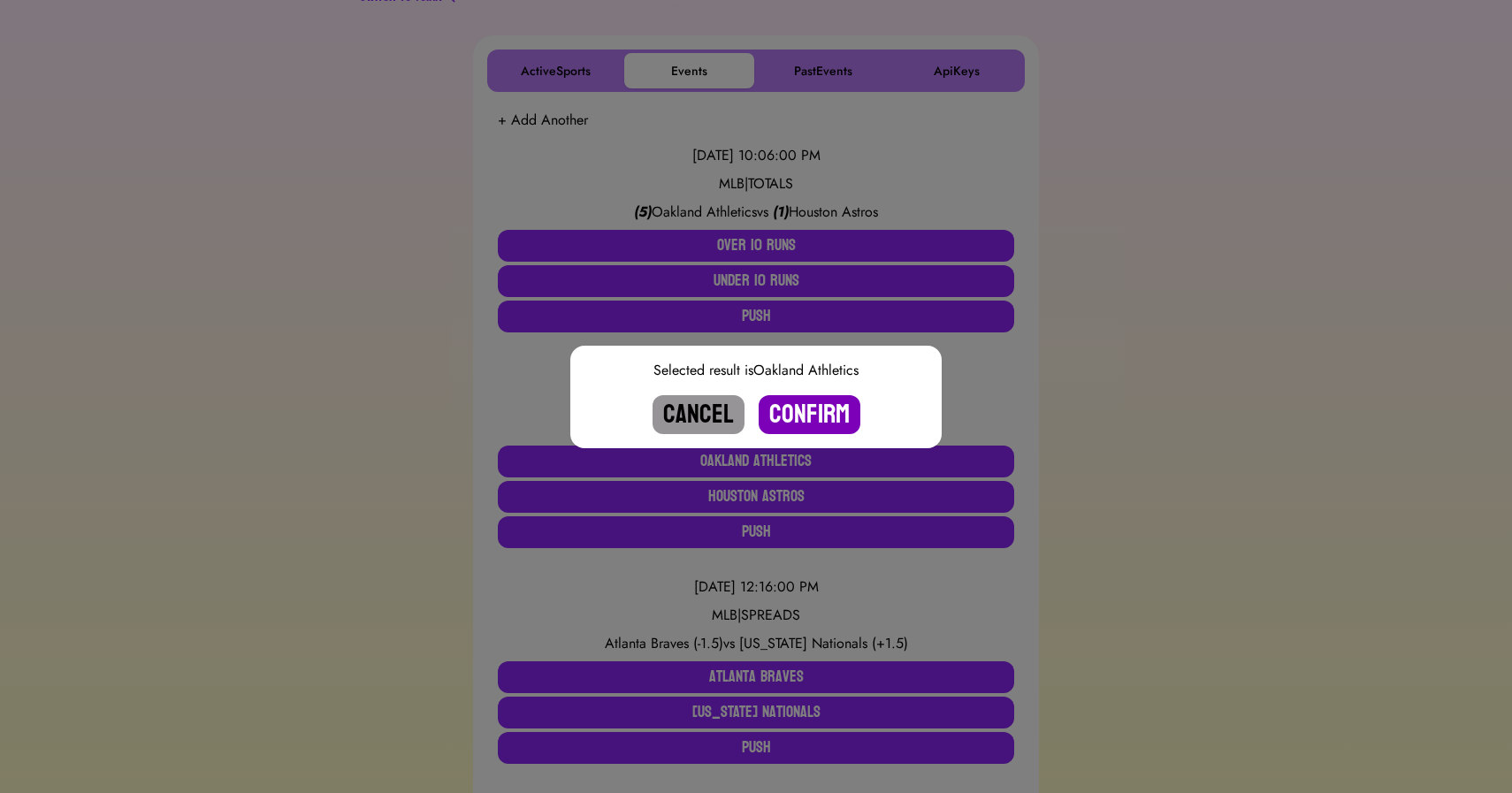
click at [799, 406] on button "Confirm" at bounding box center [809, 415] width 102 height 39
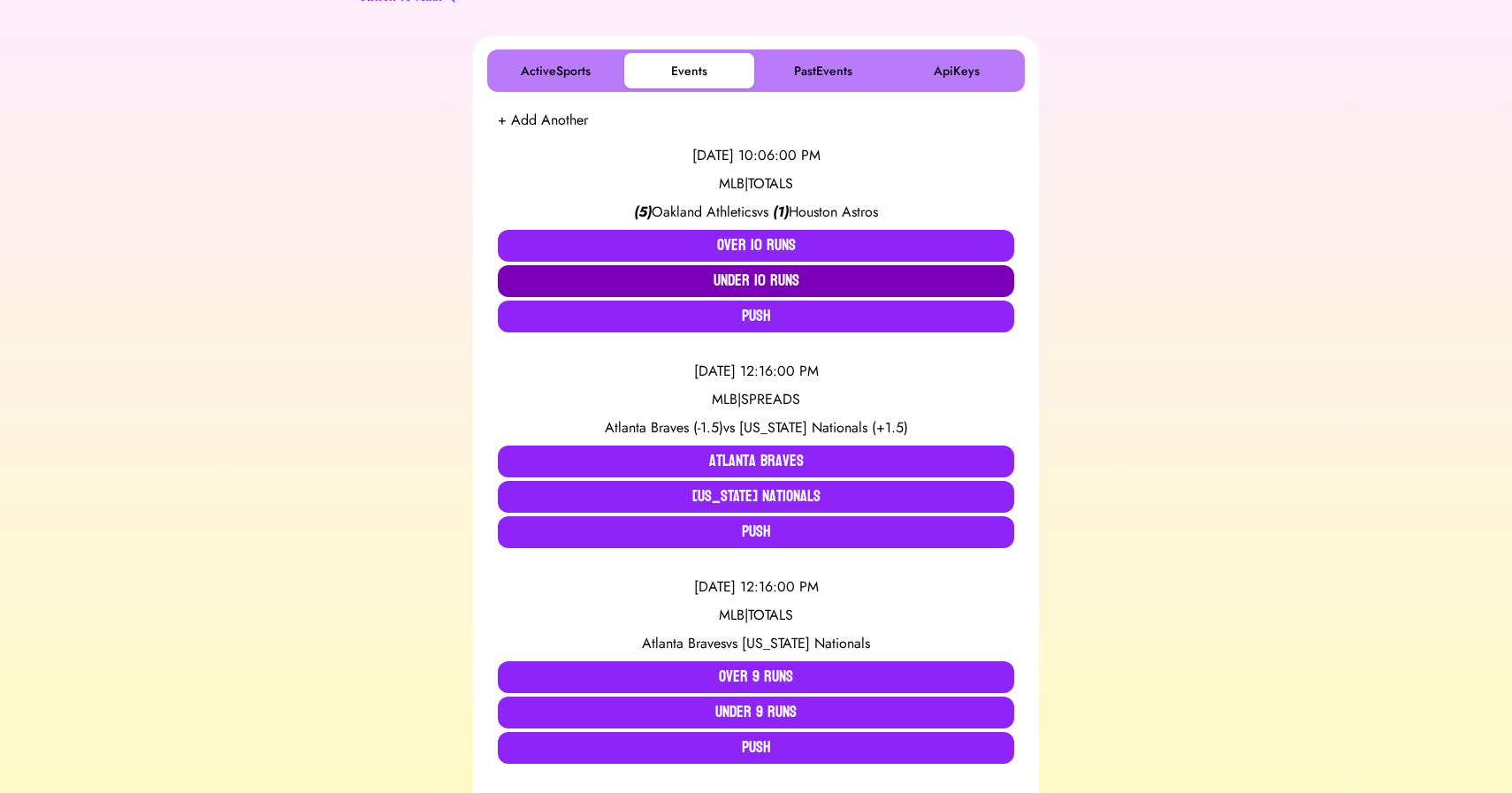
click at [769, 286] on button "Under 10 Runs" at bounding box center [756, 281] width 516 height 32
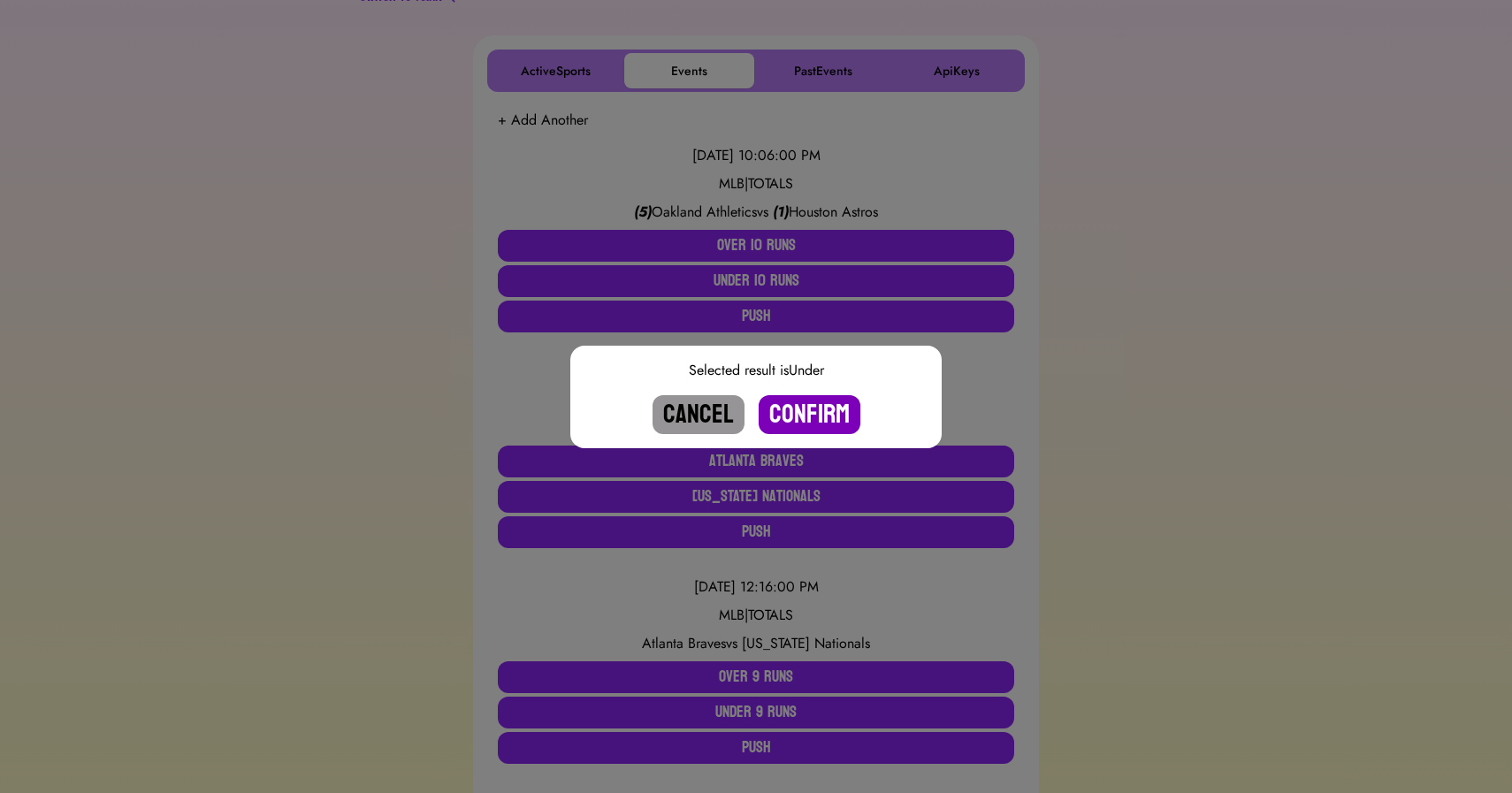
click at [790, 416] on button "Confirm" at bounding box center [809, 415] width 102 height 39
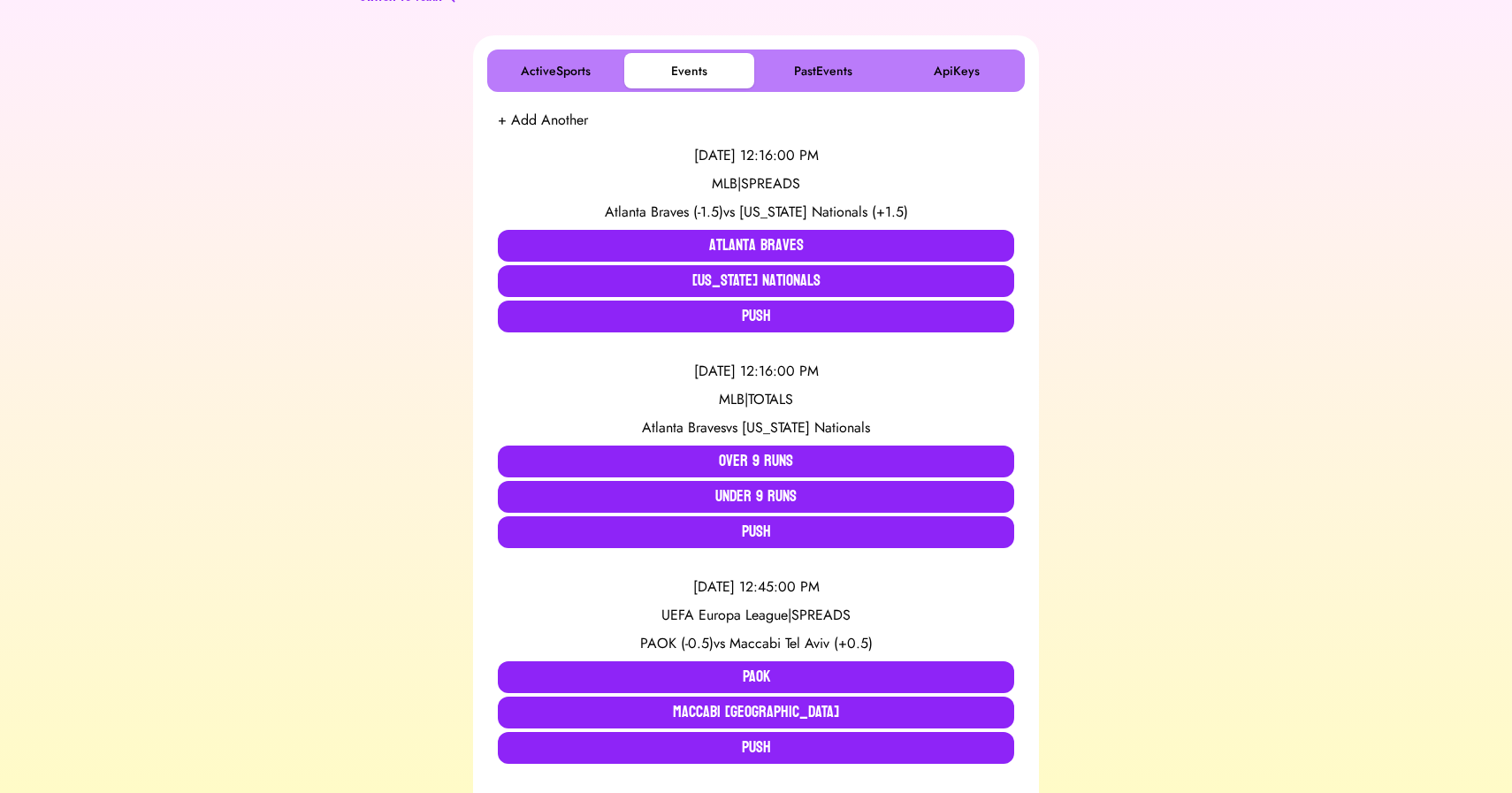
scroll to position [0, 0]
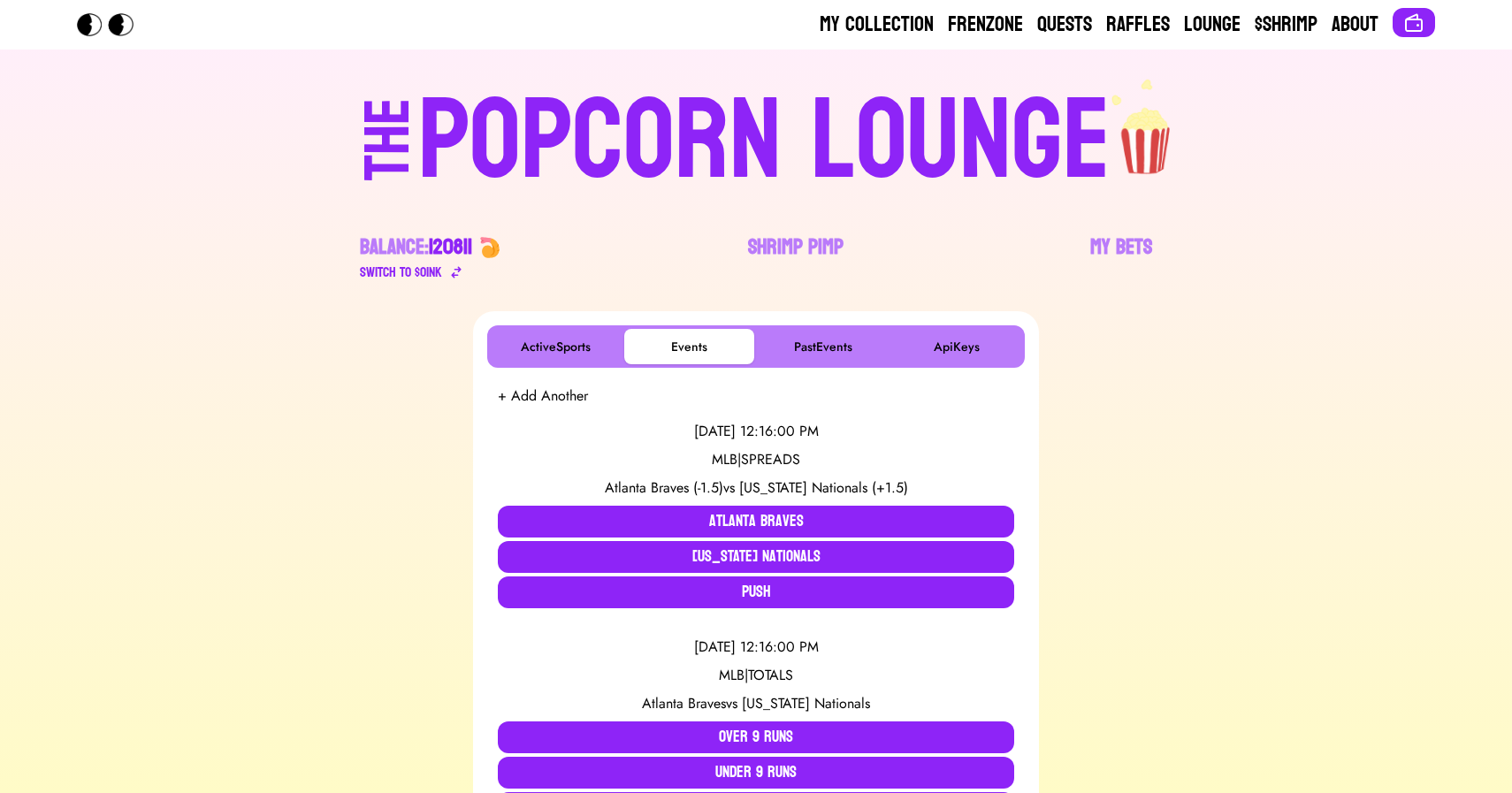
click at [653, 139] on div "POPCORN LOUNGE" at bounding box center [764, 141] width 693 height 113
